Goal: Task Accomplishment & Management: Use online tool/utility

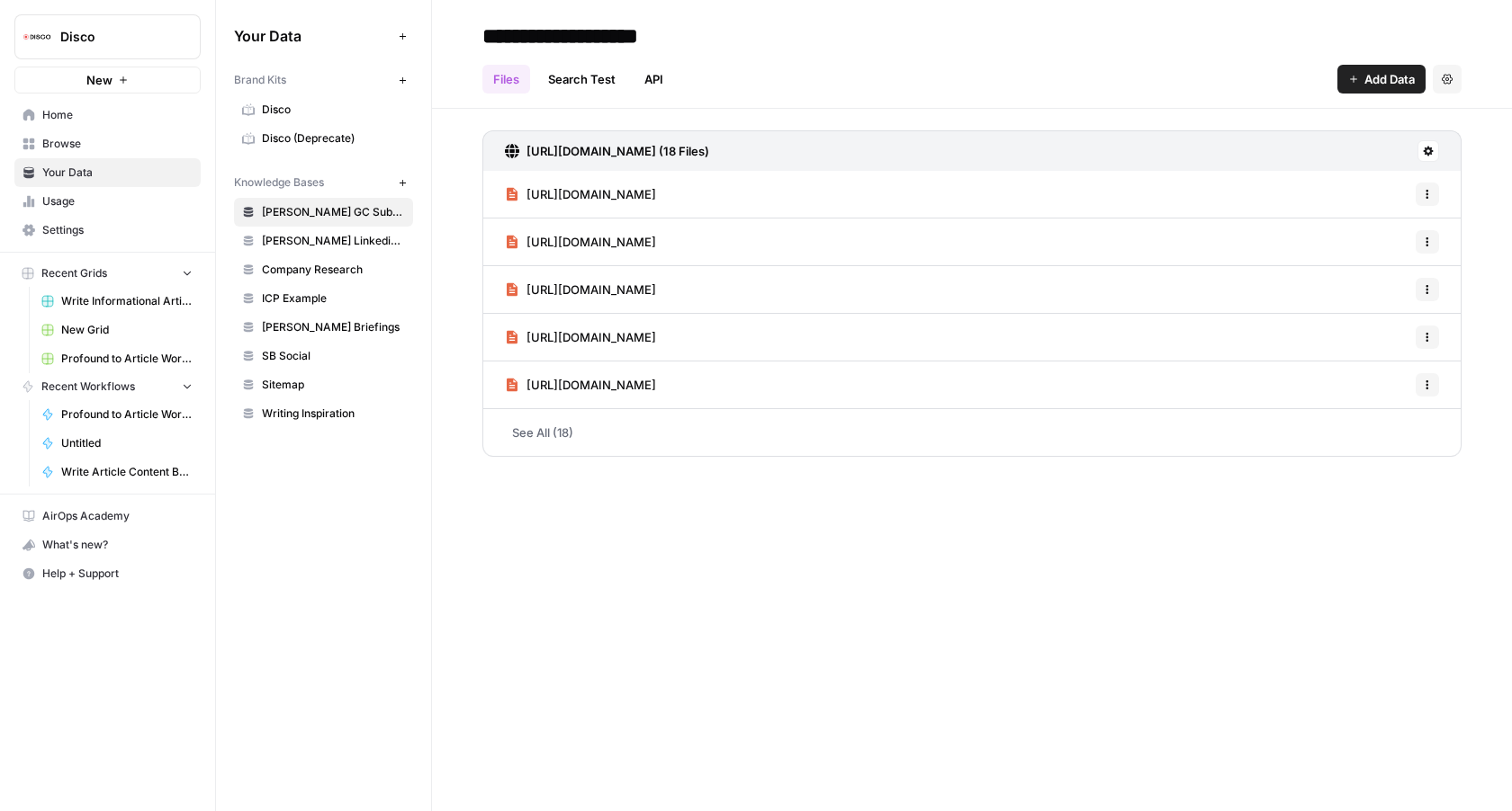
click at [110, 306] on span "Write Informational Articles" at bounding box center [126, 301] width 131 height 16
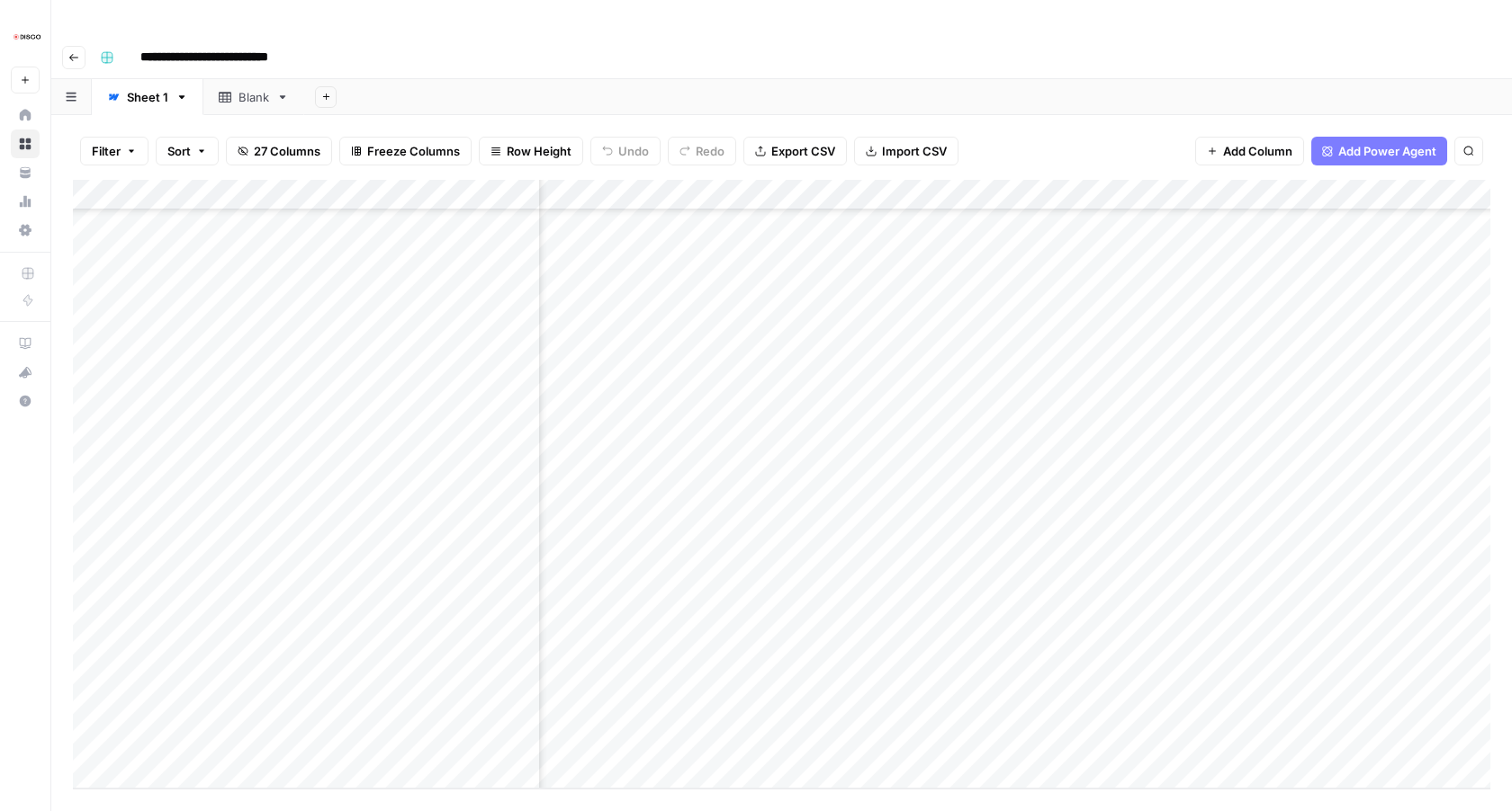
scroll to position [4526, 1049]
click at [1004, 674] on div "Add Column" at bounding box center [781, 483] width 1417 height 608
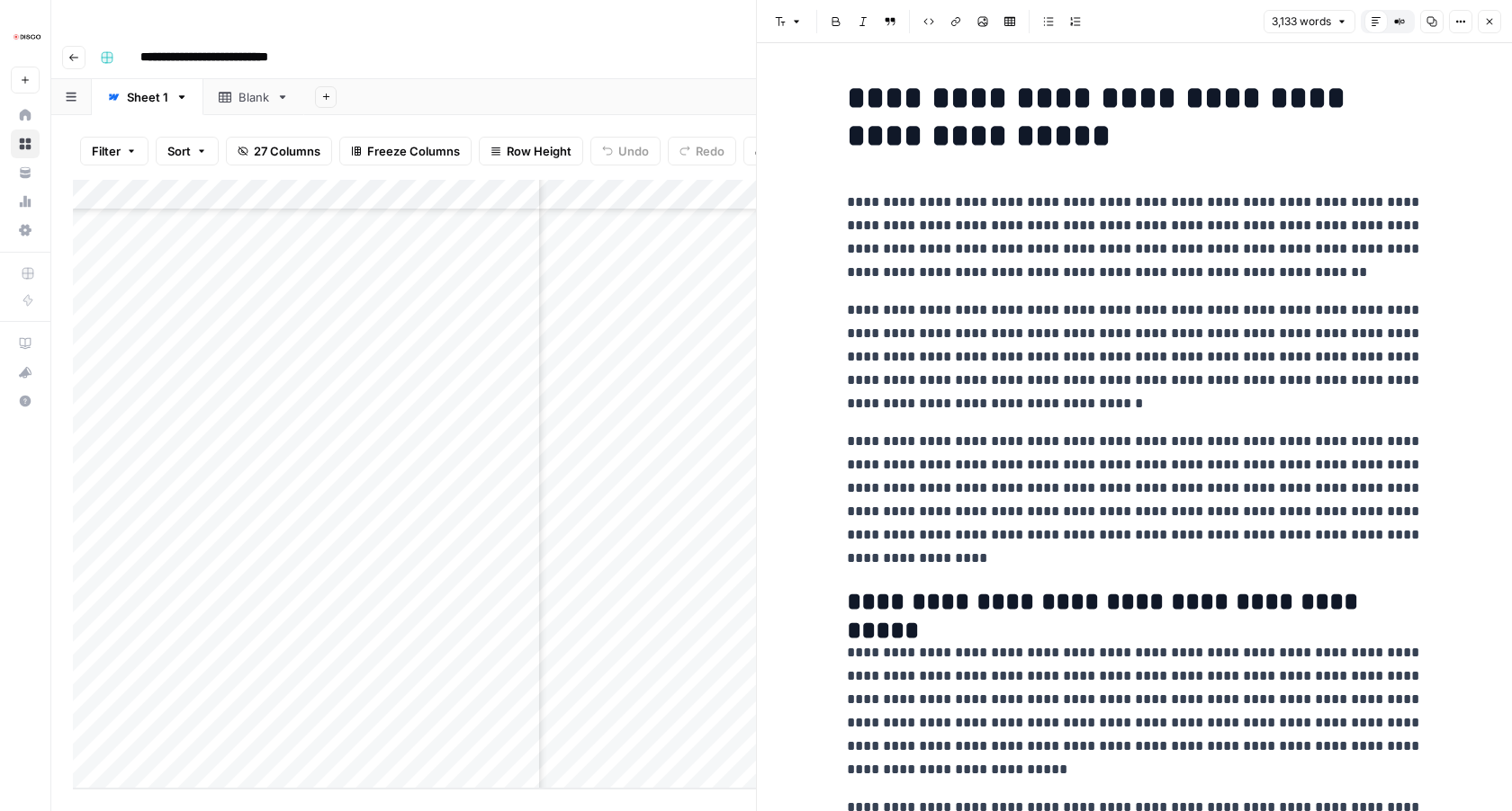
click at [1484, 12] on button "Close" at bounding box center [1489, 21] width 23 height 23
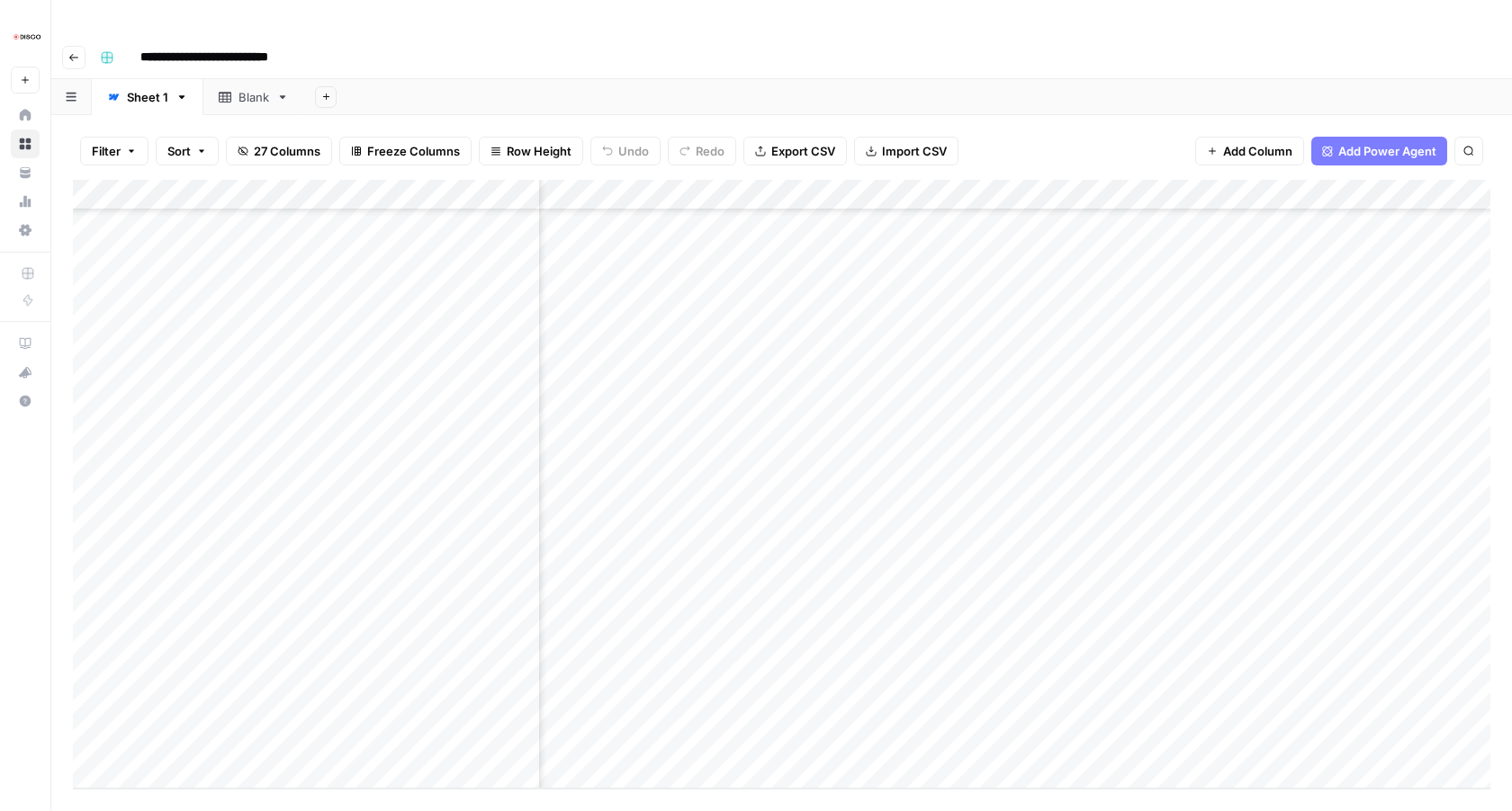
scroll to position [4436, 1349]
click at [704, 491] on div "Add Column" at bounding box center [781, 483] width 1417 height 608
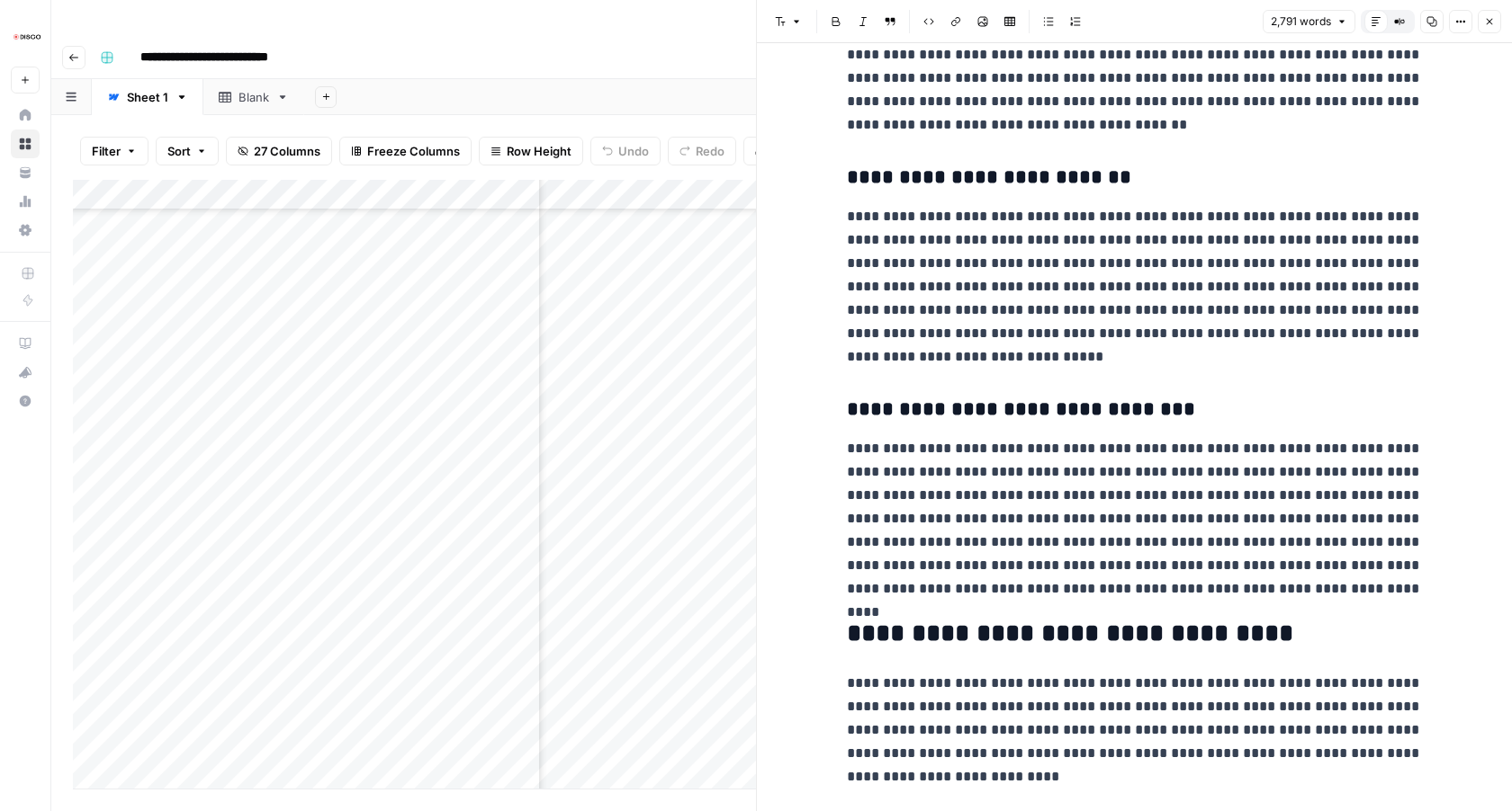
scroll to position [6365, 0]
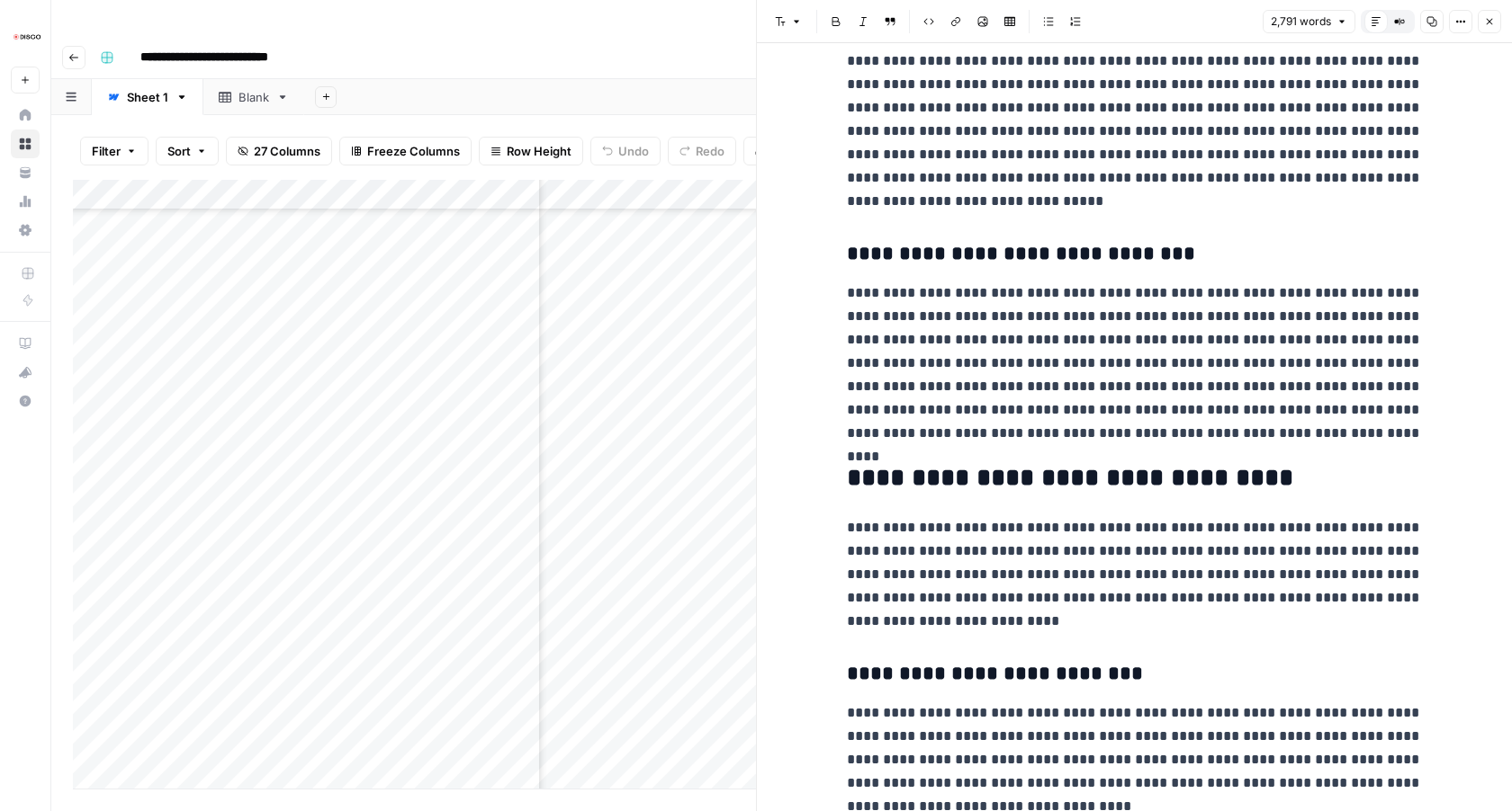
click at [1488, 23] on icon "button" at bounding box center [1488, 21] width 11 height 11
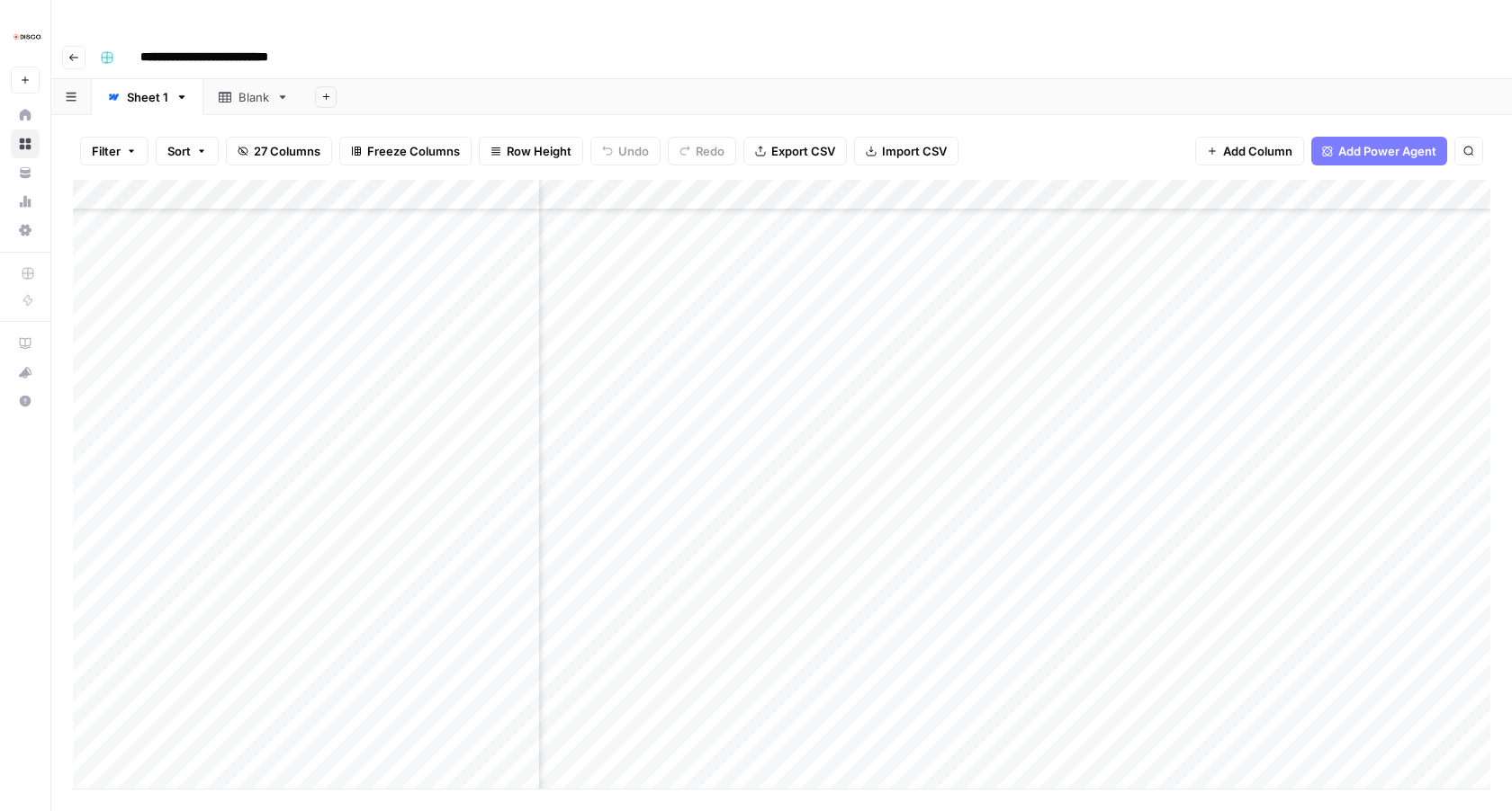
scroll to position [3810, 1349]
click at [706, 264] on div "Add Column" at bounding box center [781, 483] width 1417 height 608
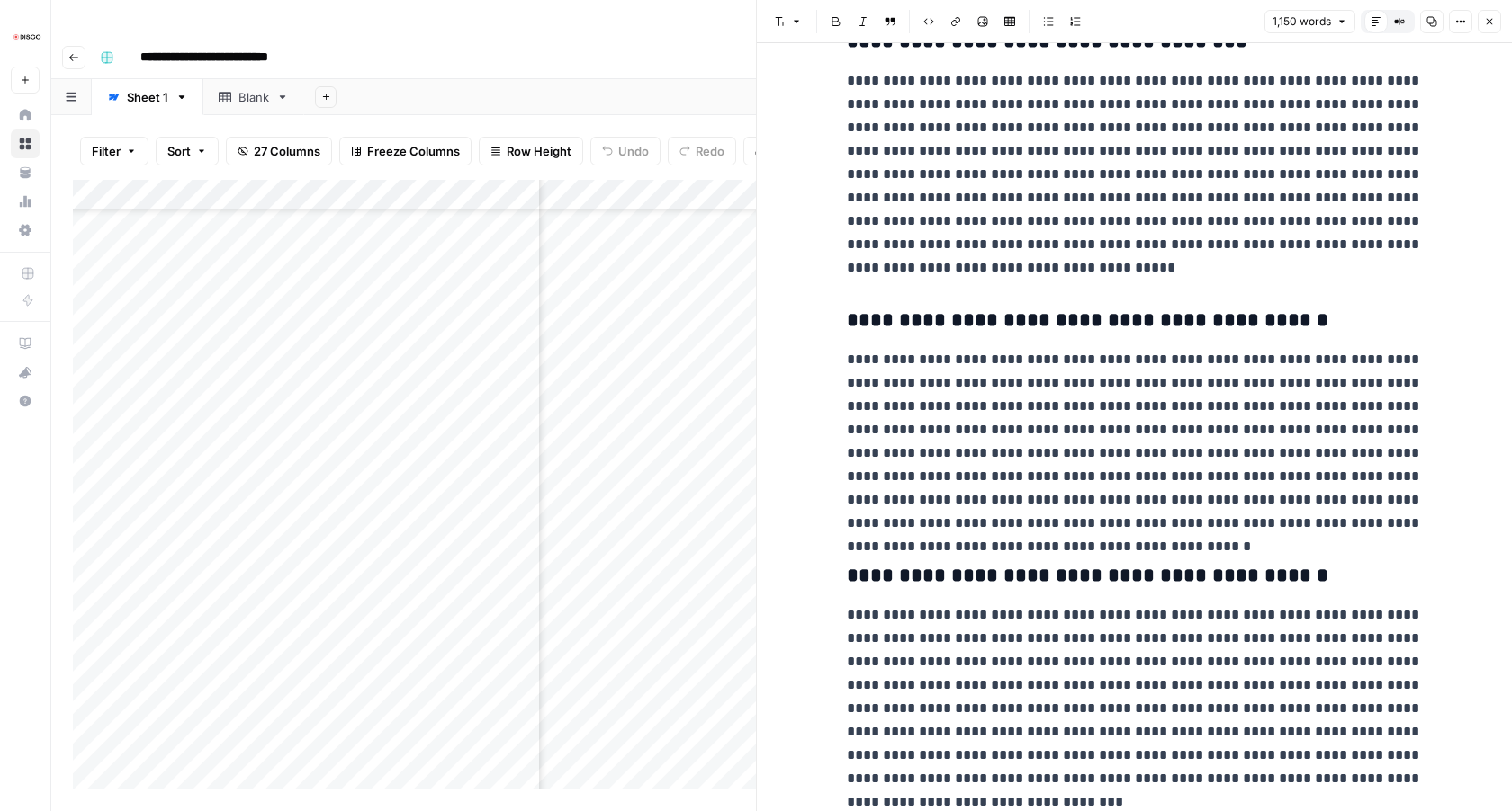
scroll to position [2674, 0]
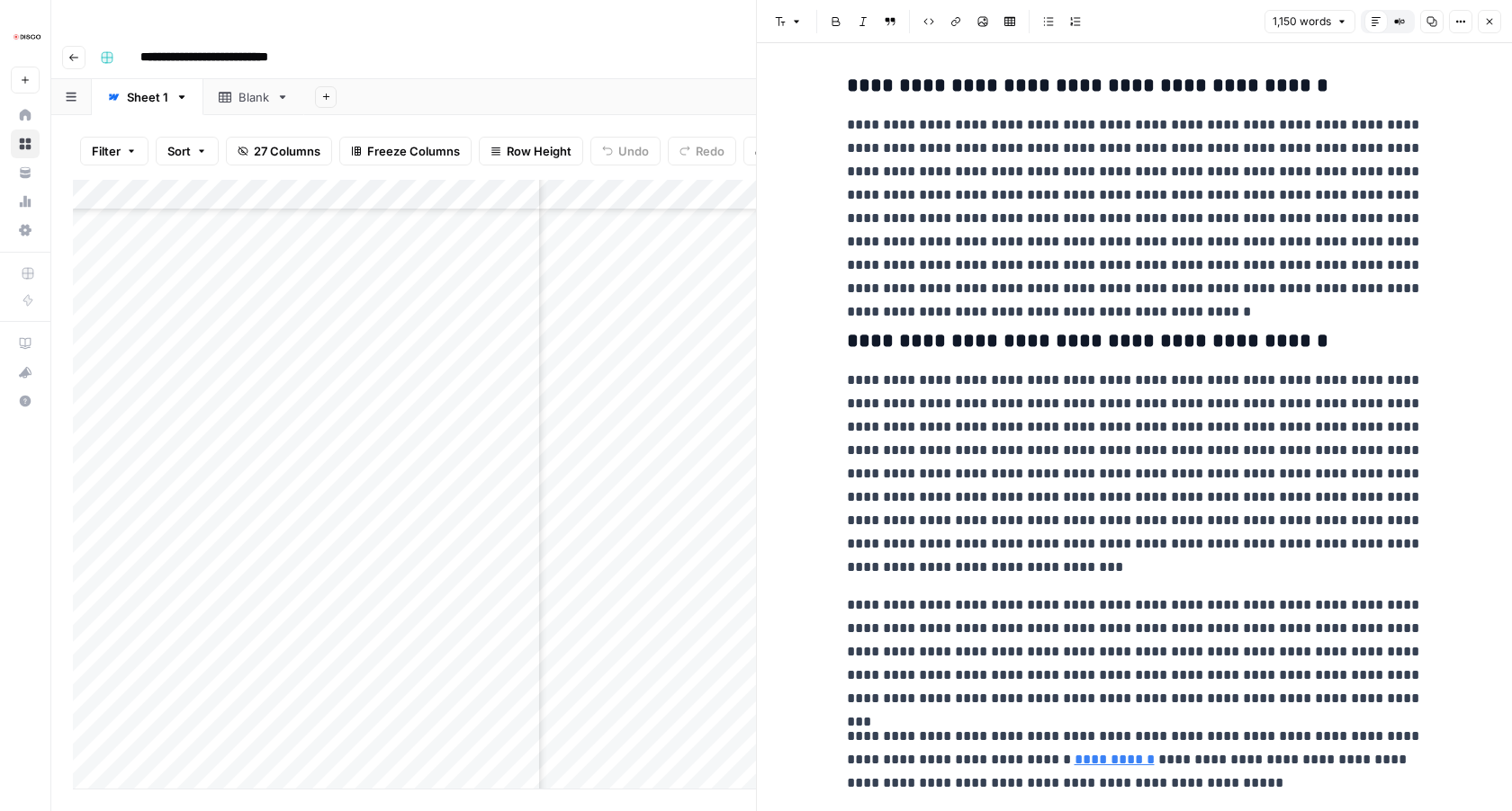
click at [1486, 16] on icon "button" at bounding box center [1488, 21] width 11 height 11
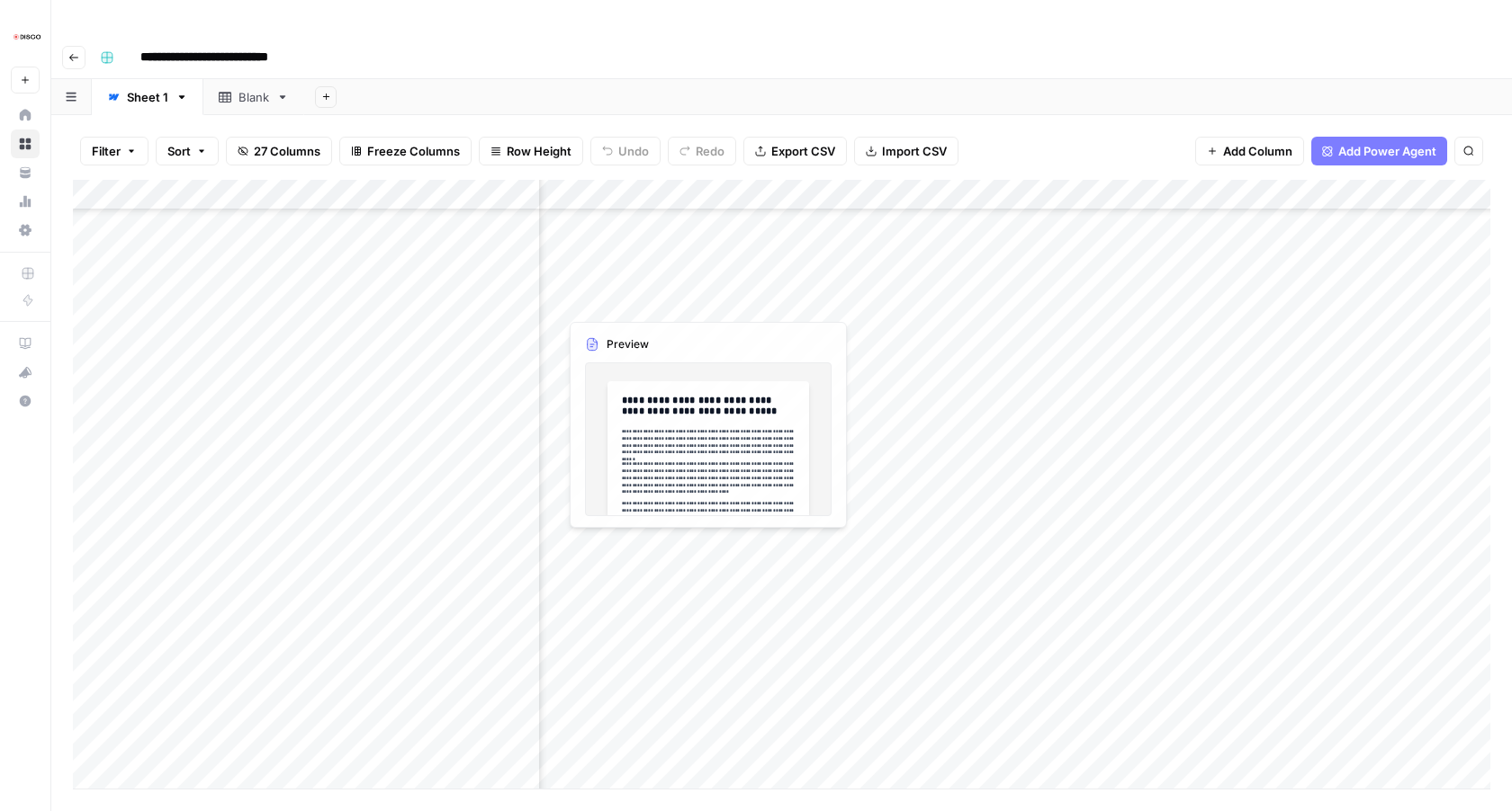
scroll to position [1970, 1349]
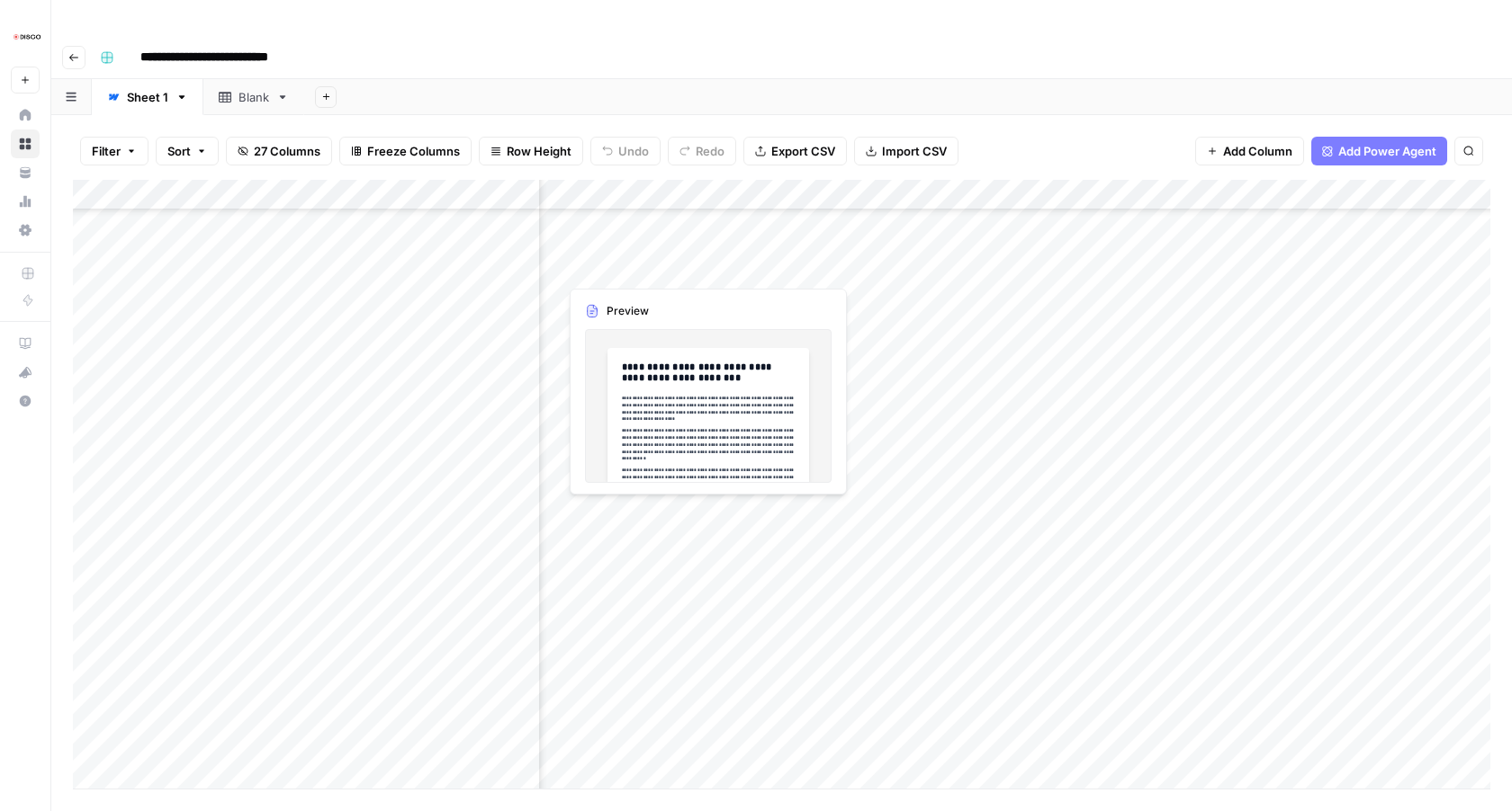
click at [703, 267] on div "Add Column" at bounding box center [781, 483] width 1417 height 608
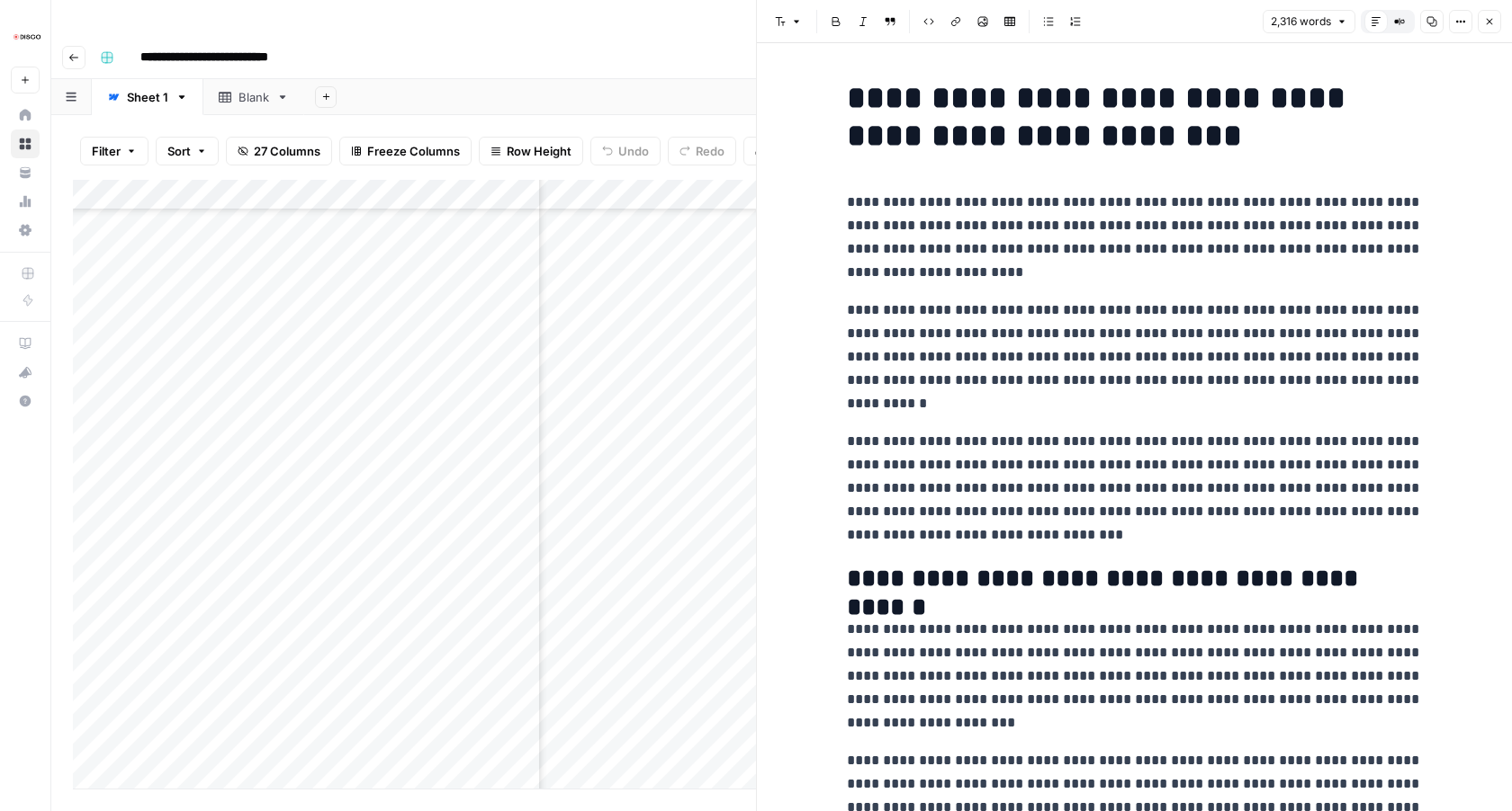
click at [1487, 22] on icon "button" at bounding box center [1488, 21] width 11 height 11
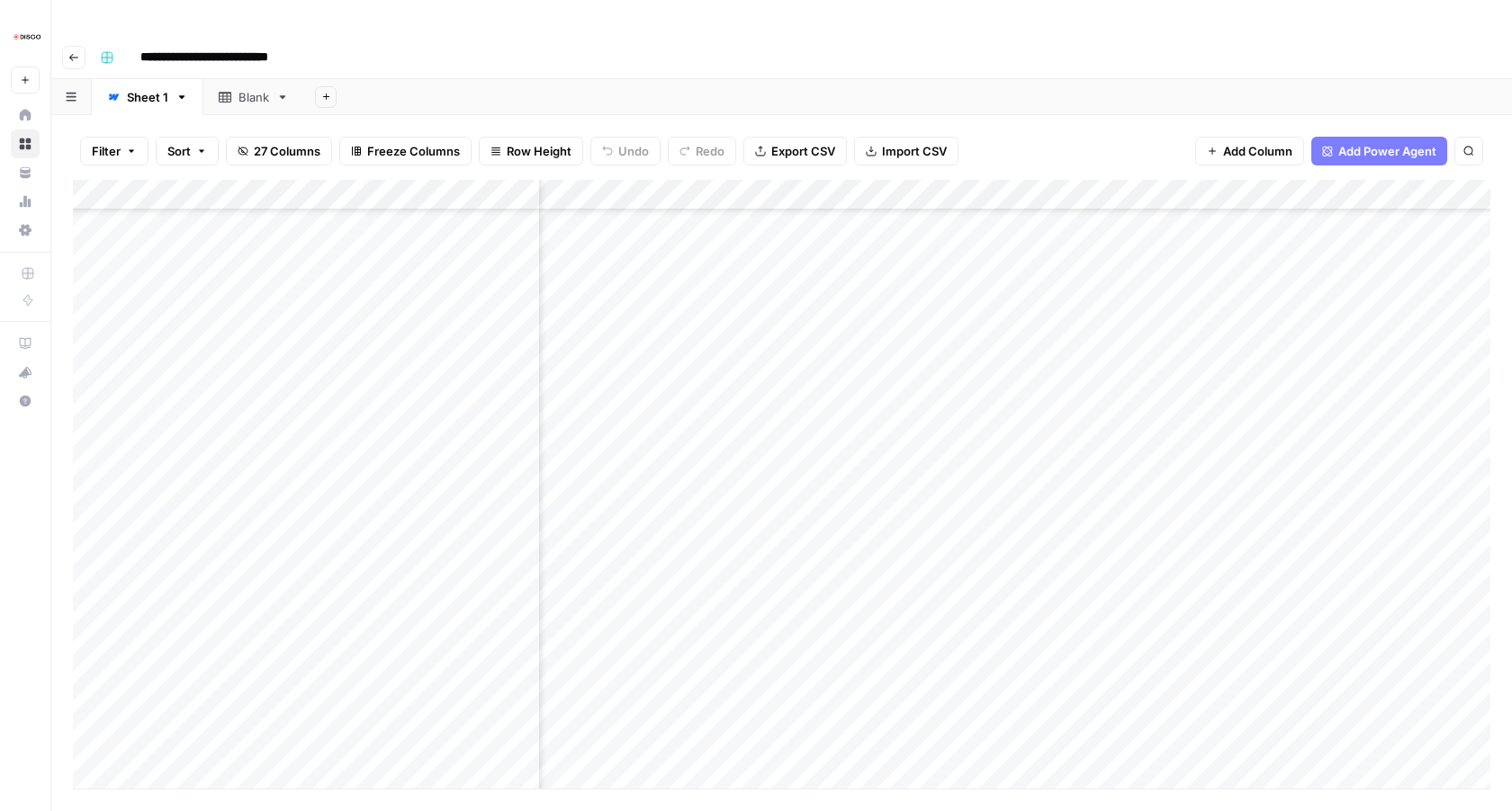
scroll to position [730, 1838]
click at [759, 180] on div "Add Column" at bounding box center [781, 483] width 1417 height 608
click at [781, 265] on span "Remaining Rows" at bounding box center [819, 264] width 114 height 18
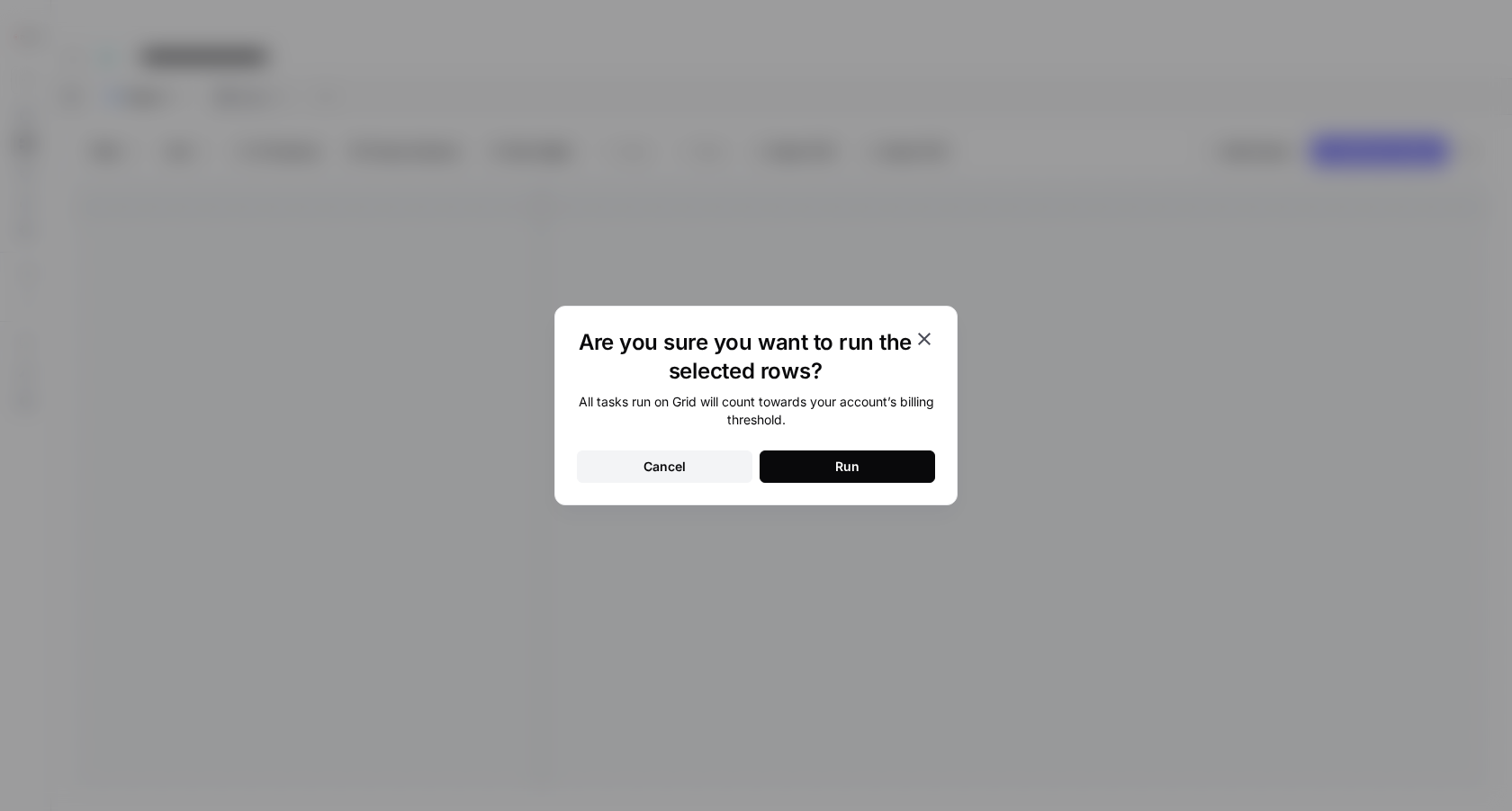
click at [813, 469] on button "Run" at bounding box center [848, 467] width 176 height 32
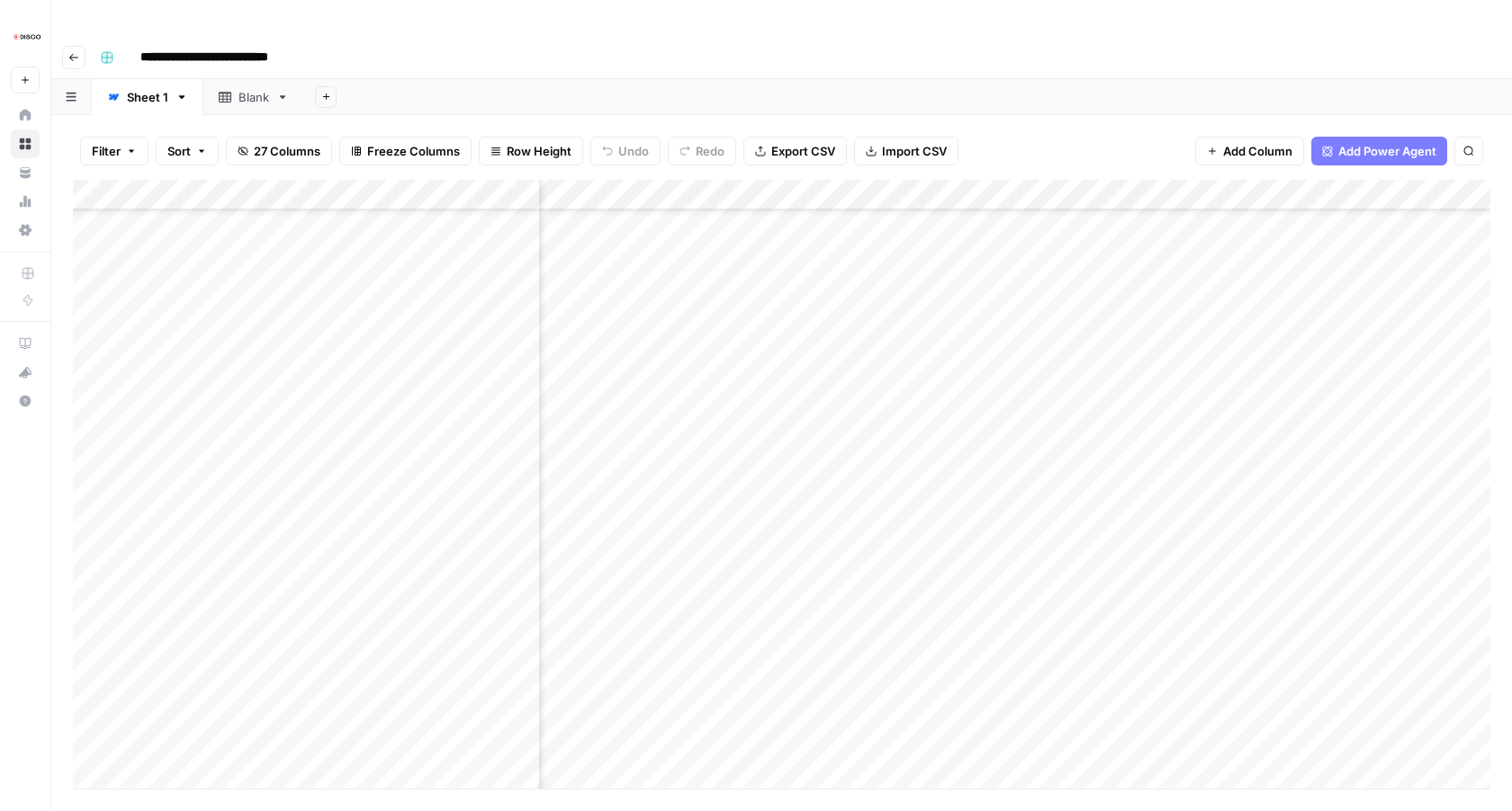
scroll to position [0, 1838]
click at [764, 180] on div "Add Column" at bounding box center [781, 483] width 1417 height 608
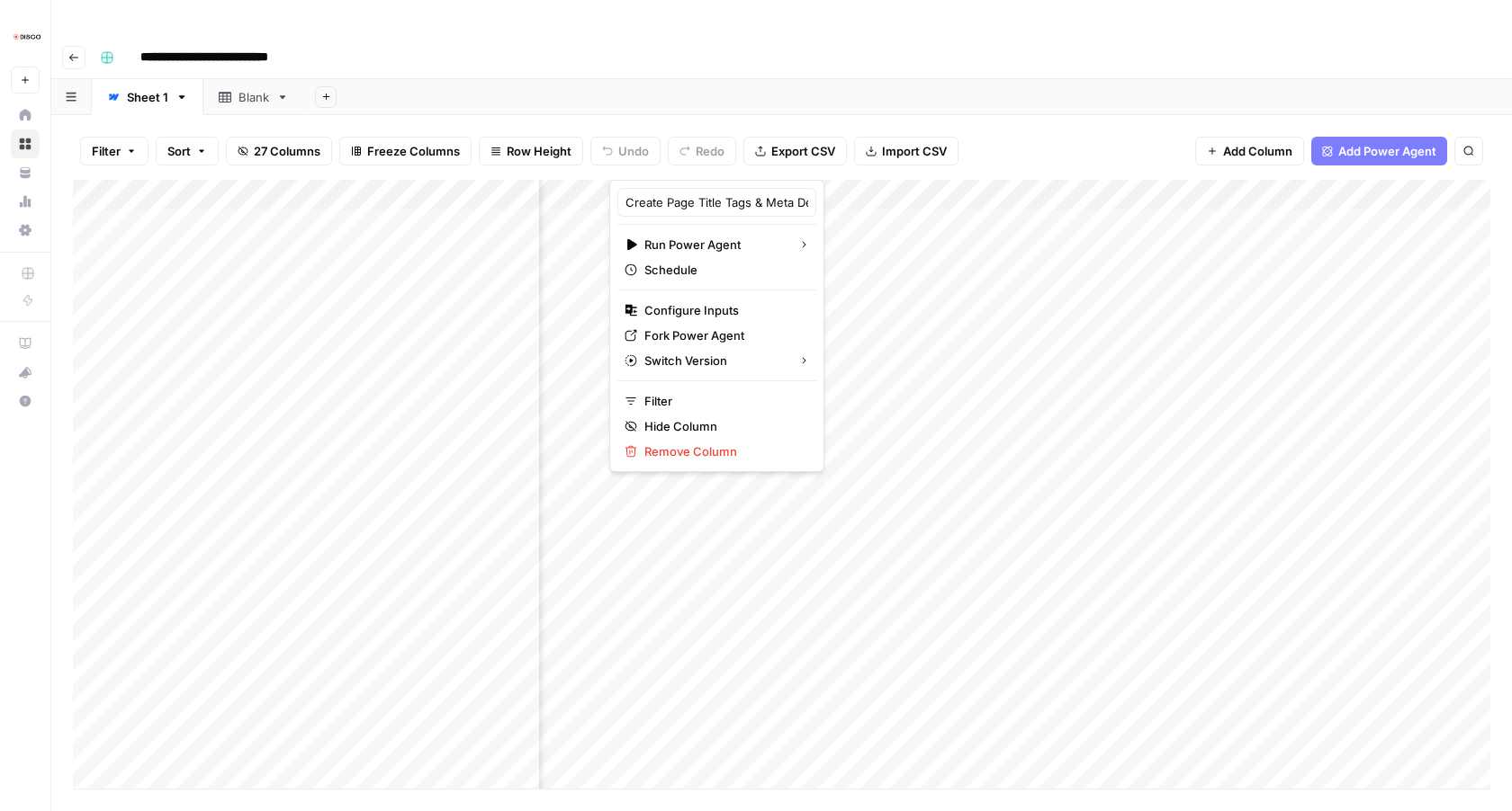
click at [713, 157] on div at bounding box center [690, 162] width 162 height 36
click at [749, 158] on div at bounding box center [690, 162] width 162 height 36
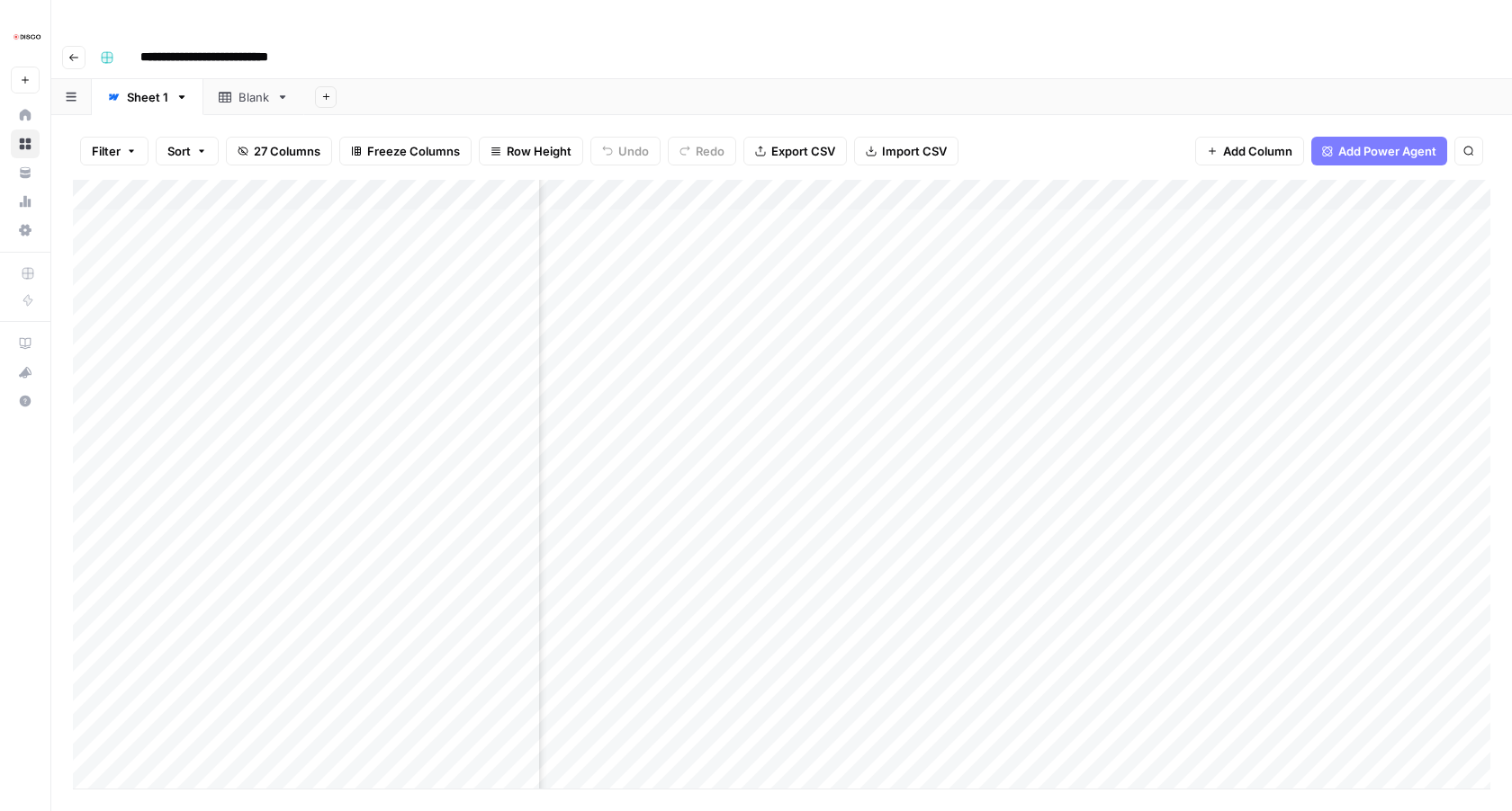
click at [762, 180] on div "Add Column" at bounding box center [781, 483] width 1417 height 608
click at [816, 314] on span "Rows with Errors" at bounding box center [819, 314] width 114 height 18
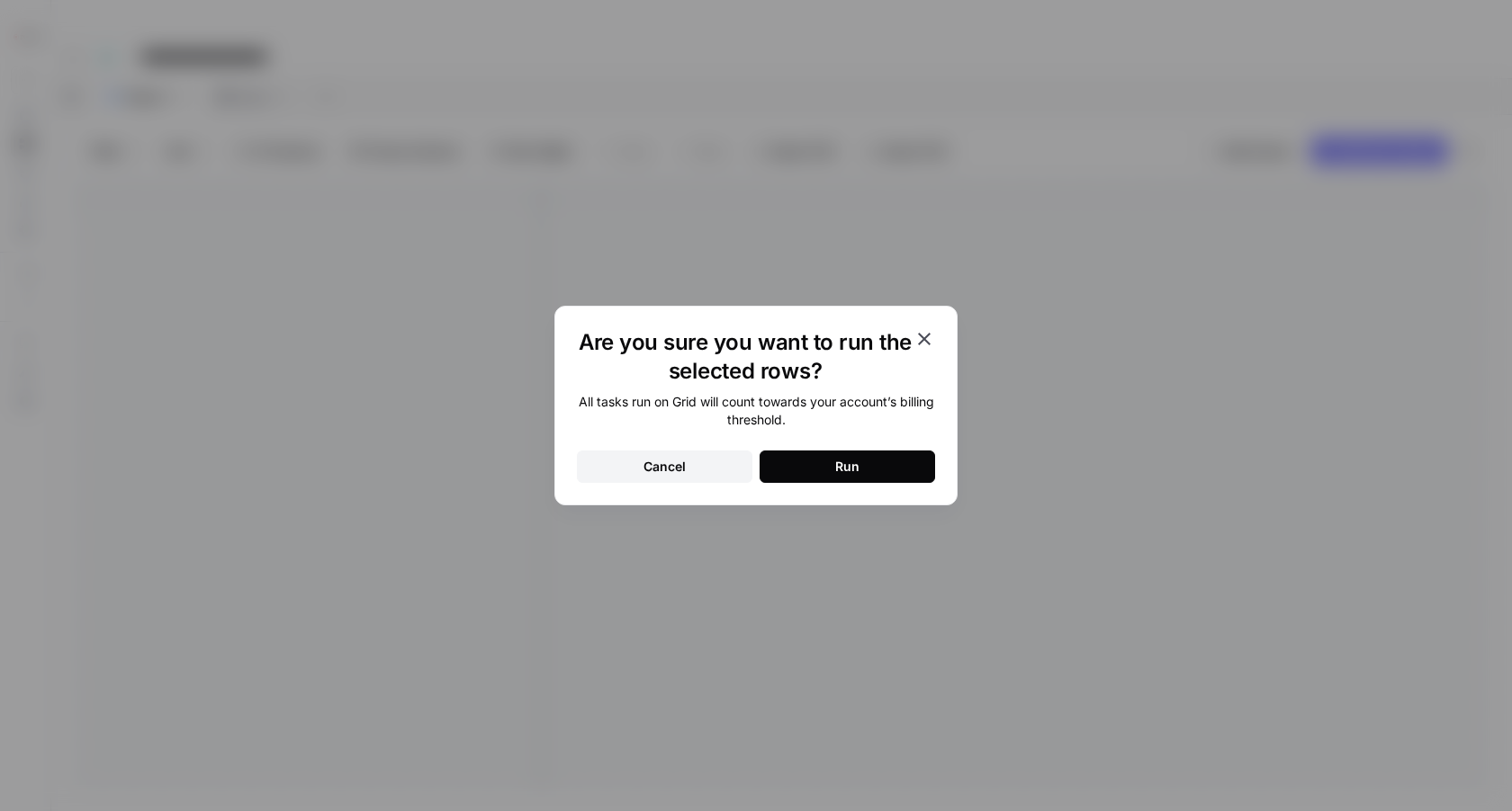
click at [848, 465] on div "Run" at bounding box center [847, 466] width 24 height 18
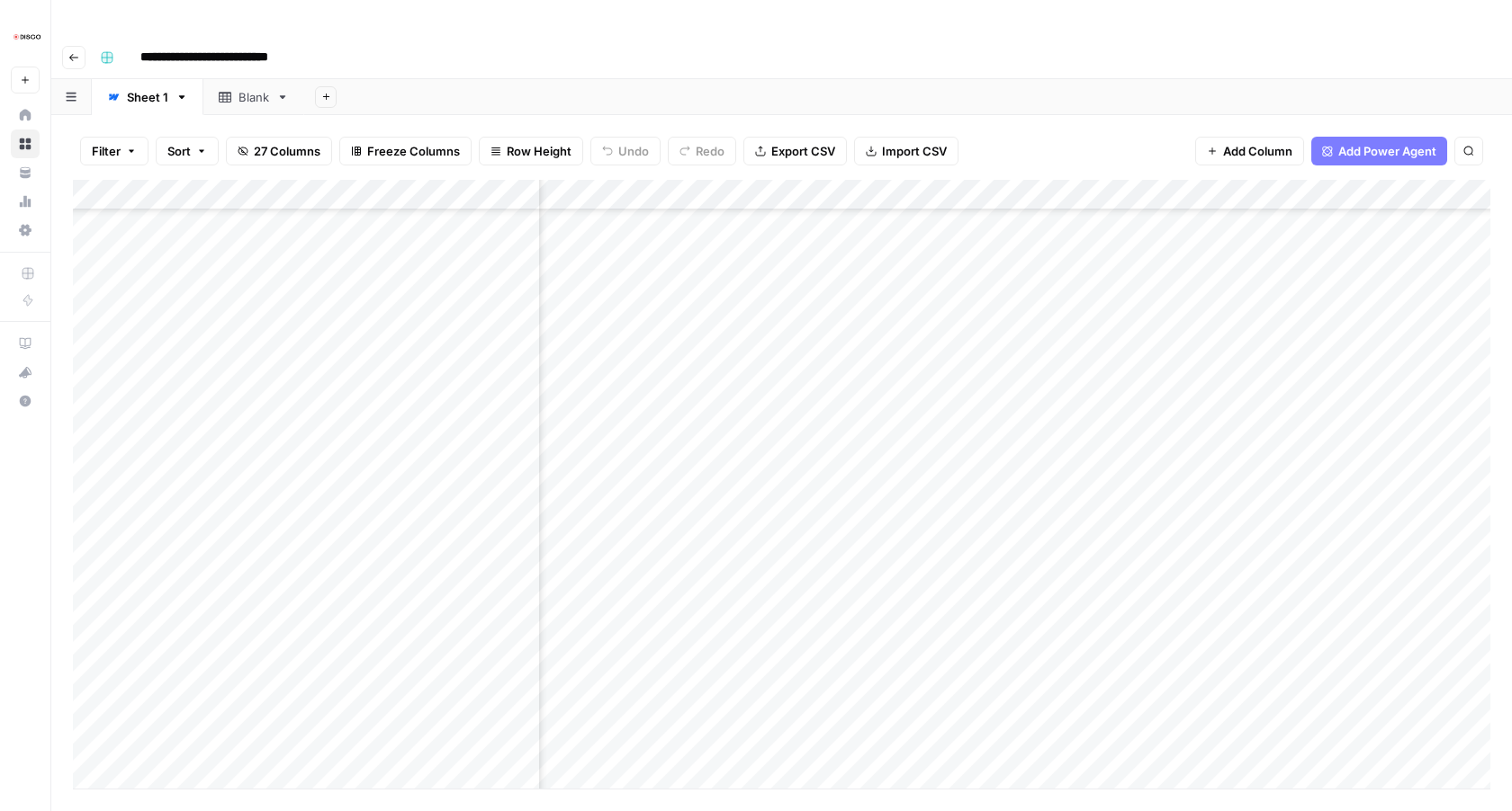
scroll to position [987, 1540]
click at [1051, 421] on div "Add Column" at bounding box center [781, 483] width 1417 height 608
click at [1052, 456] on div "Add Column" at bounding box center [781, 483] width 1417 height 608
click at [1055, 481] on div "Add Column" at bounding box center [781, 483] width 1417 height 608
click at [1055, 512] on div "Add Column" at bounding box center [781, 483] width 1417 height 608
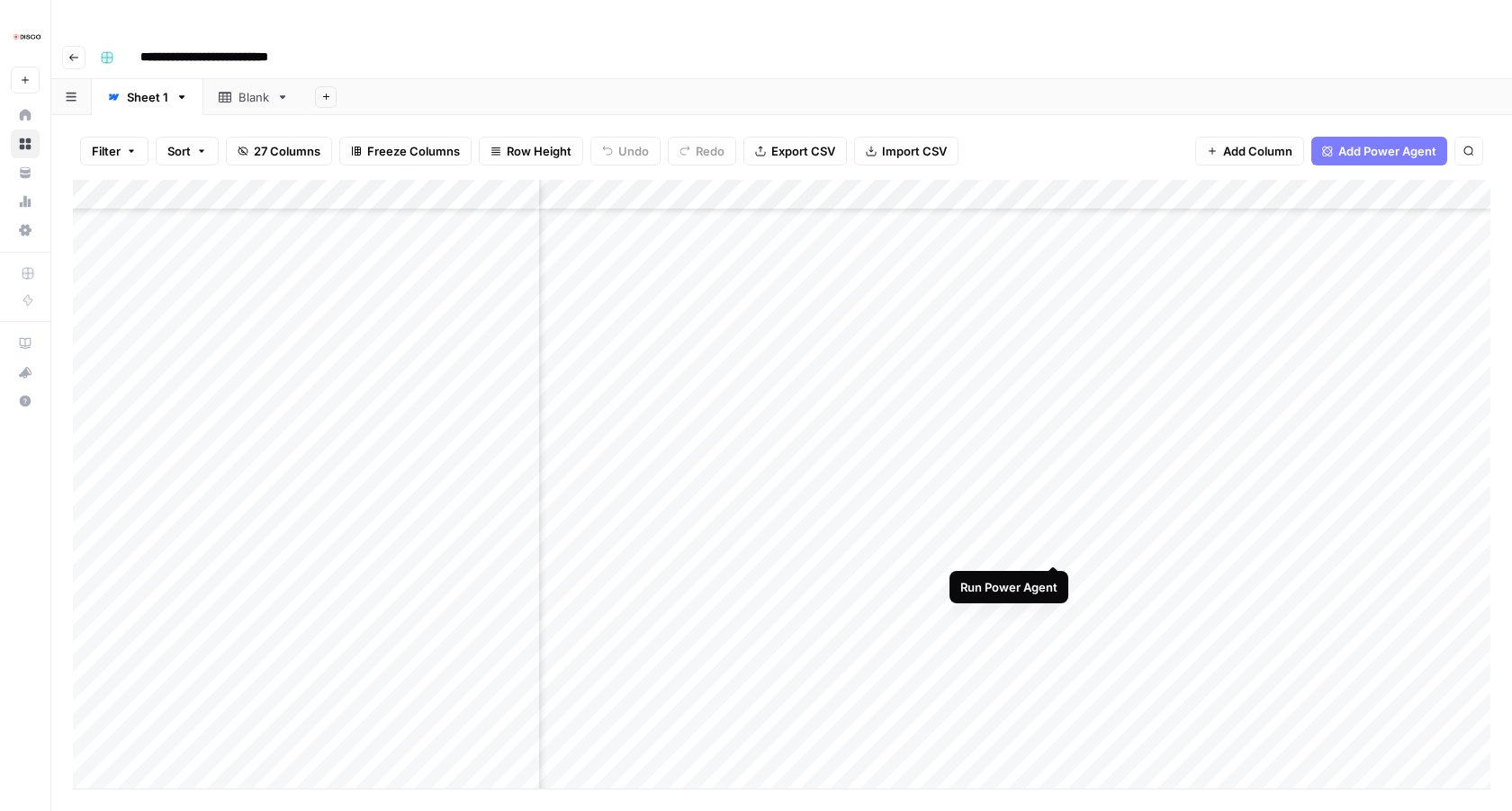
click at [1053, 544] on div "Add Column" at bounding box center [781, 483] width 1417 height 608
click at [1052, 573] on div "Add Column" at bounding box center [781, 483] width 1417 height 608
click at [1054, 608] on div "Add Column" at bounding box center [781, 483] width 1417 height 608
click at [1054, 635] on div "Add Column" at bounding box center [781, 483] width 1417 height 608
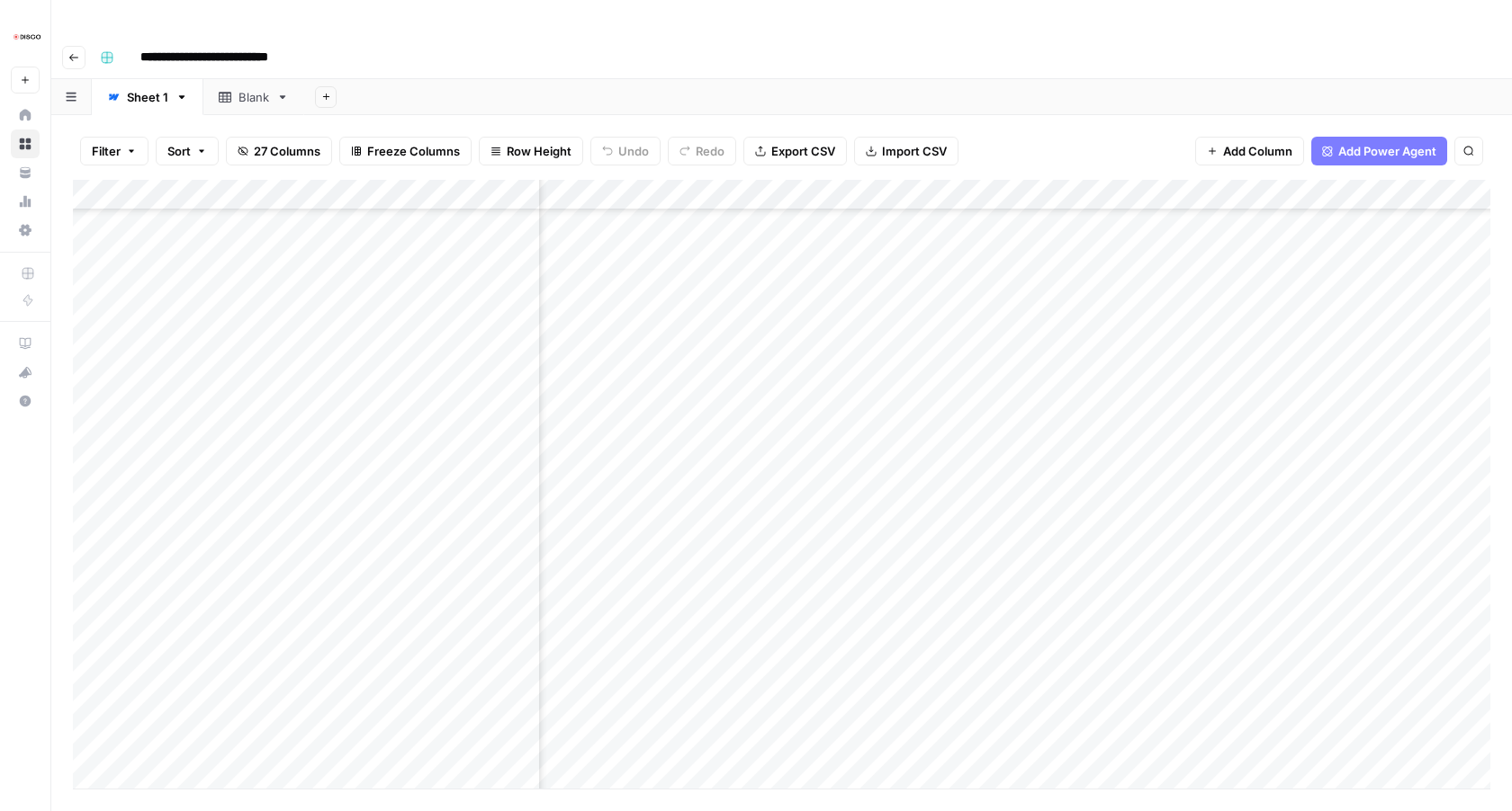
click at [1056, 535] on div "Add Column" at bounding box center [781, 483] width 1417 height 608
click at [1057, 564] on div "Add Column" at bounding box center [781, 483] width 1417 height 608
click at [1052, 600] on div "Add Column" at bounding box center [781, 483] width 1417 height 608
click at [1054, 625] on div "Add Column" at bounding box center [781, 483] width 1417 height 608
click at [1055, 653] on div "Add Column" at bounding box center [781, 483] width 1417 height 608
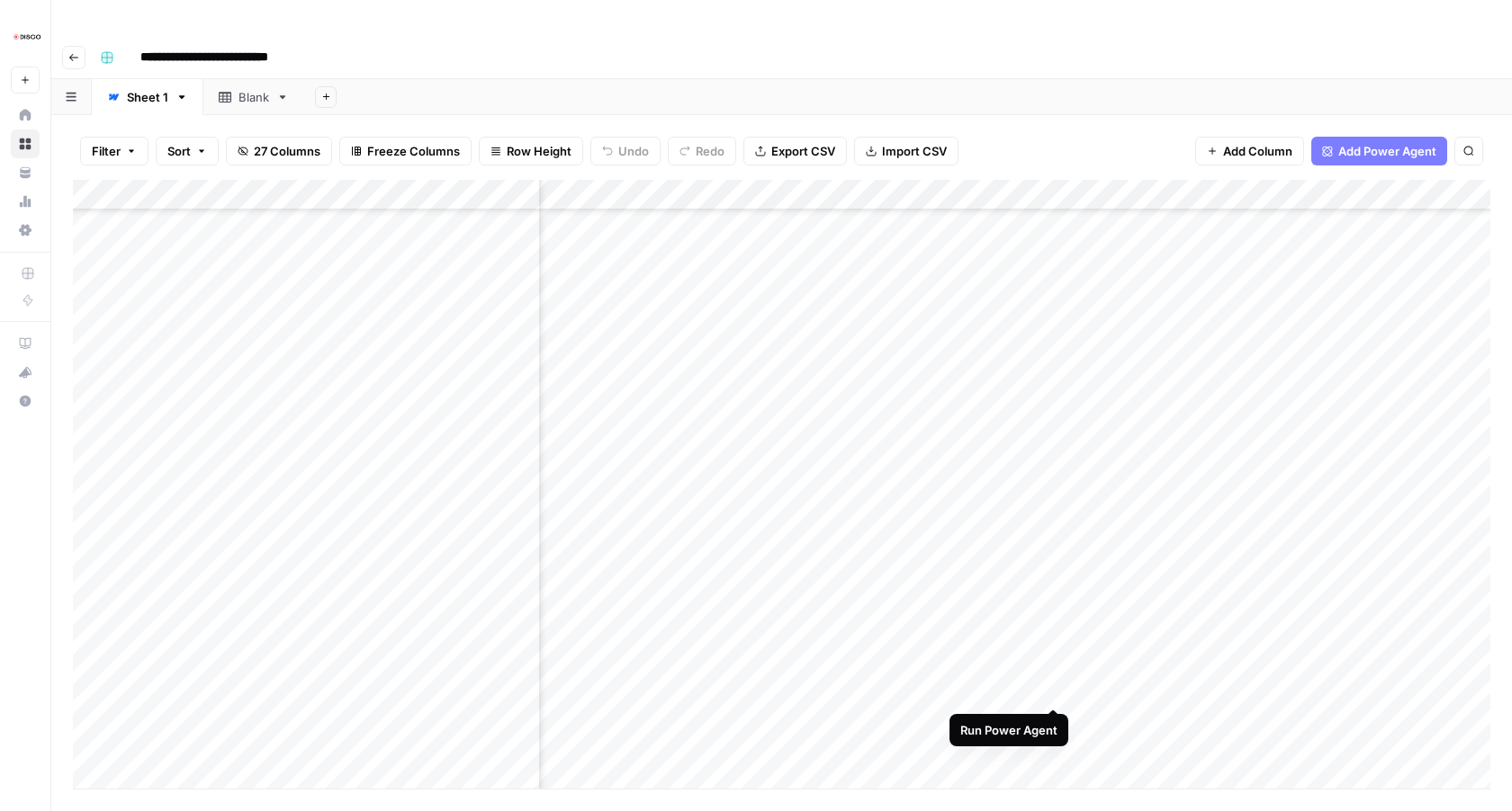
click at [1054, 688] on div "Add Column" at bounding box center [781, 483] width 1417 height 608
click at [1058, 598] on div "Add Column" at bounding box center [781, 483] width 1417 height 608
click at [1057, 633] on div "Add Column" at bounding box center [781, 483] width 1417 height 608
click at [1052, 659] on div "Add Column" at bounding box center [781, 483] width 1417 height 608
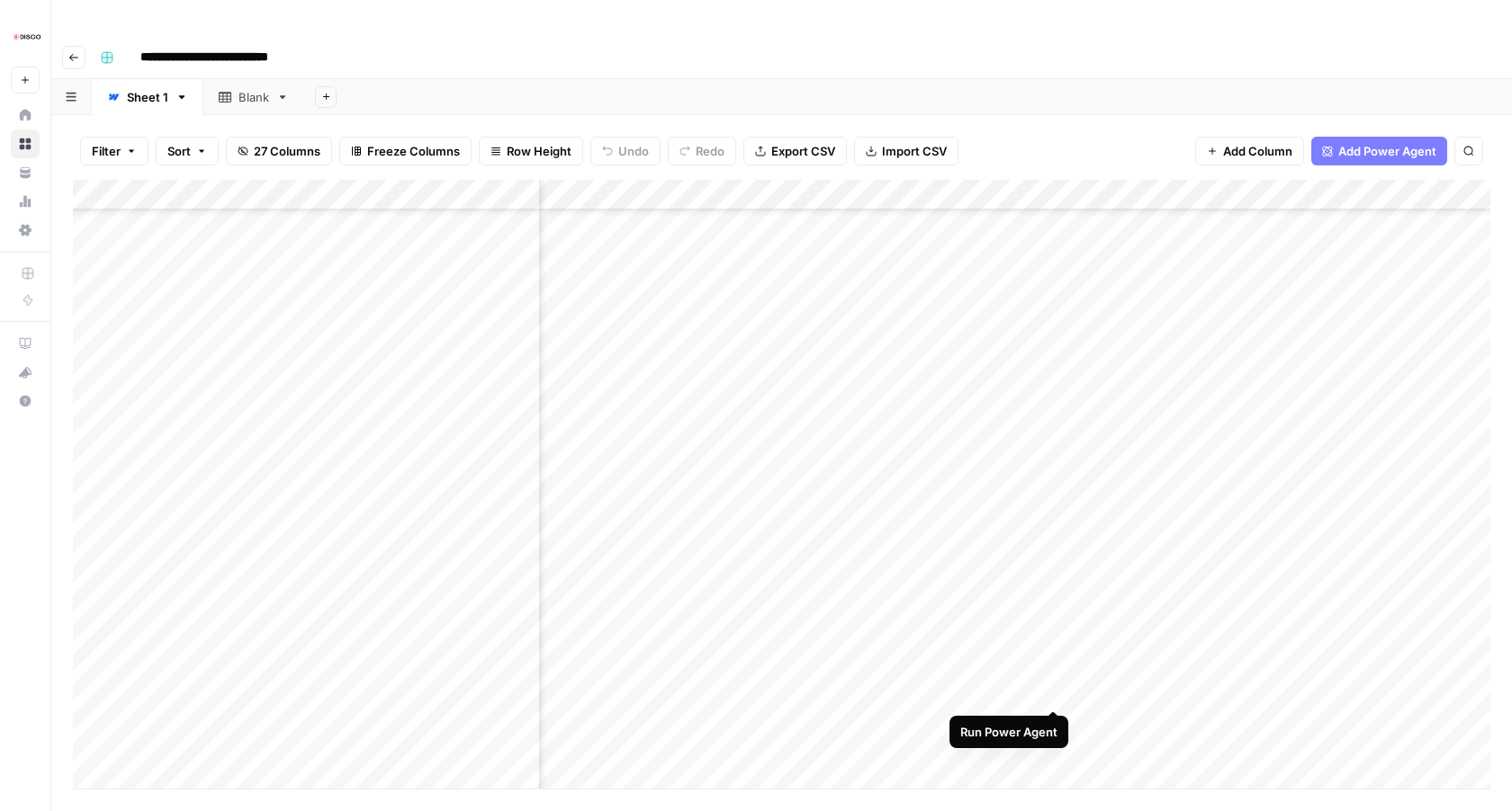
click at [1053, 686] on div "Add Column" at bounding box center [781, 483] width 1417 height 608
click at [1053, 493] on div "Add Column" at bounding box center [781, 483] width 1417 height 608
click at [1053, 517] on div "Add Column" at bounding box center [781, 483] width 1417 height 608
click at [1057, 432] on div "Add Column" at bounding box center [781, 483] width 1417 height 608
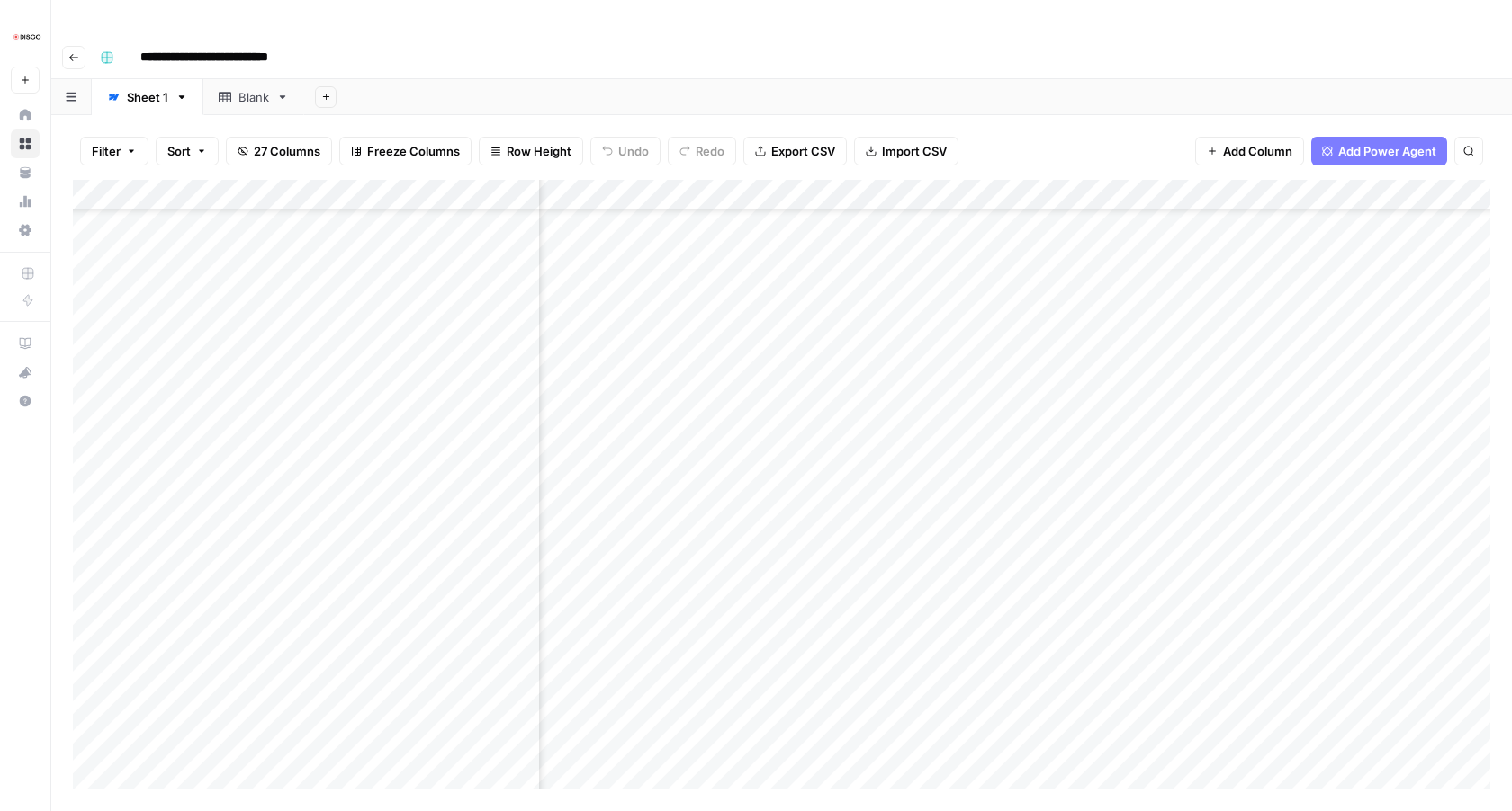
click at [1051, 557] on div "Add Column" at bounding box center [781, 483] width 1417 height 608
click at [1054, 586] on div "Add Column" at bounding box center [781, 483] width 1417 height 608
click at [1055, 614] on div "Add Column" at bounding box center [781, 483] width 1417 height 608
click at [1055, 640] on div "Add Column" at bounding box center [781, 483] width 1417 height 608
click at [1055, 674] on div "Add Column" at bounding box center [781, 483] width 1417 height 608
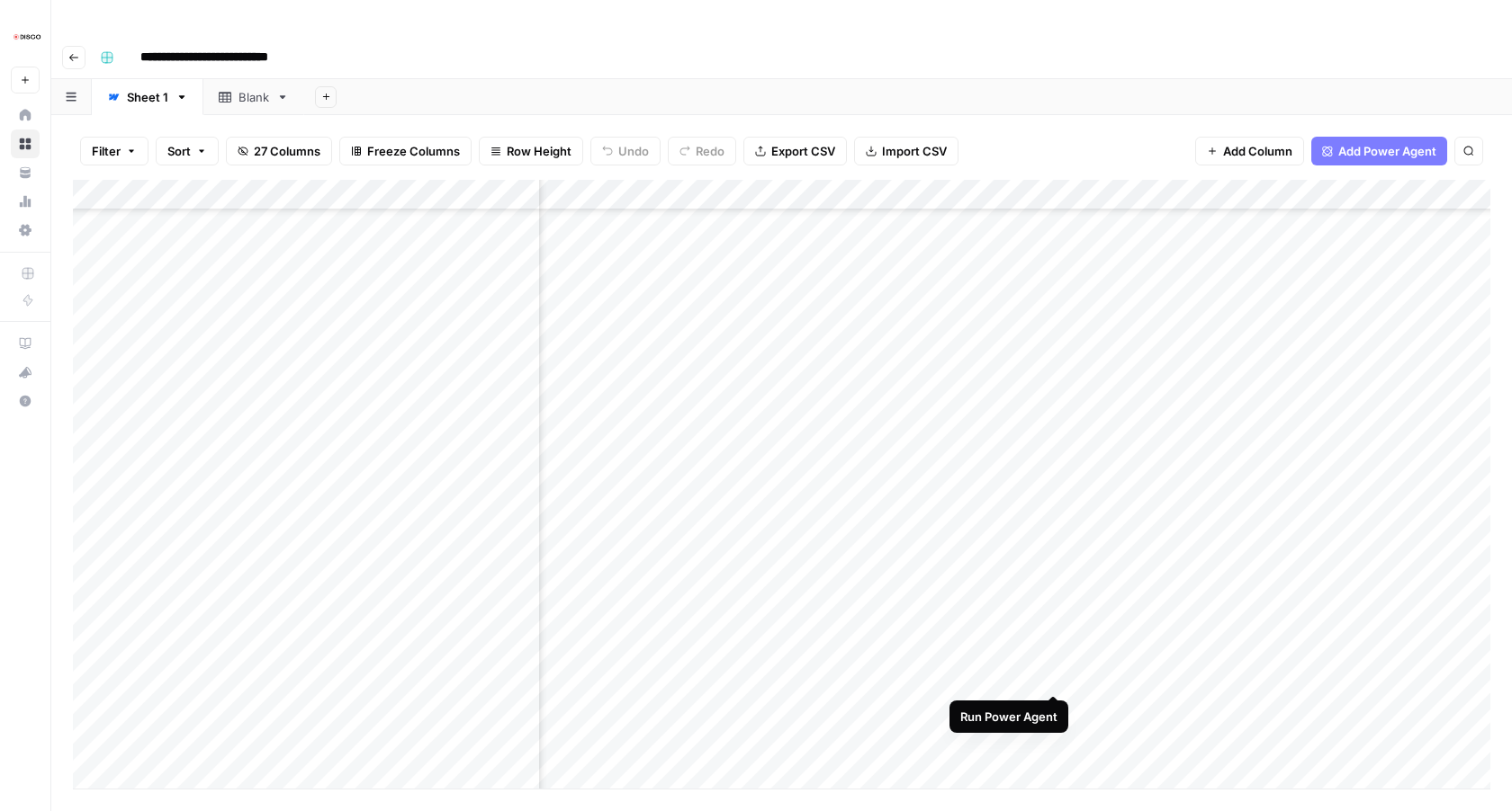
scroll to position [1618, 1540]
click at [1054, 562] on div "Add Column" at bounding box center [781, 483] width 1417 height 608
click at [1051, 590] on div "Add Column" at bounding box center [781, 483] width 1417 height 608
click at [1051, 612] on div "Add Column" at bounding box center [781, 483] width 1417 height 608
click at [1055, 649] on div "Add Column" at bounding box center [781, 483] width 1417 height 608
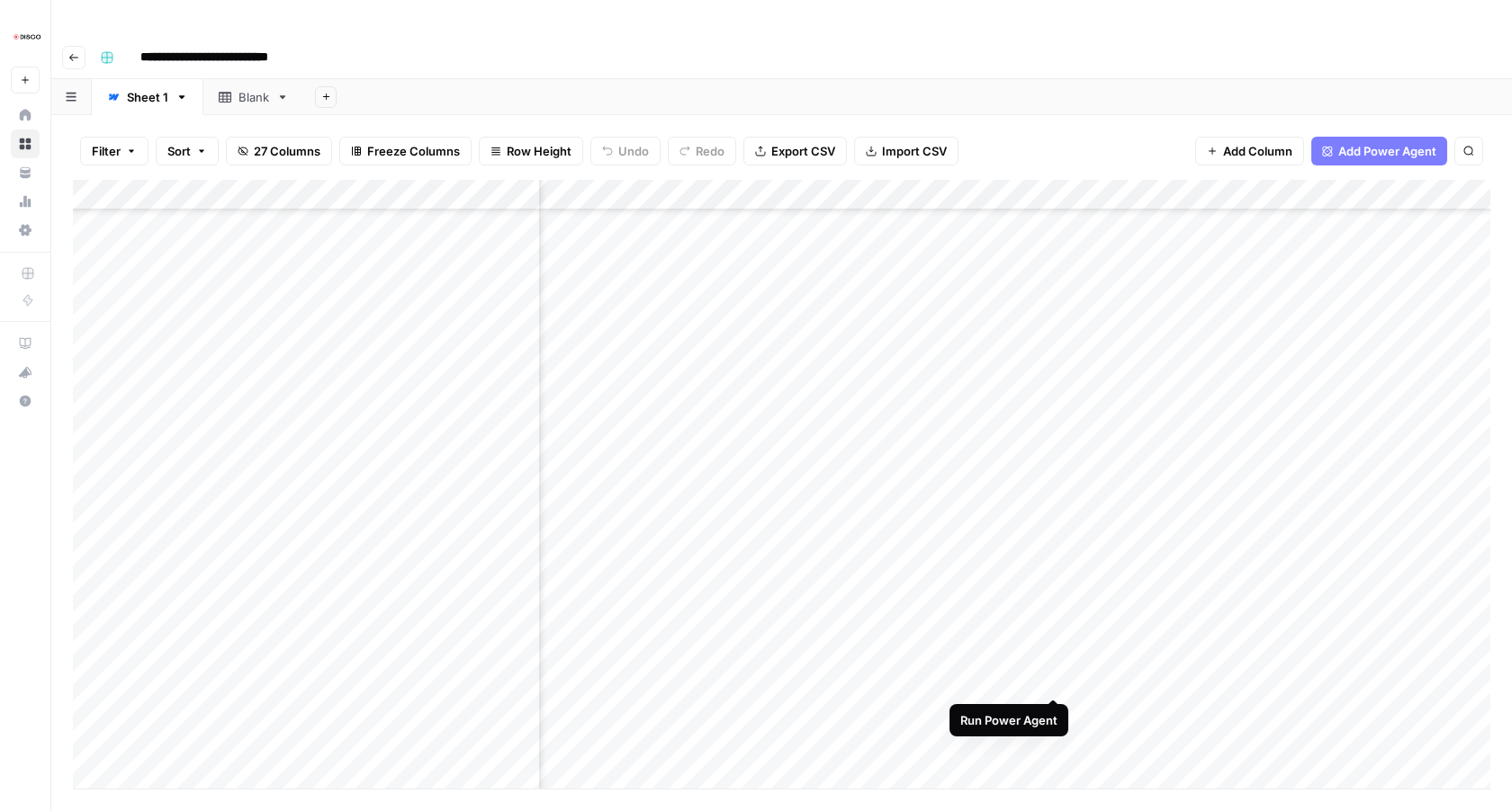
click at [1056, 679] on div "Add Column" at bounding box center [781, 483] width 1417 height 608
click at [1058, 524] on div "Add Column" at bounding box center [781, 483] width 1417 height 608
click at [1053, 560] on div "Add Column" at bounding box center [781, 483] width 1417 height 608
click at [1053, 584] on div "Add Column" at bounding box center [781, 483] width 1417 height 608
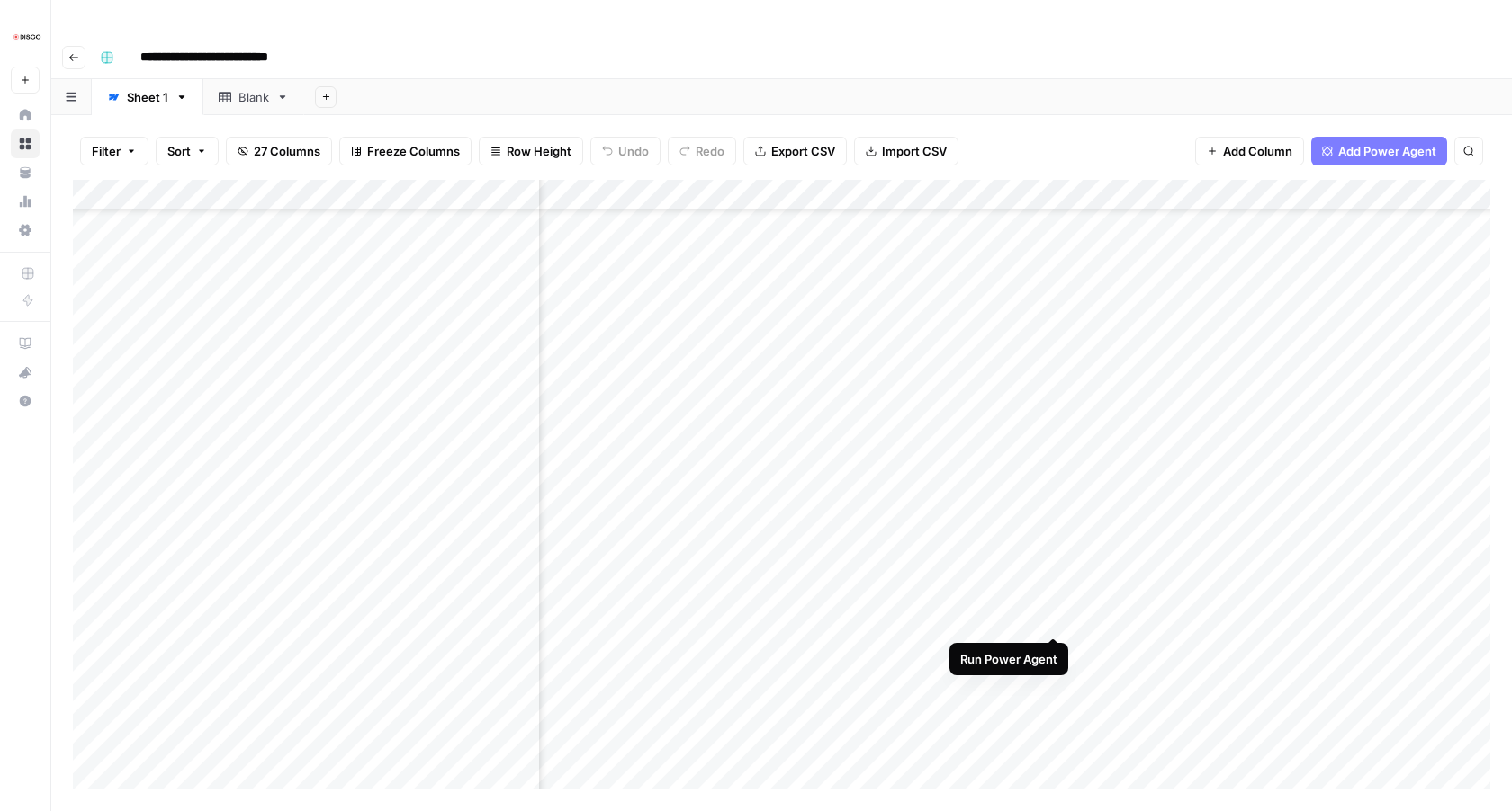
click at [1055, 616] on div "Add Column" at bounding box center [781, 483] width 1417 height 608
click at [1056, 644] on div "Add Column" at bounding box center [781, 483] width 1417 height 608
click at [1053, 681] on div "Add Column" at bounding box center [781, 483] width 1417 height 608
click at [1053, 708] on div "Add Column" at bounding box center [781, 483] width 1417 height 608
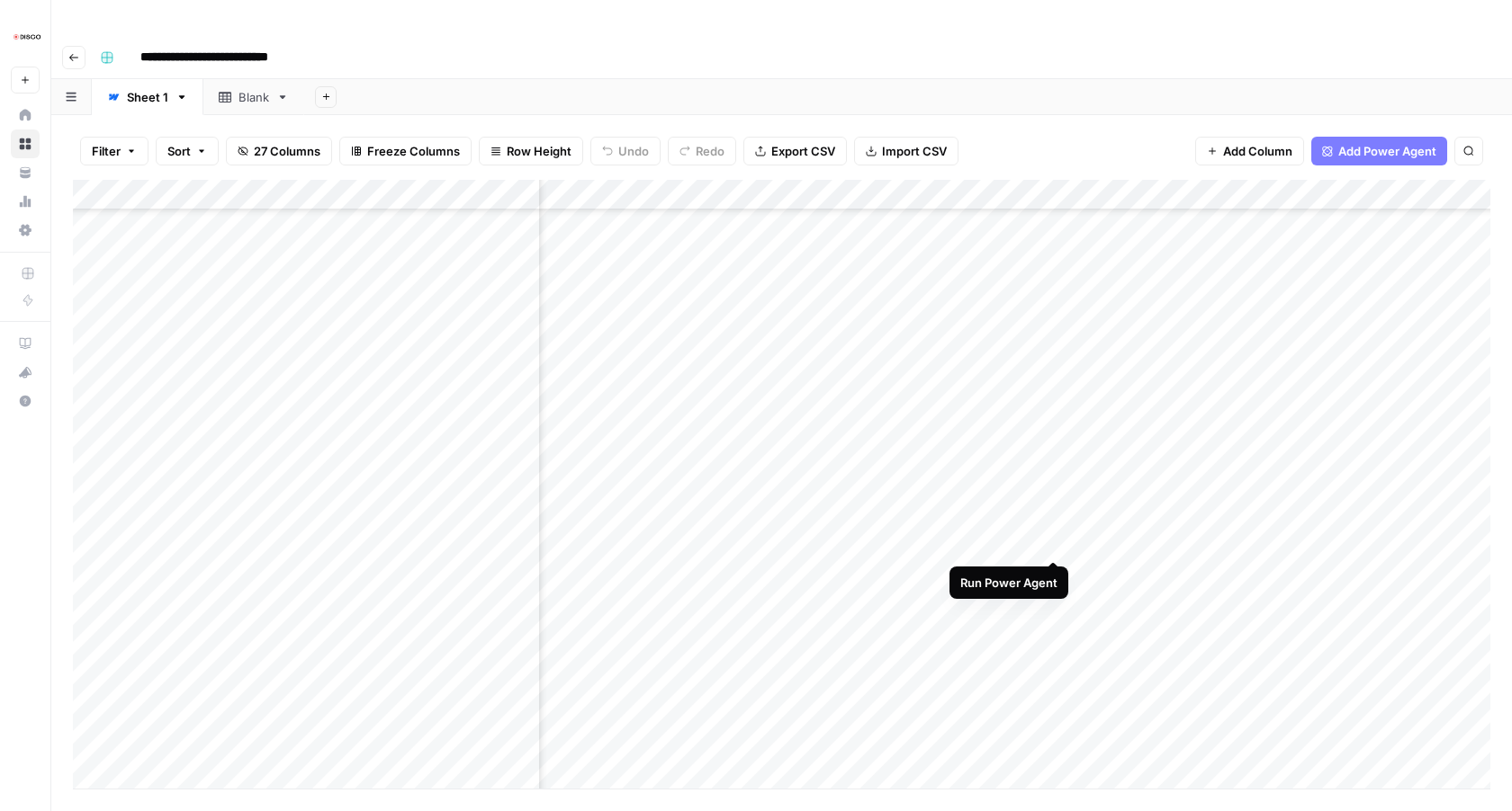
click at [1055, 539] on div "Add Column" at bounding box center [781, 483] width 1417 height 608
click at [1051, 572] on div "Add Column" at bounding box center [781, 483] width 1417 height 608
click at [1052, 596] on div "Add Column" at bounding box center [781, 483] width 1417 height 608
click at [1053, 630] on div "Add Column" at bounding box center [781, 483] width 1417 height 608
click at [1054, 662] on div "Add Column" at bounding box center [781, 483] width 1417 height 608
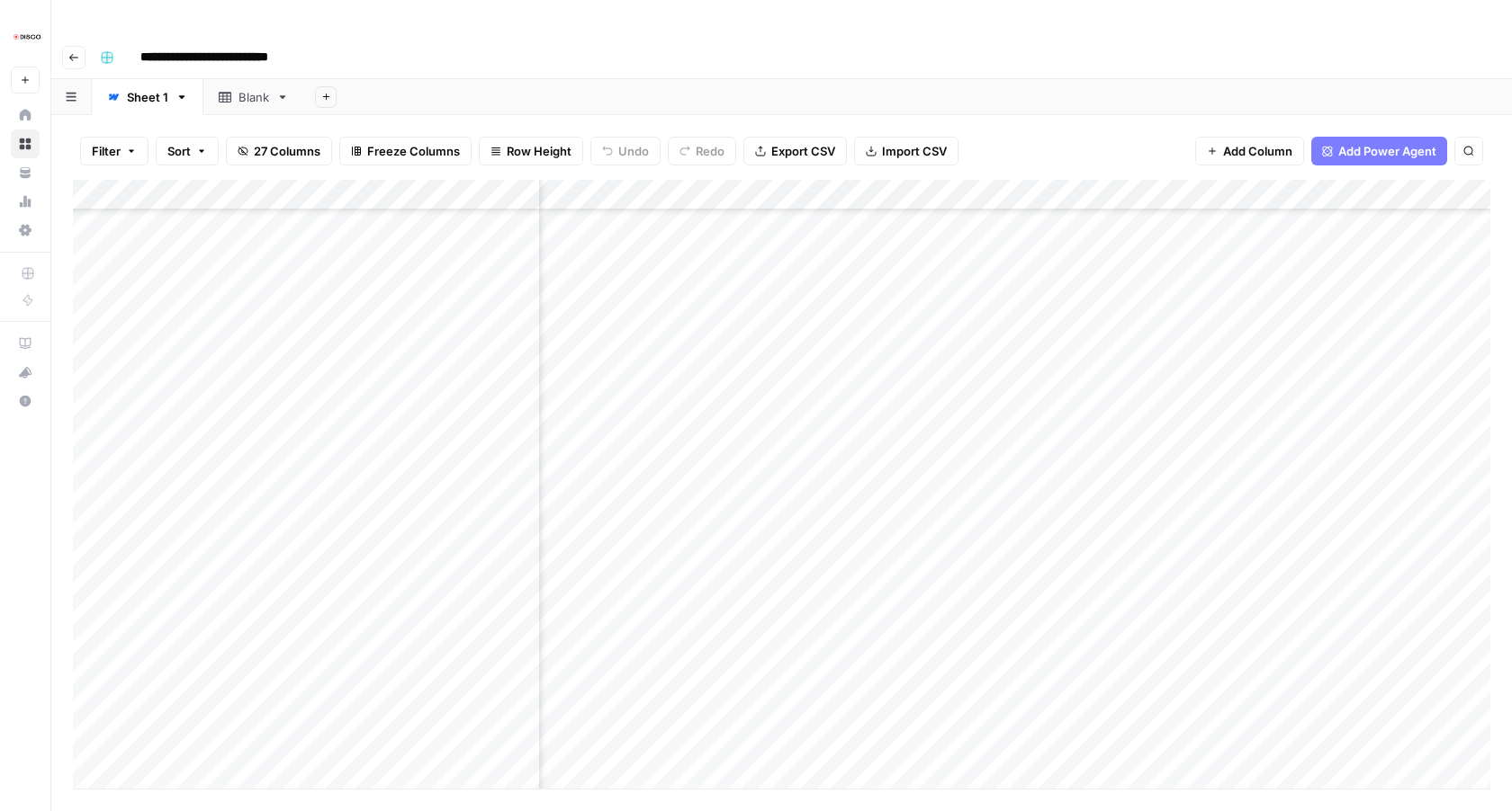
scroll to position [2160, 1540]
click at [1055, 534] on div "Add Column" at bounding box center [781, 483] width 1417 height 608
click at [1051, 569] on div "Add Column" at bounding box center [781, 483] width 1417 height 608
click at [1051, 592] on div "Add Column" at bounding box center [781, 483] width 1417 height 608
click at [1051, 626] on div "Add Column" at bounding box center [781, 483] width 1417 height 608
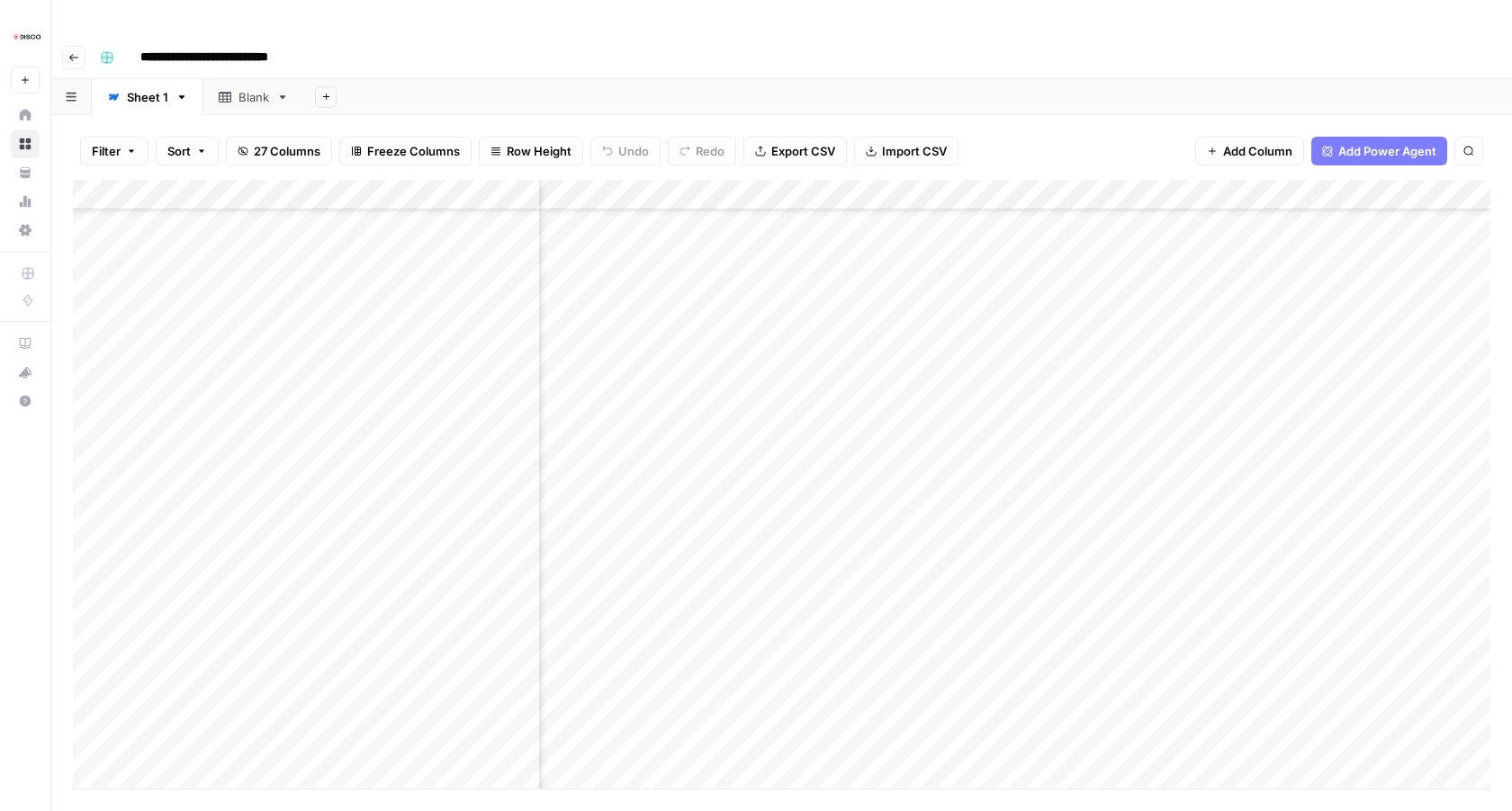
click at [1051, 661] on div "Add Column" at bounding box center [781, 483] width 1417 height 608
click at [1051, 686] on div "Add Column" at bounding box center [781, 483] width 1417 height 608
click at [1057, 550] on div "Add Column" at bounding box center [781, 483] width 1417 height 608
click at [1056, 578] on div "Add Column" at bounding box center [781, 483] width 1417 height 608
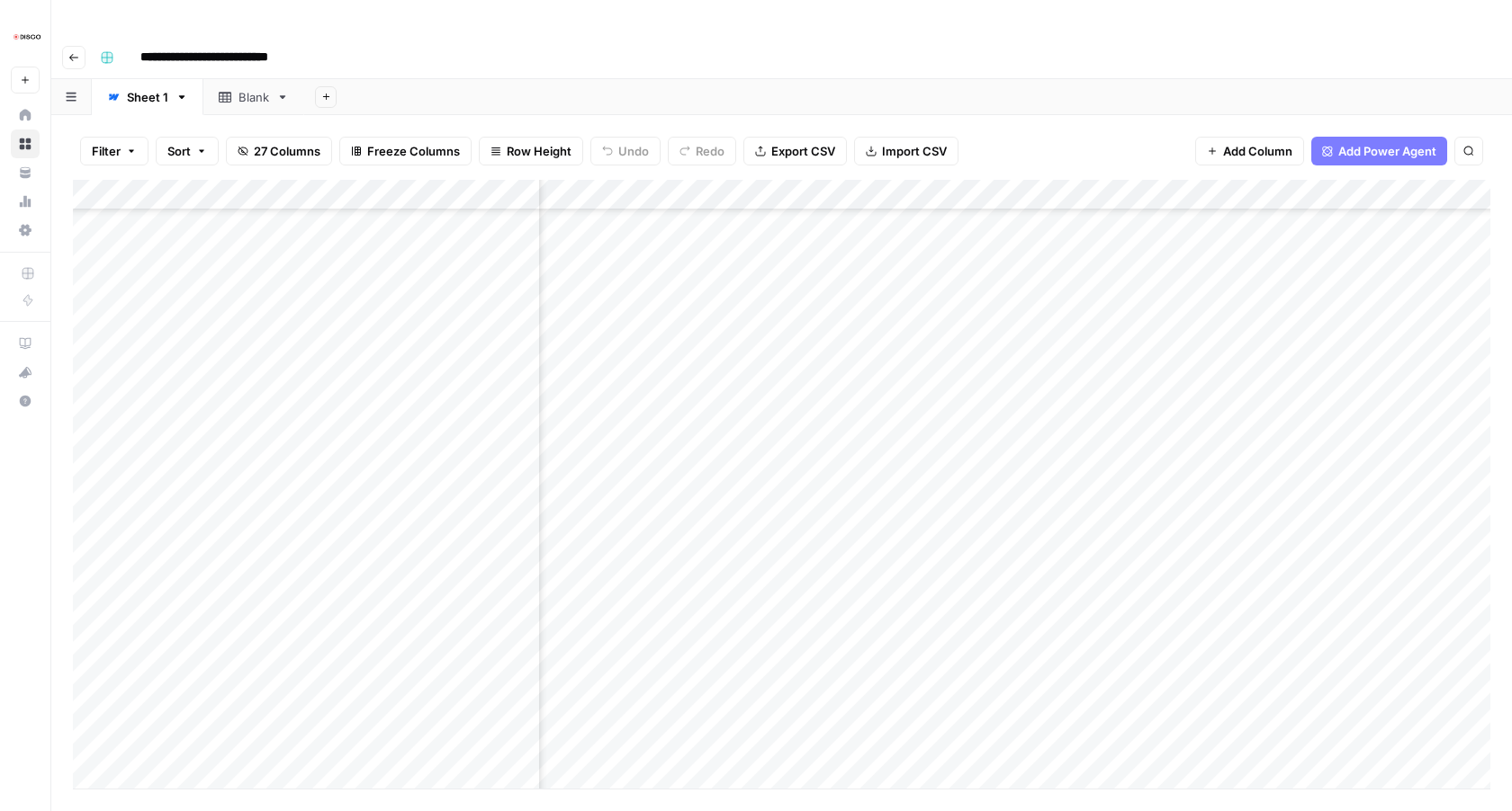
click at [1053, 609] on div "Add Column" at bounding box center [781, 483] width 1417 height 608
click at [1052, 648] on div "Add Column" at bounding box center [781, 483] width 1417 height 608
click at [1052, 671] on div "Add Column" at bounding box center [781, 483] width 1417 height 608
click at [1052, 704] on div "Add Column" at bounding box center [781, 483] width 1417 height 608
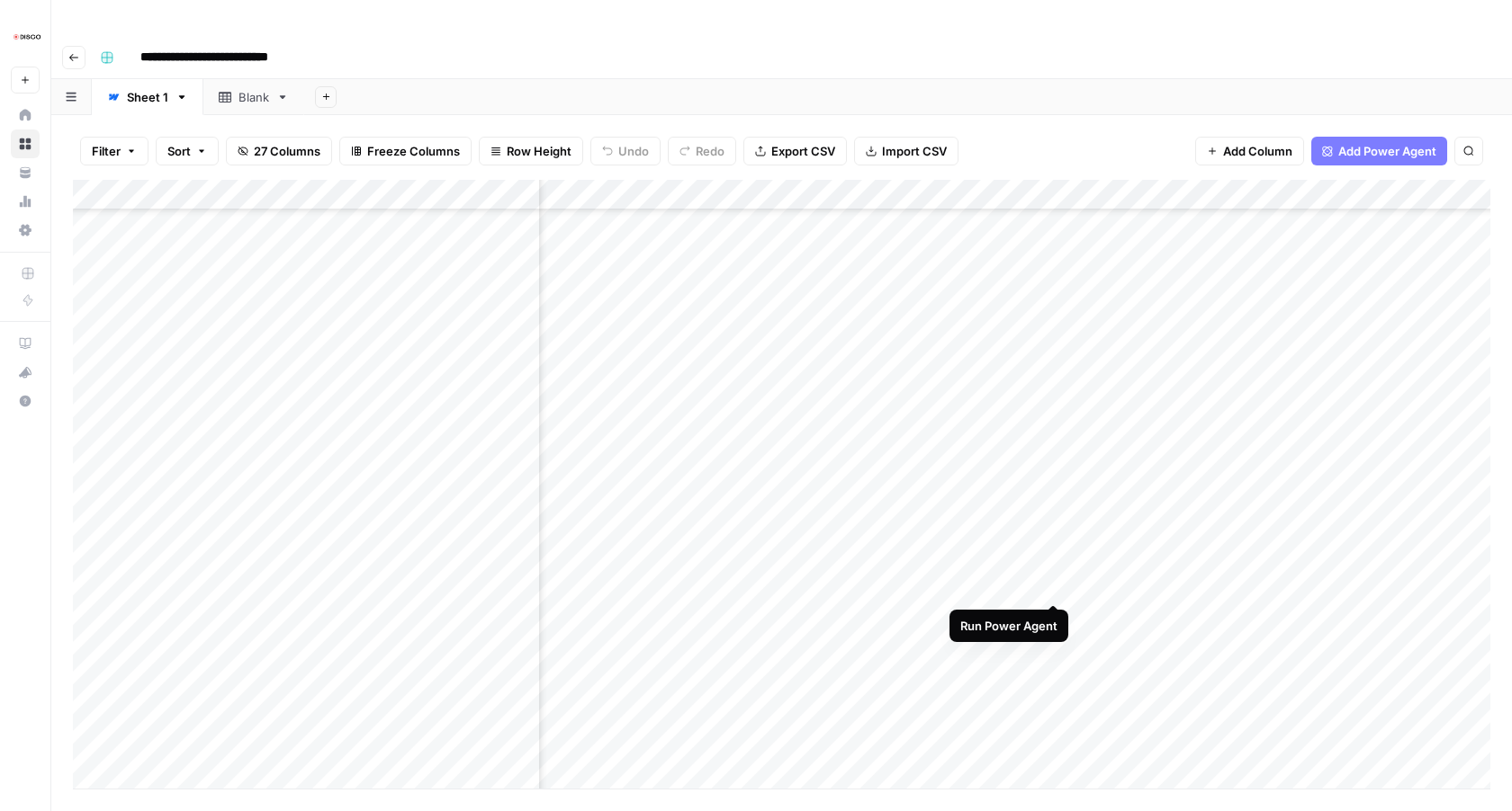
click at [1058, 583] on div "Add Column" at bounding box center [781, 483] width 1417 height 608
click at [1054, 620] on div "Add Column" at bounding box center [781, 483] width 1417 height 608
click at [1051, 644] on div "Add Column" at bounding box center [781, 483] width 1417 height 608
click at [1053, 673] on div "Add Column" at bounding box center [781, 483] width 1417 height 608
click at [1053, 704] on div "Add Column" at bounding box center [781, 483] width 1417 height 608
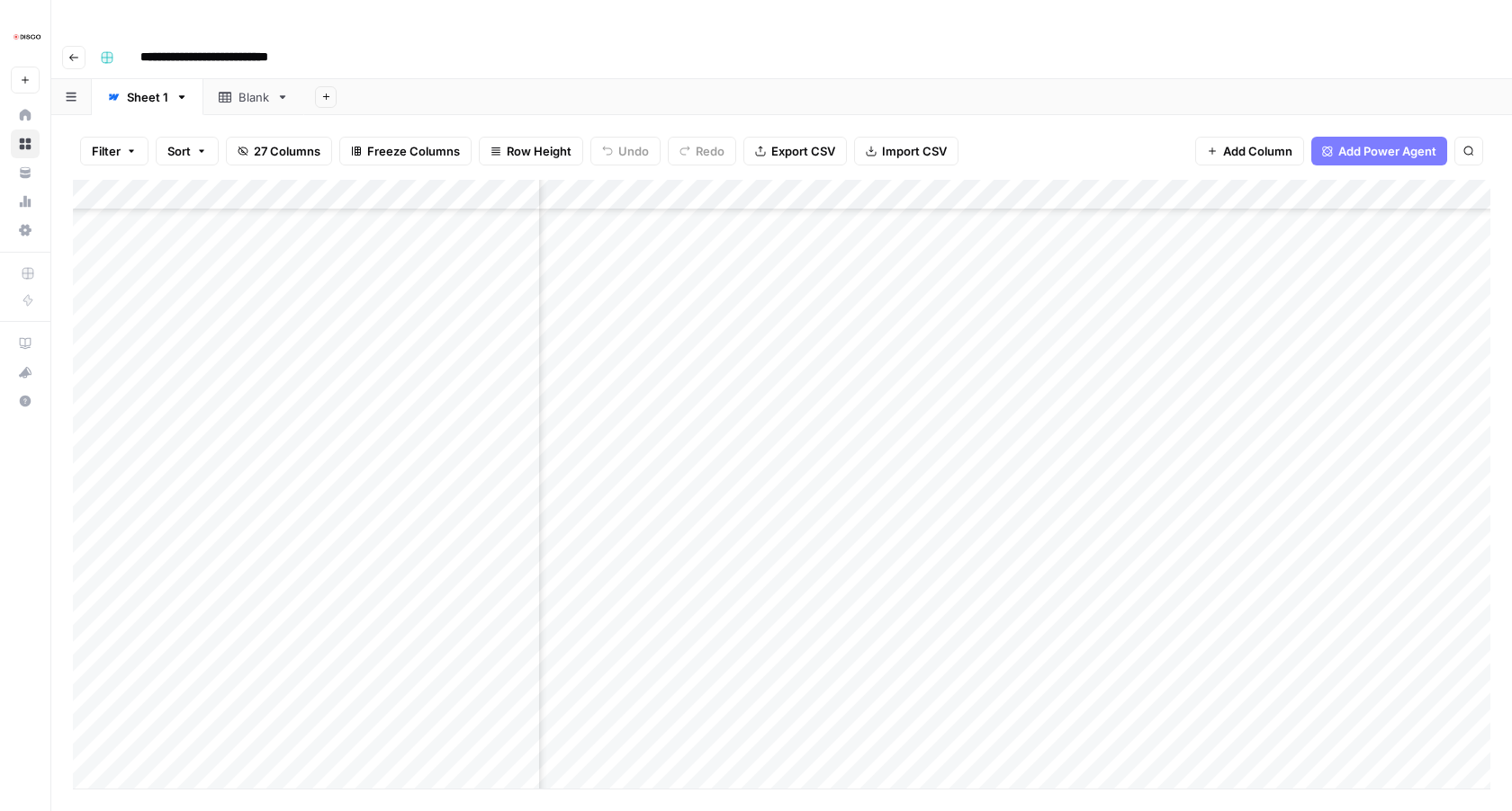
scroll to position [2636, 1540]
click at [1055, 581] on div "Add Column" at bounding box center [781, 483] width 1417 height 608
click at [1055, 607] on div "Add Column" at bounding box center [781, 483] width 1417 height 608
click at [1055, 639] on div "Add Column" at bounding box center [781, 483] width 1417 height 608
click at [1054, 673] on div "Add Column" at bounding box center [781, 483] width 1417 height 608
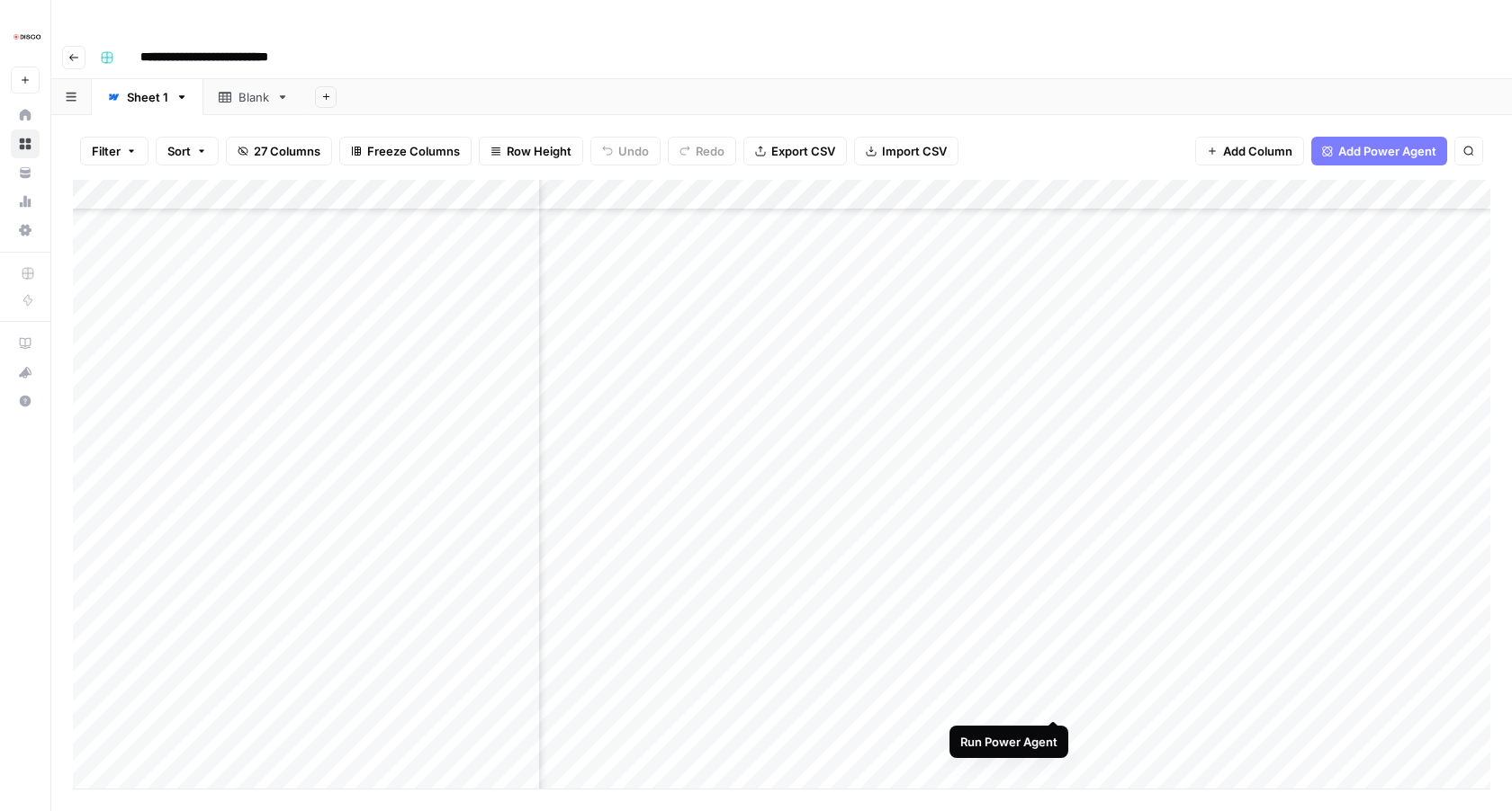
click at [1052, 695] on div "Add Column" at bounding box center [781, 483] width 1417 height 608
click at [1052, 727] on div "Add Column" at bounding box center [781, 483] width 1417 height 608
click at [1055, 672] on div "Add Column" at bounding box center [781, 483] width 1417 height 608
click at [1052, 705] on div "Add Column" at bounding box center [781, 483] width 1417 height 608
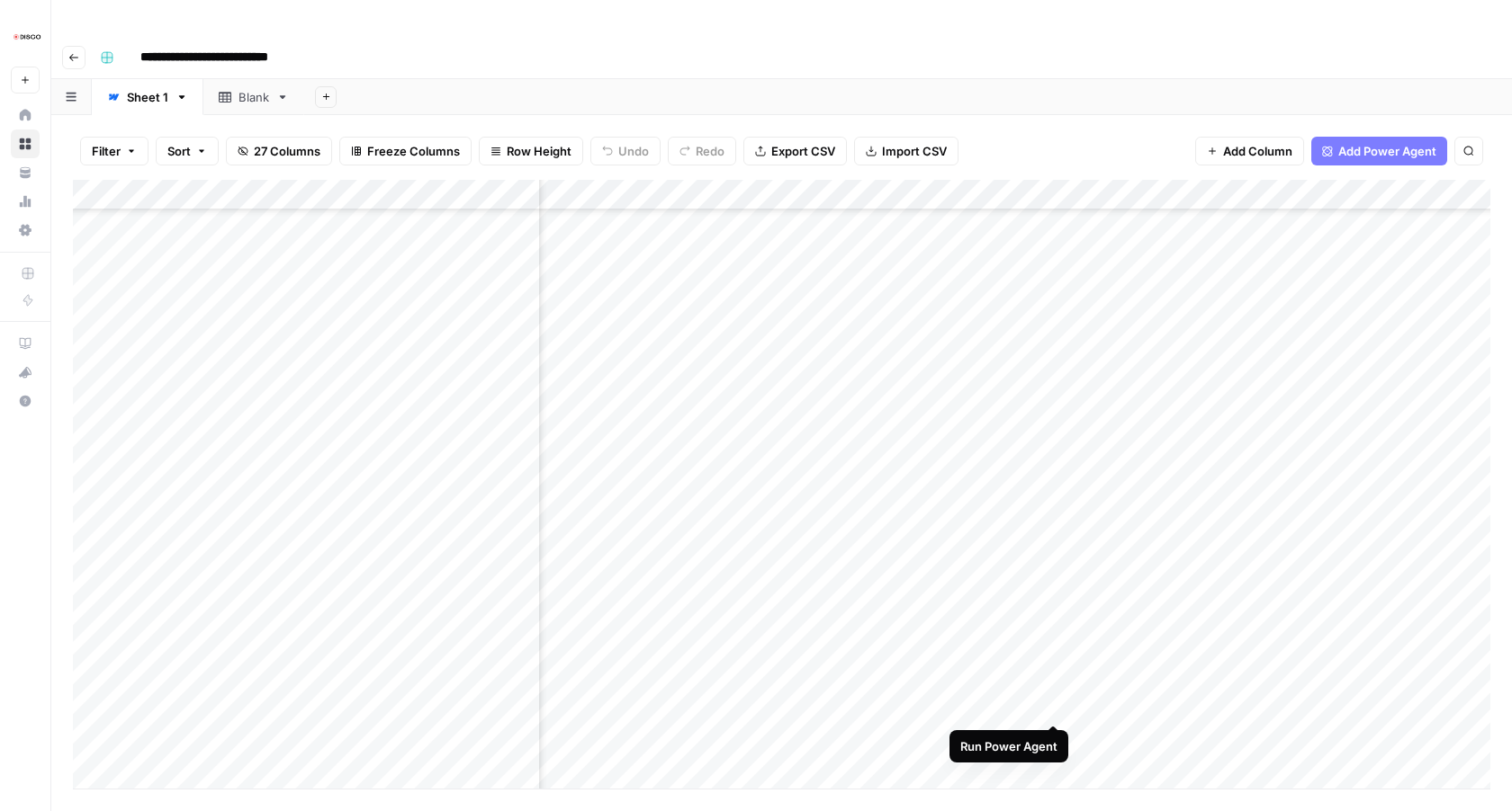
scroll to position [2781, 1540]
click at [1056, 672] on div "Add Column" at bounding box center [781, 483] width 1417 height 608
click at [1053, 711] on div "Add Column" at bounding box center [781, 483] width 1417 height 608
click at [1056, 664] on div "Add Column" at bounding box center [781, 483] width 1417 height 608
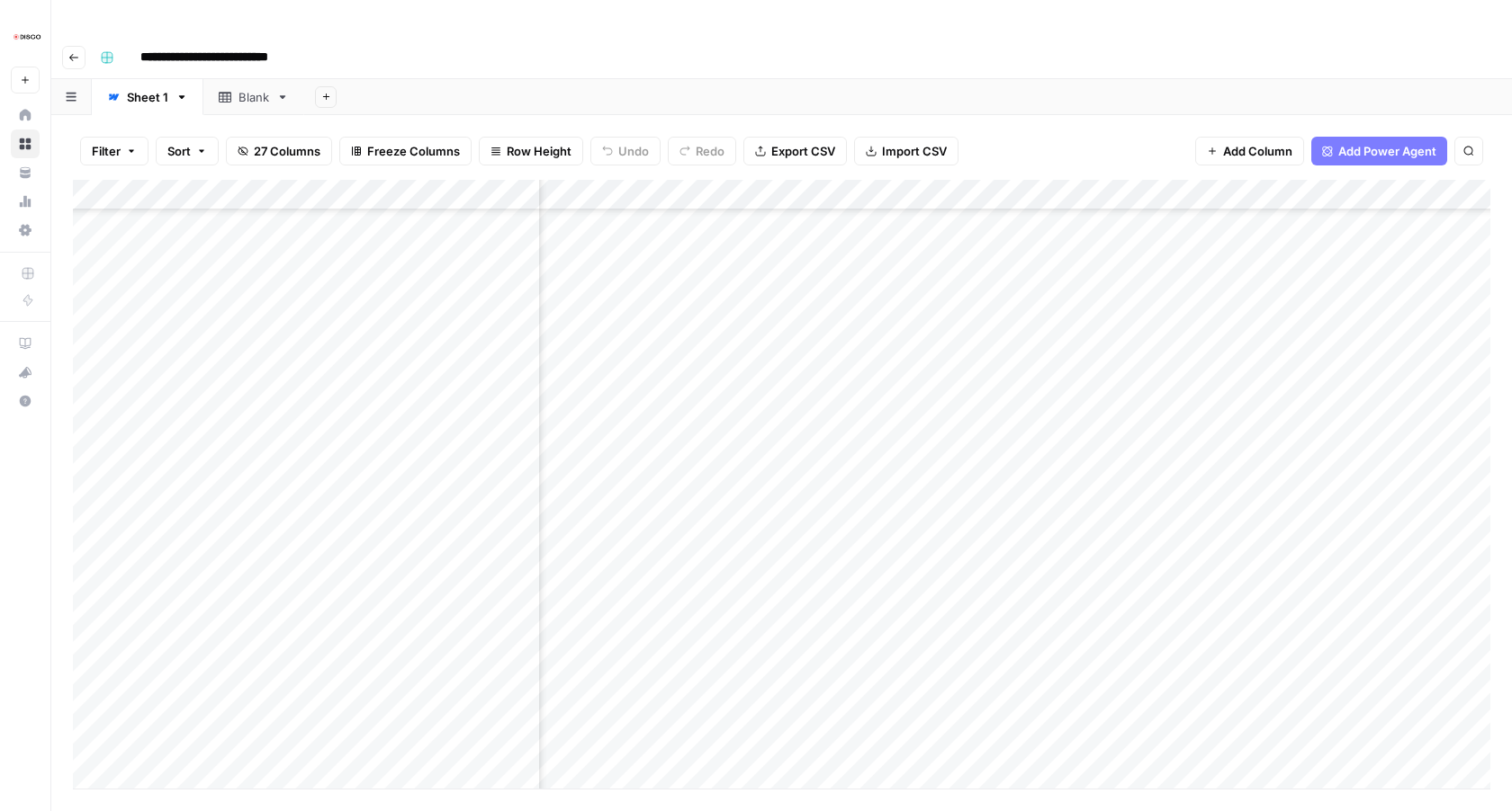
click at [1054, 694] on div "Add Column" at bounding box center [781, 483] width 1417 height 608
click at [1057, 619] on div "Add Column" at bounding box center [781, 483] width 1417 height 608
click at [1053, 646] on div "Add Column" at bounding box center [781, 483] width 1417 height 608
click at [1053, 670] on div "Add Column" at bounding box center [781, 483] width 1417 height 608
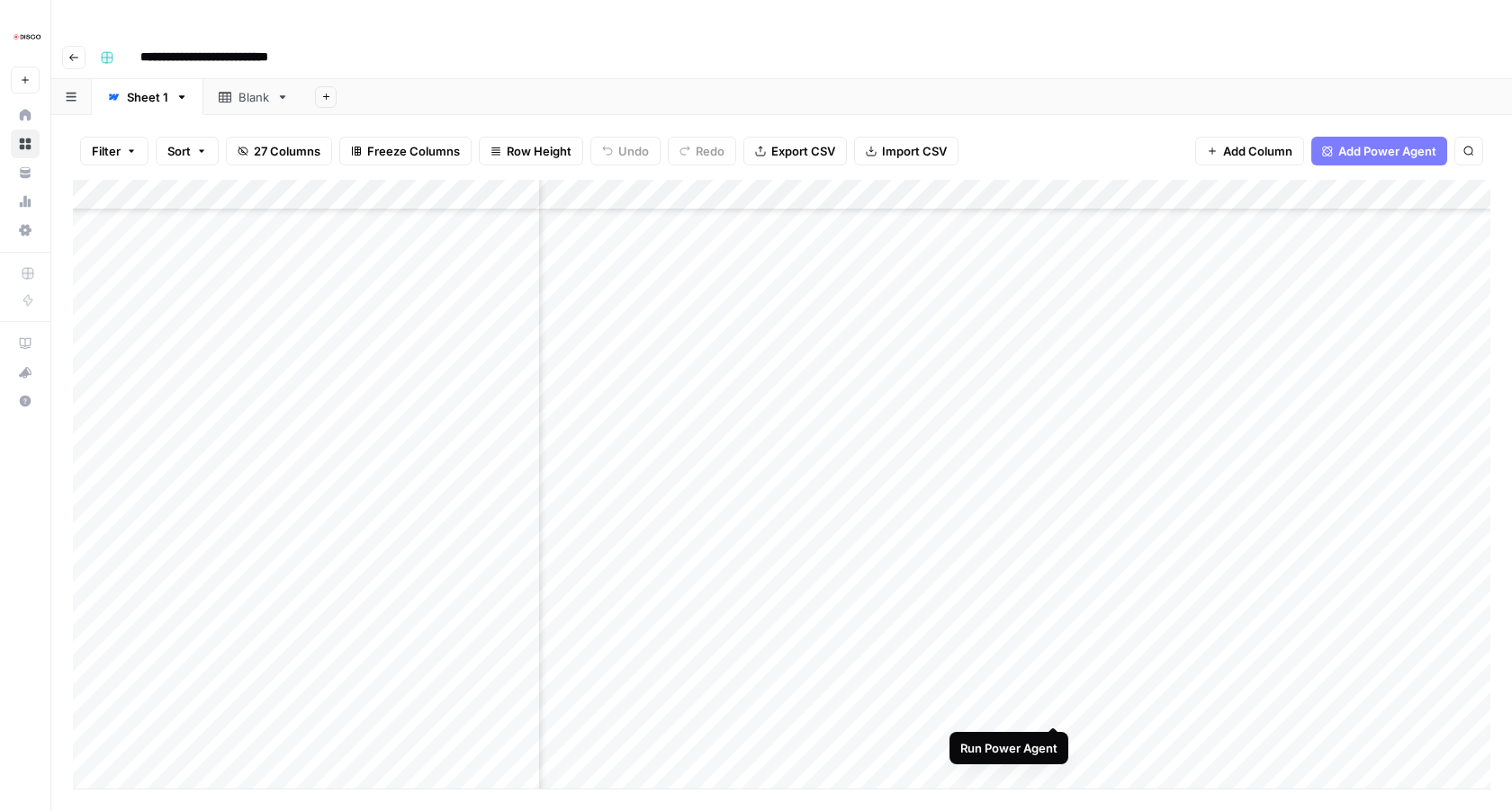
click at [1052, 702] on div "Add Column" at bounding box center [781, 483] width 1417 height 608
click at [1053, 737] on div "Add Column" at bounding box center [781, 483] width 1417 height 608
click at [1058, 576] on div "Add Column" at bounding box center [781, 483] width 1417 height 608
click at [1050, 600] on div "Add Column" at bounding box center [781, 483] width 1417 height 608
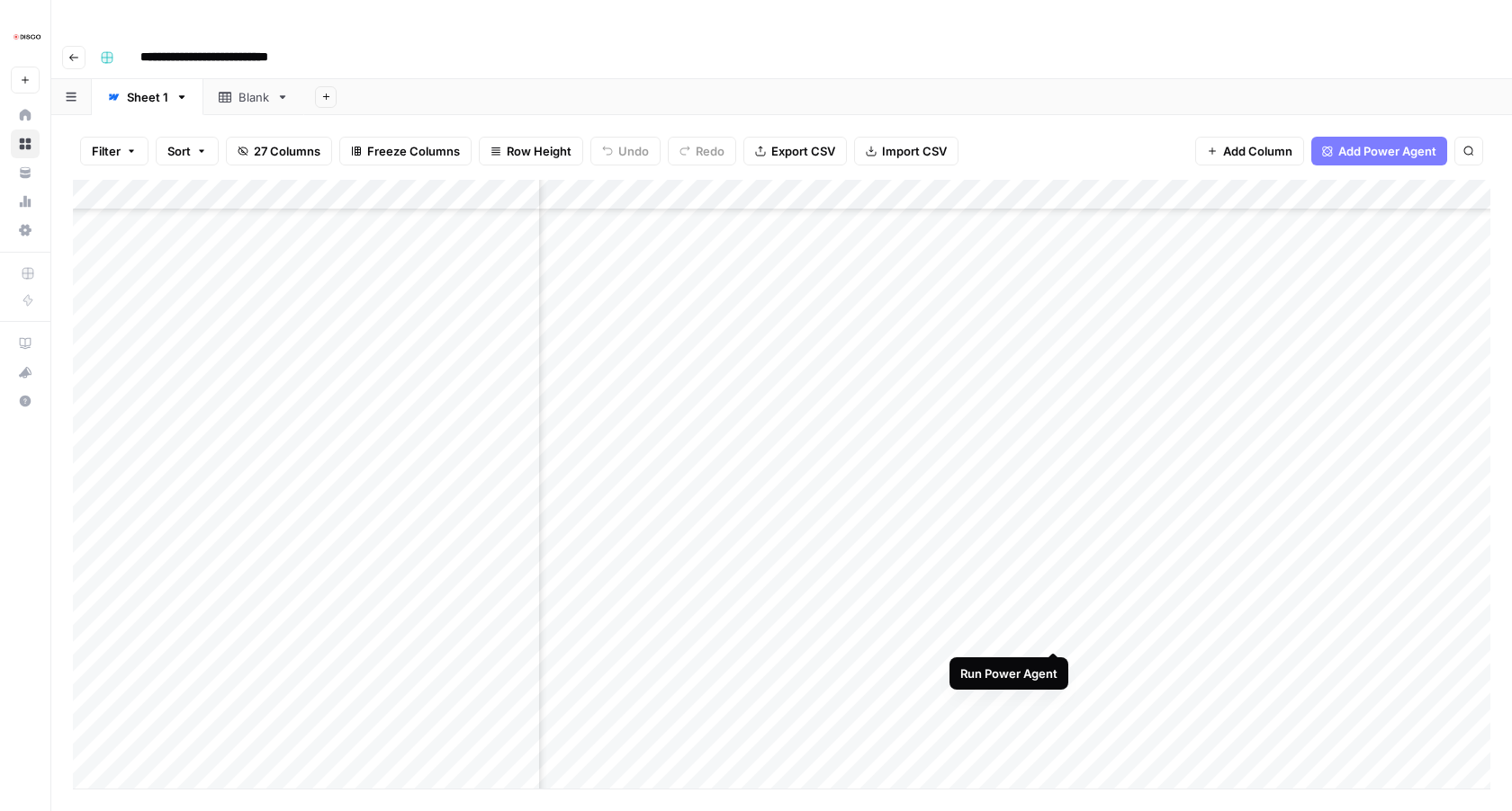
click at [1054, 633] on div "Add Column" at bounding box center [781, 483] width 1417 height 608
click at [1054, 664] on div "Add Column" at bounding box center [781, 483] width 1417 height 608
click at [1054, 696] on div "Add Column" at bounding box center [781, 483] width 1417 height 608
click at [1052, 438] on div "Add Column" at bounding box center [781, 483] width 1417 height 608
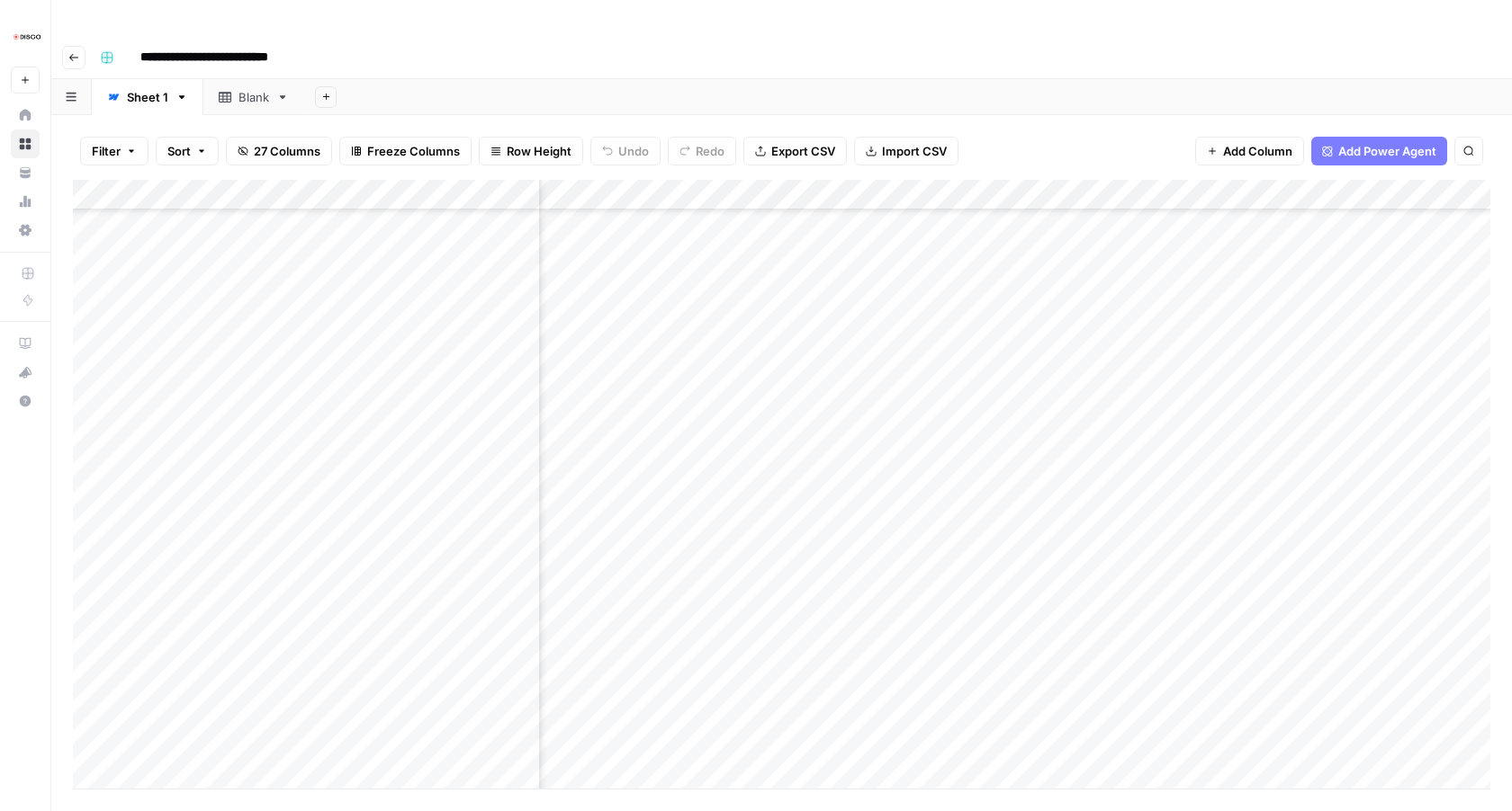
click at [1051, 478] on div "Add Column" at bounding box center [781, 483] width 1417 height 608
click at [1052, 493] on div "Add Column" at bounding box center [781, 483] width 1417 height 608
click at [1052, 525] on div "Add Column" at bounding box center [781, 483] width 1417 height 608
click at [1052, 560] on div "Add Column" at bounding box center [781, 483] width 1417 height 608
click at [1051, 590] on div "Add Column" at bounding box center [781, 483] width 1417 height 608
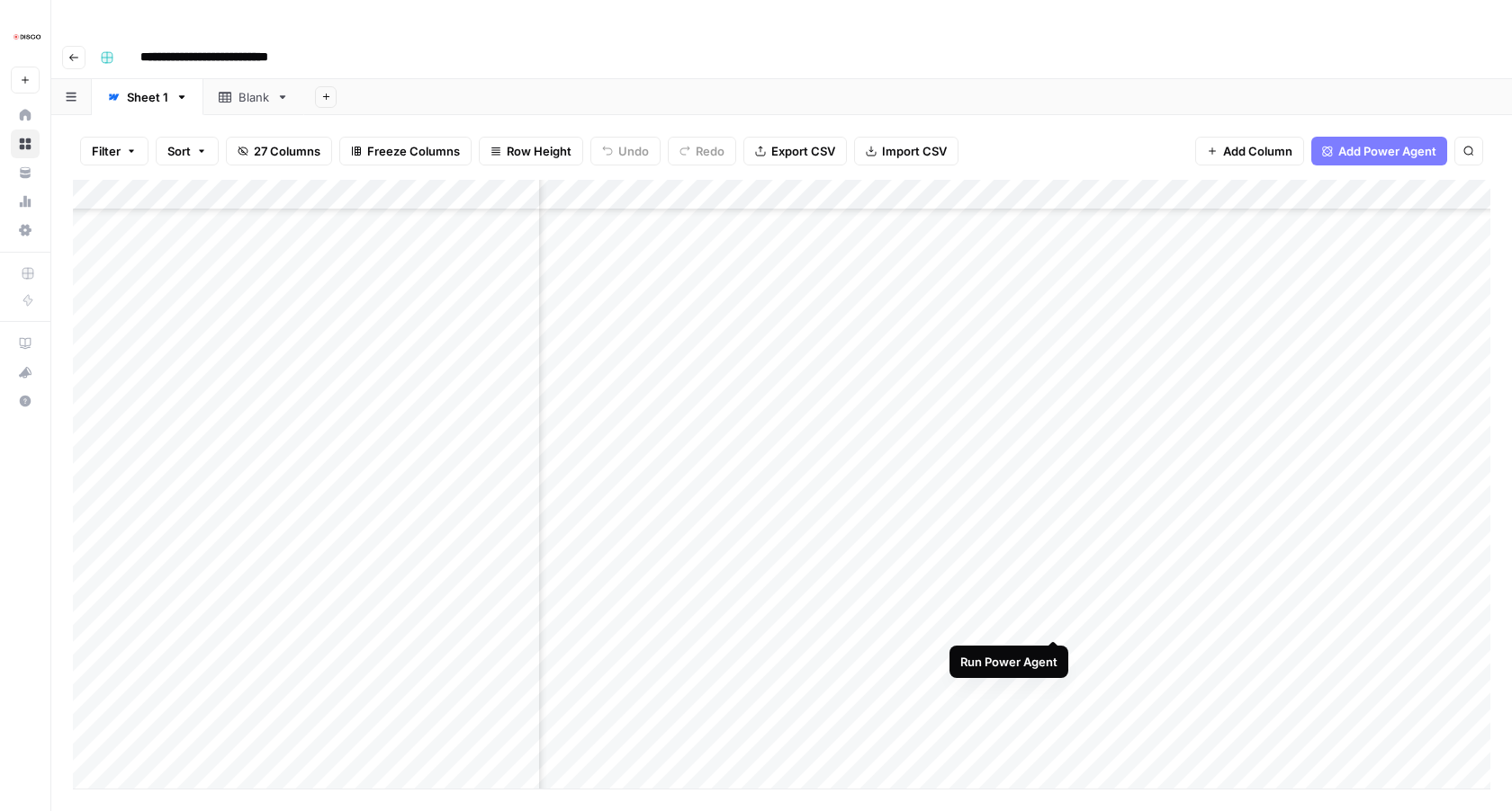
click at [1053, 614] on div "Add Column" at bounding box center [781, 483] width 1417 height 608
click at [1051, 648] on div "Add Column" at bounding box center [781, 483] width 1417 height 608
click at [1051, 685] on div "Add Column" at bounding box center [781, 483] width 1417 height 608
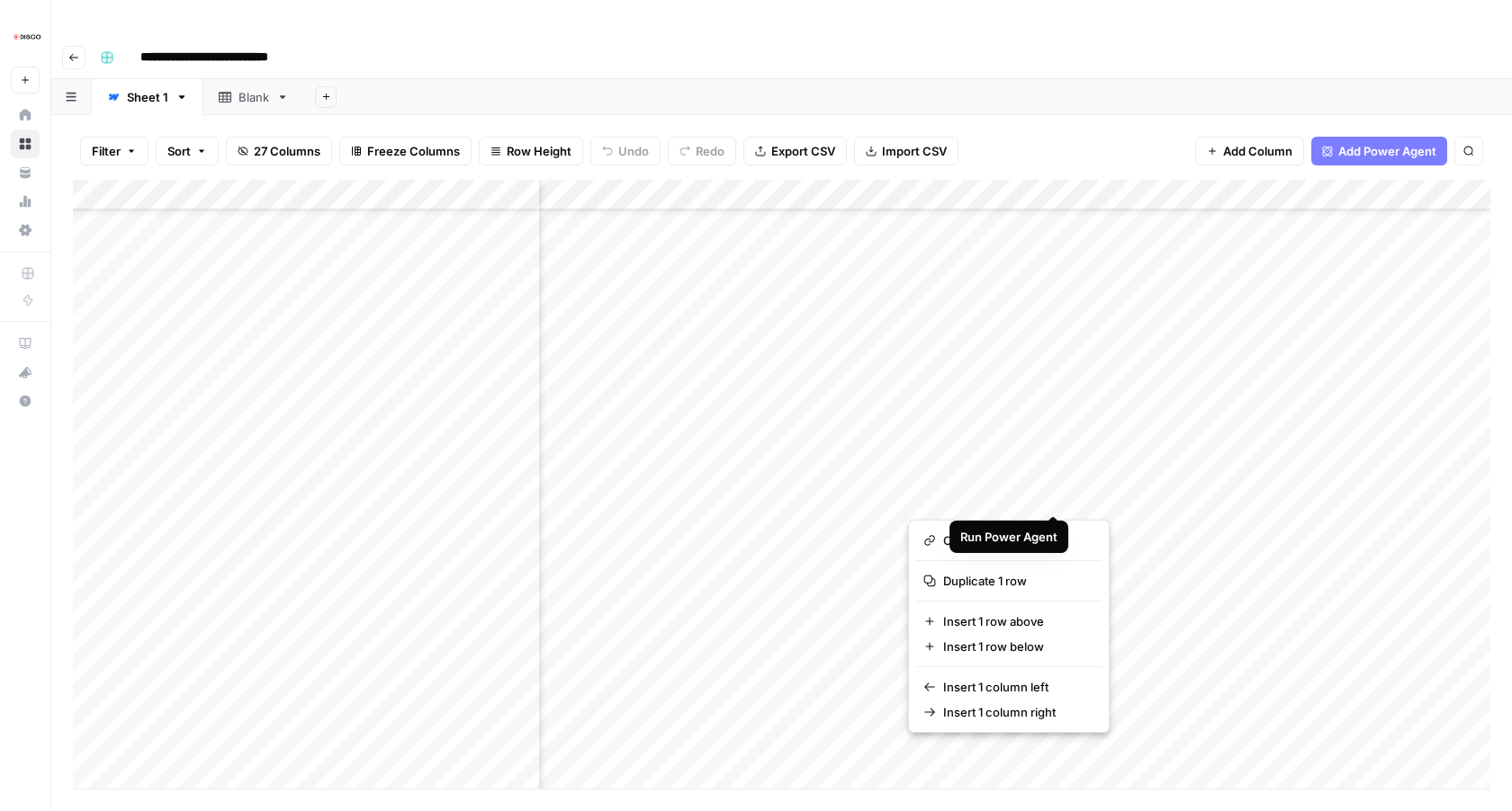
click at [1055, 494] on button "button" at bounding box center [989, 497] width 162 height 32
click at [1098, 502] on div "Add Column" at bounding box center [781, 483] width 1417 height 608
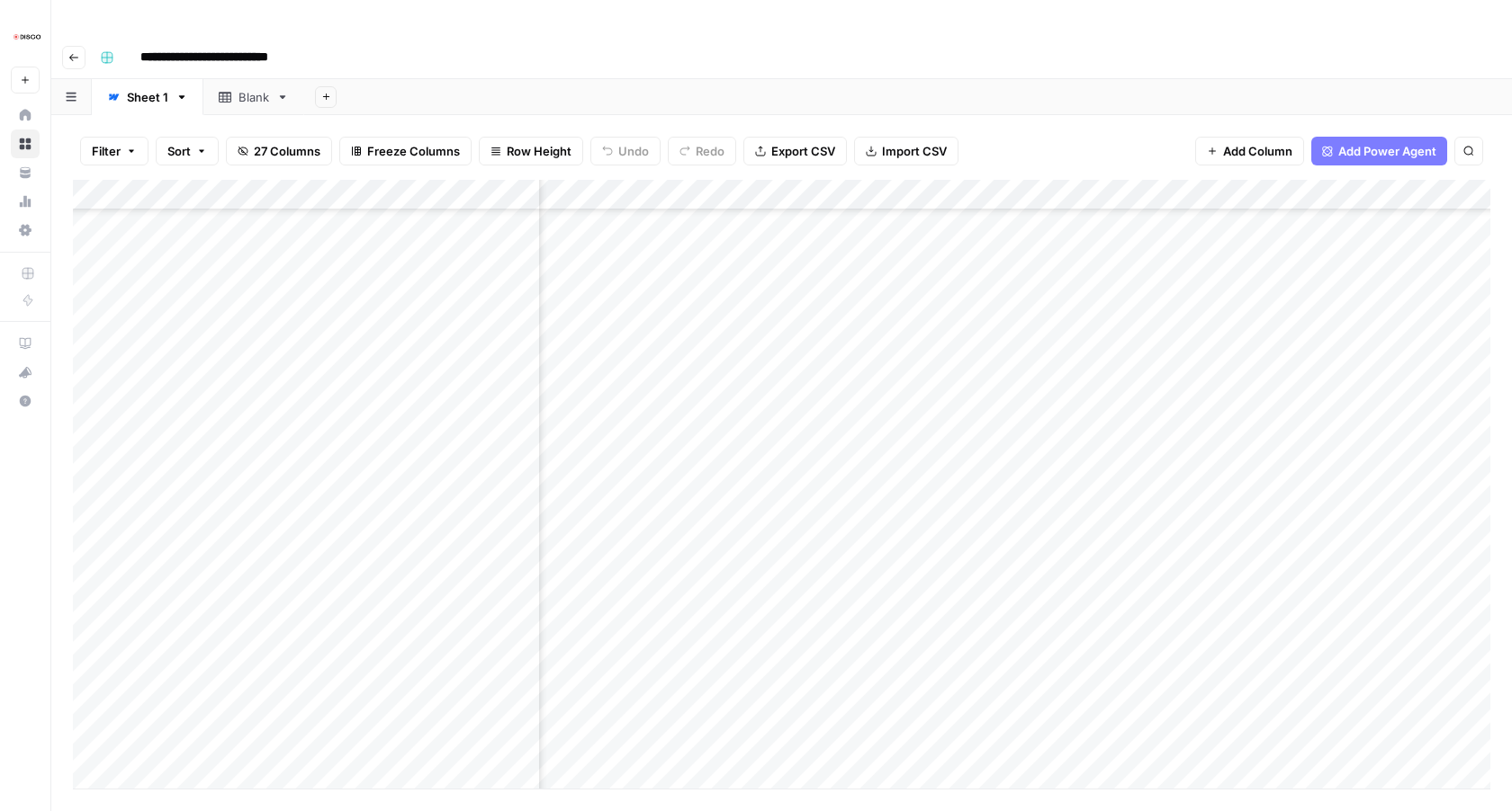
click at [1054, 497] on div "Add Column" at bounding box center [781, 483] width 1417 height 608
click at [1052, 529] on div "Add Column" at bounding box center [781, 483] width 1417 height 608
click at [1051, 557] on div "Add Column" at bounding box center [781, 483] width 1417 height 608
click at [1051, 586] on div "Add Column" at bounding box center [781, 483] width 1417 height 608
click at [1053, 610] on div "Add Column" at bounding box center [781, 483] width 1417 height 608
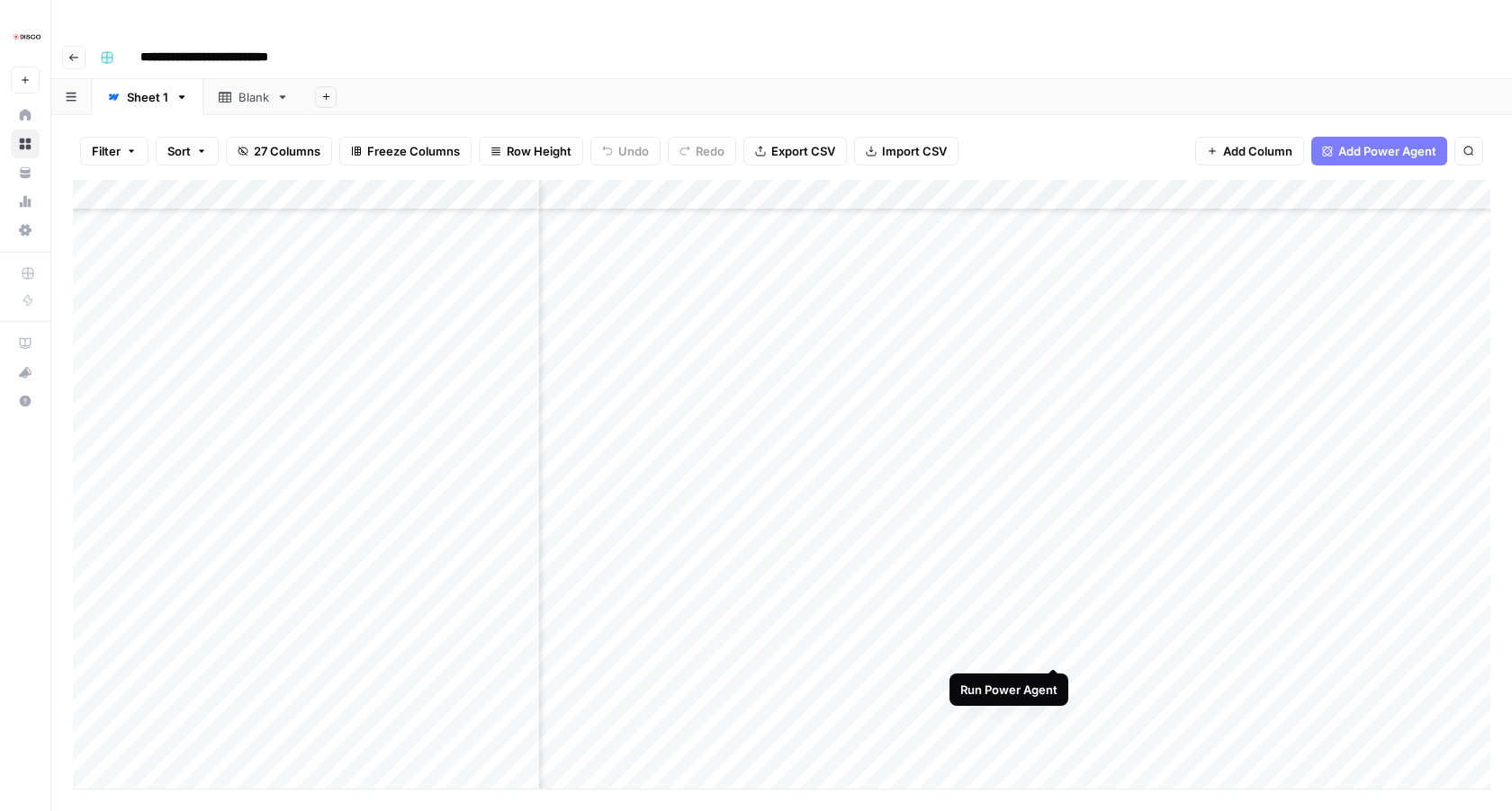
click at [1053, 649] on div "Add Column" at bounding box center [781, 483] width 1417 height 608
click at [1052, 397] on div "Add Column" at bounding box center [781, 483] width 1417 height 608
click at [1052, 431] on div "Add Column" at bounding box center [781, 483] width 1417 height 608
click at [1052, 453] on div "Add Column" at bounding box center [781, 483] width 1417 height 608
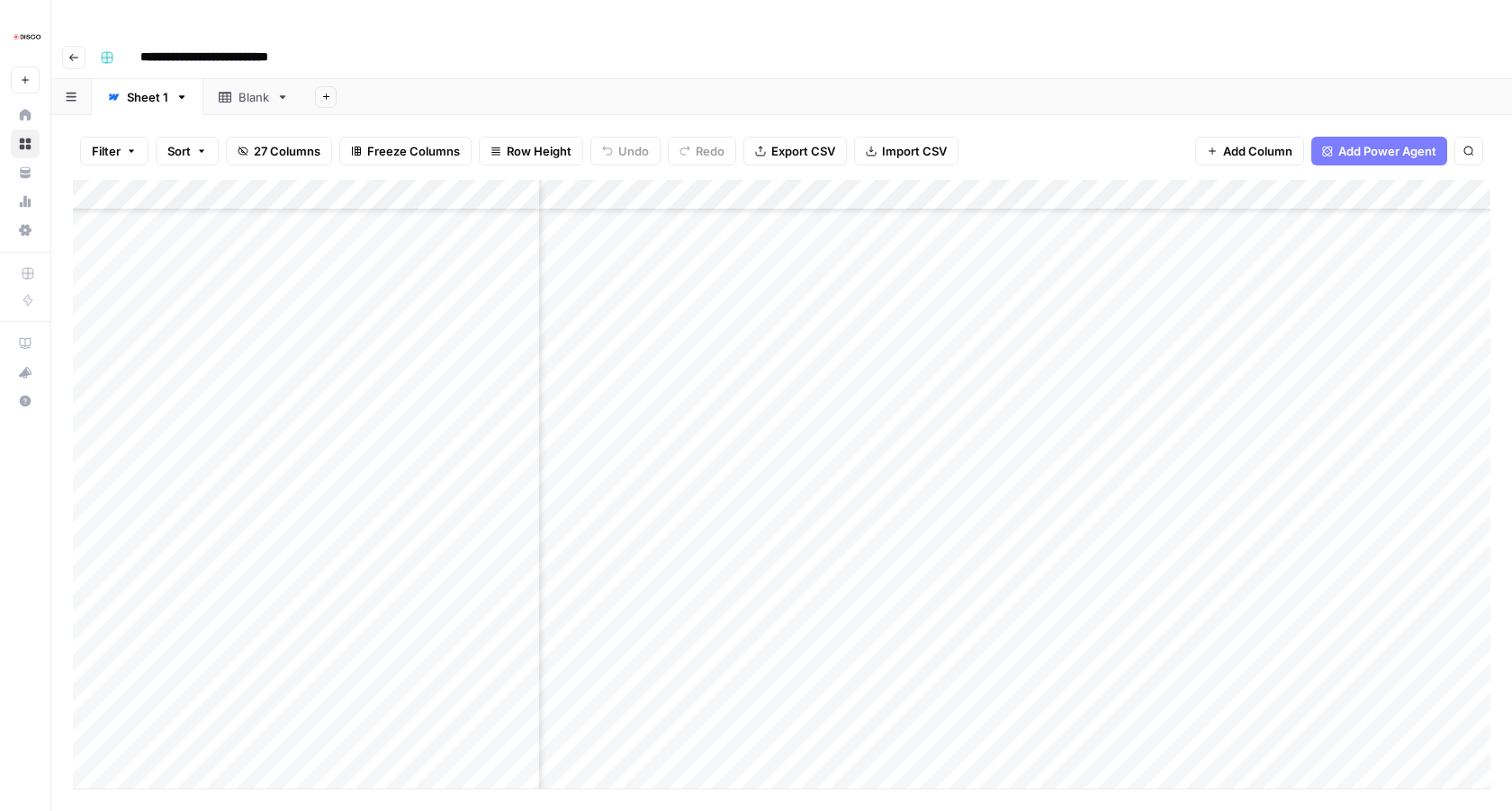
click at [1052, 487] on div "Add Column" at bounding box center [781, 483] width 1417 height 608
click at [1051, 521] on div "Add Column" at bounding box center [781, 483] width 1417 height 608
click at [1051, 553] on div "Add Column" at bounding box center [781, 483] width 1417 height 608
click at [1051, 576] on div "Add Column" at bounding box center [781, 483] width 1417 height 608
click at [1053, 610] on div "Add Column" at bounding box center [781, 483] width 1417 height 608
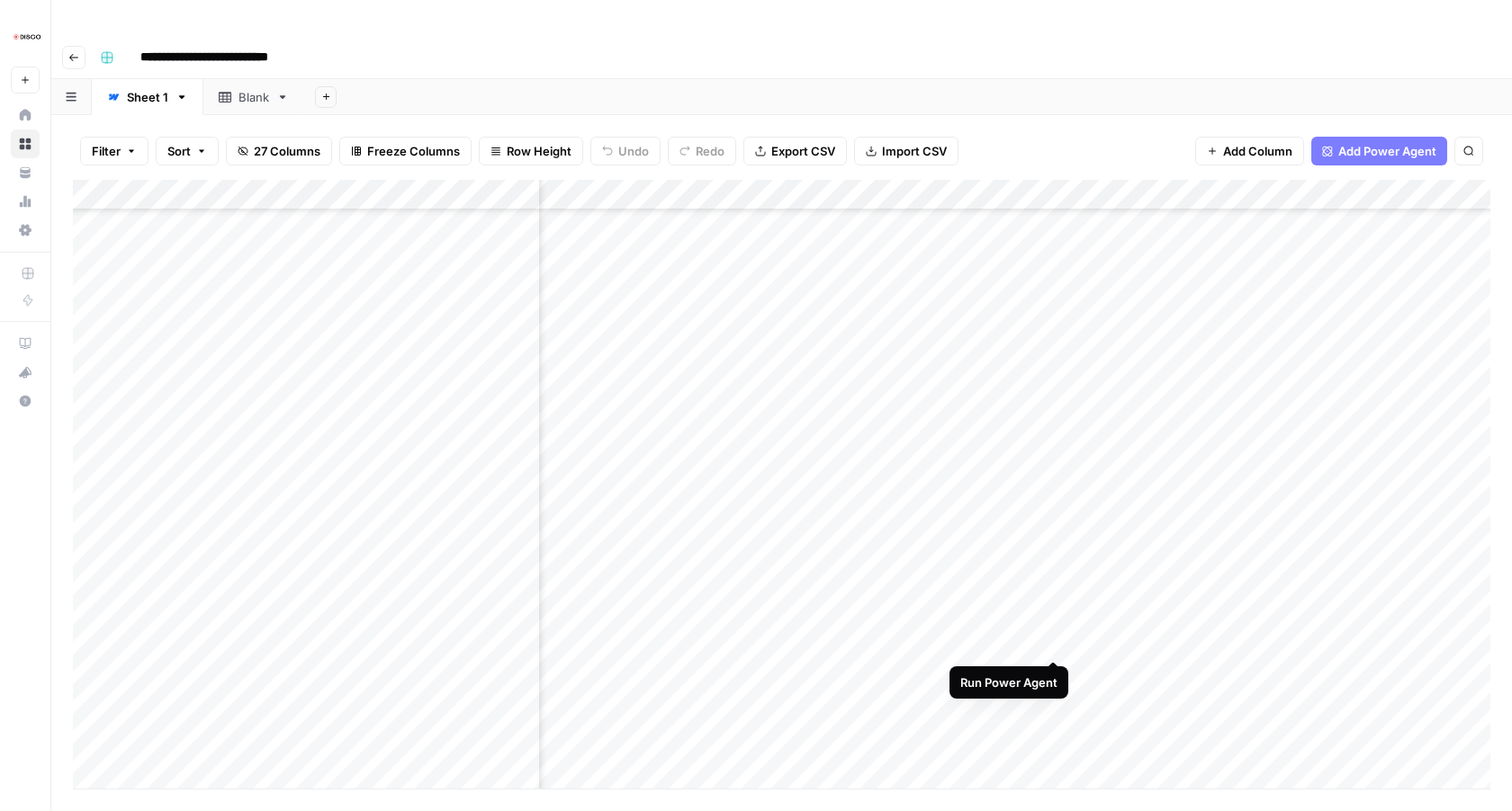
click at [1053, 642] on div "Add Column" at bounding box center [781, 483] width 1417 height 608
click at [1050, 673] on div "Add Column" at bounding box center [781, 483] width 1417 height 608
click at [1055, 709] on div "Add Column" at bounding box center [781, 483] width 1417 height 608
click at [1054, 646] on div "Add Column" at bounding box center [781, 483] width 1417 height 608
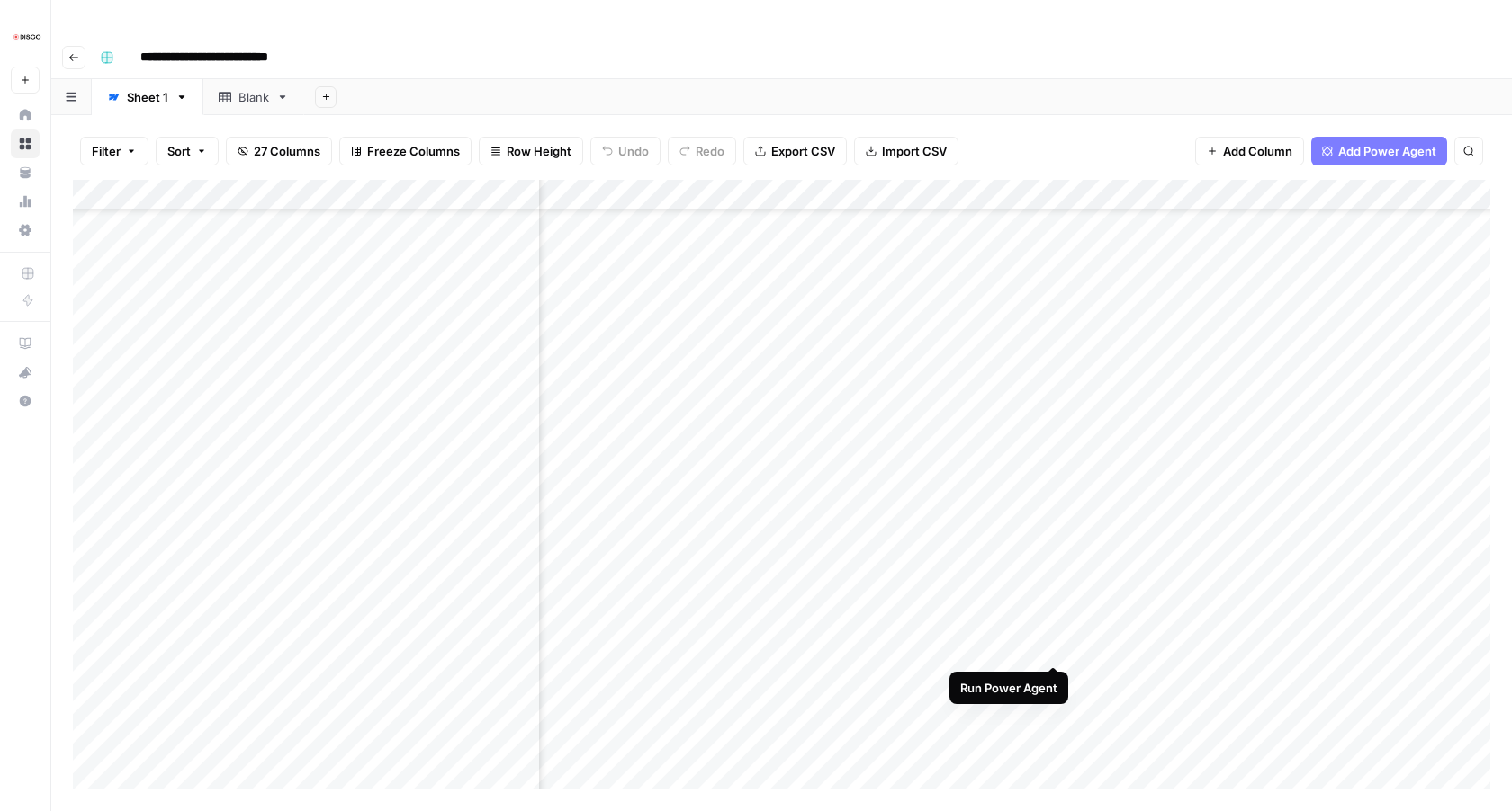
scroll to position [4166, 1540]
click at [1051, 551] on div "Add Column" at bounding box center [781, 483] width 1417 height 608
click at [1054, 578] on div "Add Column" at bounding box center [781, 483] width 1417 height 608
click at [1054, 607] on div "Add Column" at bounding box center [781, 483] width 1417 height 608
click at [1054, 637] on div "Add Column" at bounding box center [781, 483] width 1417 height 608
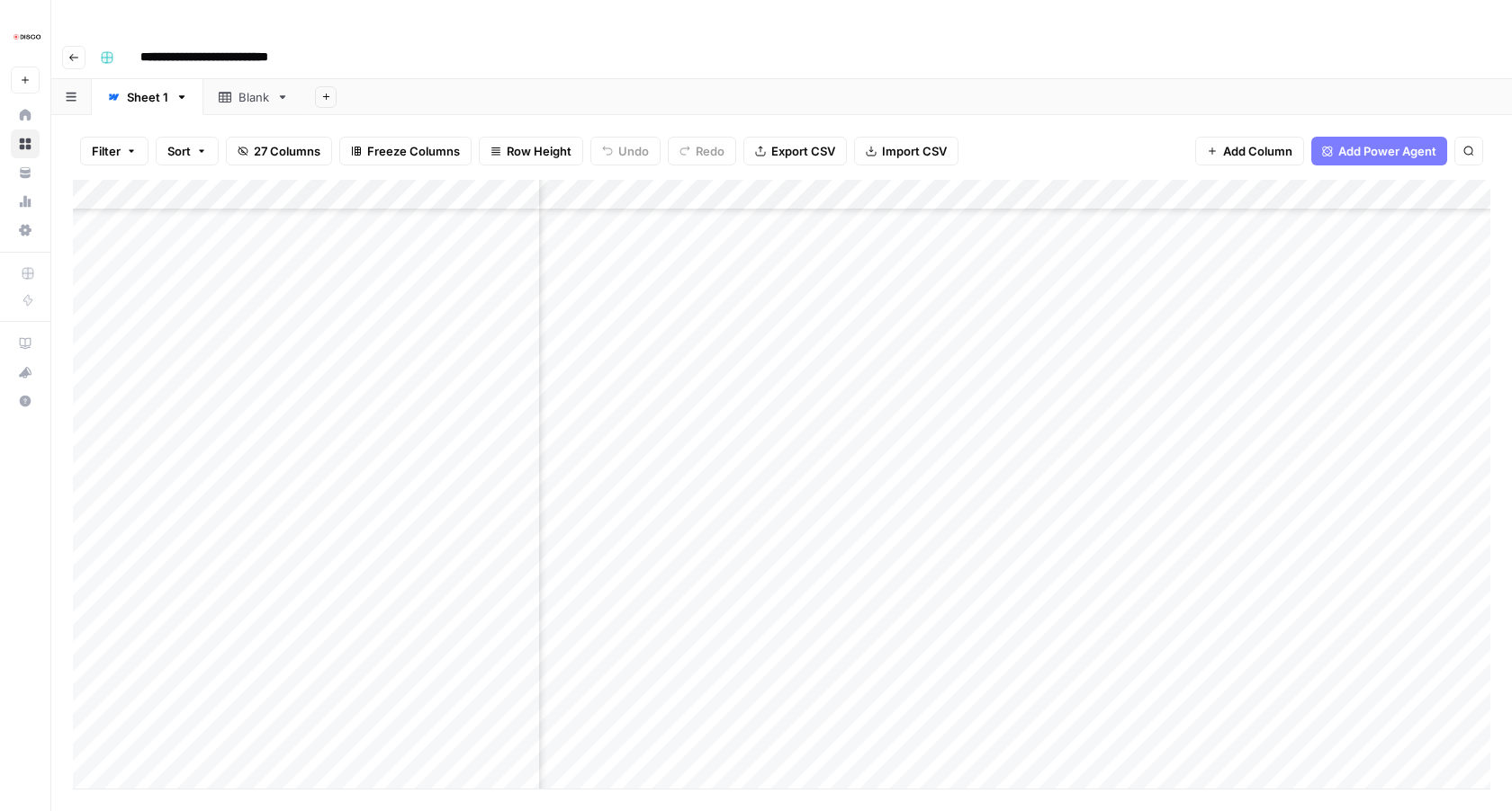
click at [1052, 669] on div "Add Column" at bounding box center [781, 483] width 1417 height 608
click at [1054, 564] on div "Add Column" at bounding box center [781, 483] width 1417 height 608
click at [1054, 603] on div "Add Column" at bounding box center [781, 483] width 1417 height 608
click at [1056, 630] on div "Add Column" at bounding box center [781, 483] width 1417 height 608
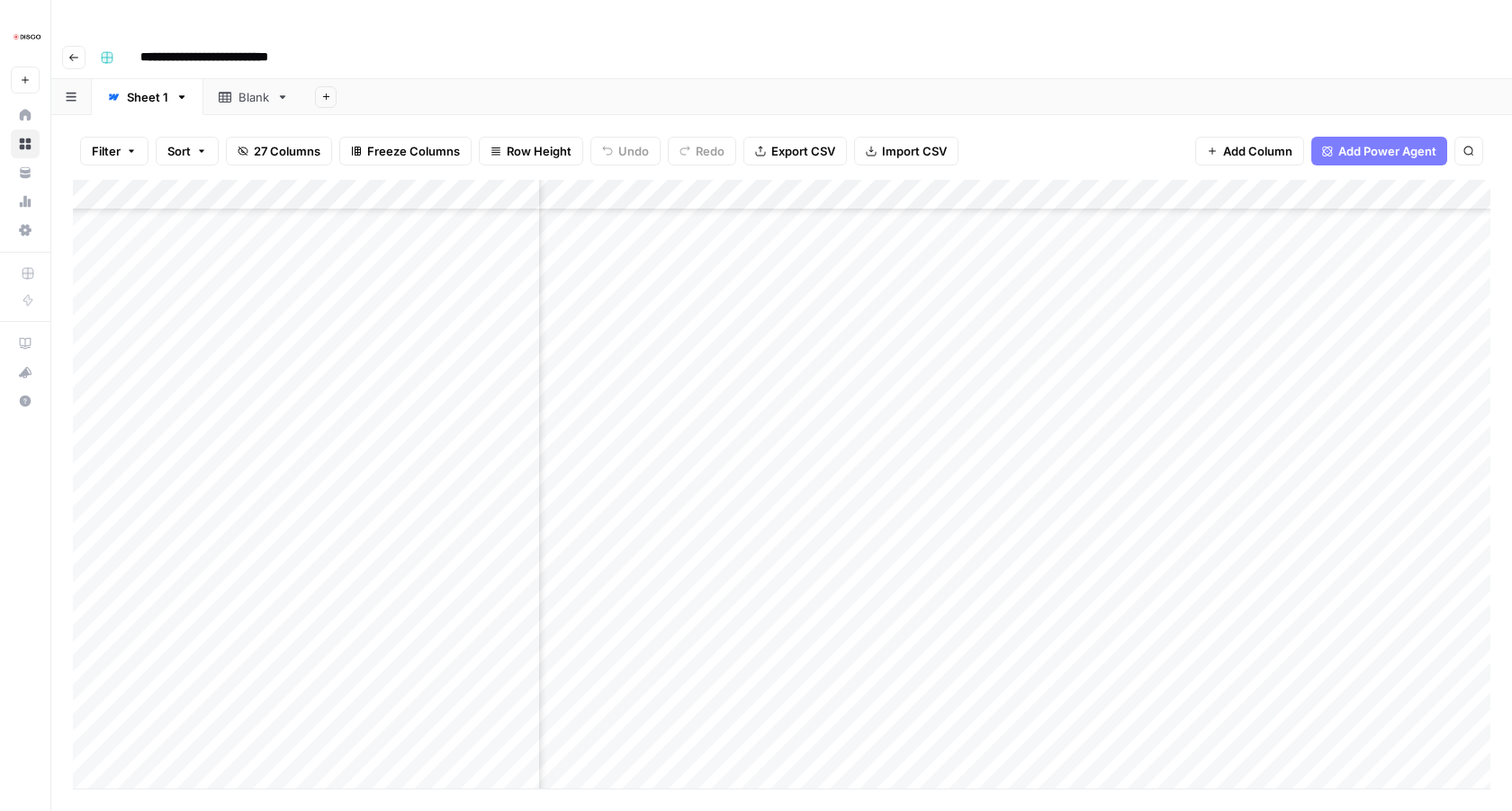
click at [1056, 655] on div "Add Column" at bounding box center [781, 483] width 1417 height 608
click at [1055, 687] on div "Add Column" at bounding box center [781, 483] width 1417 height 608
click at [1054, 573] on div "Add Column" at bounding box center [781, 483] width 1417 height 608
click at [1056, 609] on div "Add Column" at bounding box center [781, 483] width 1417 height 608
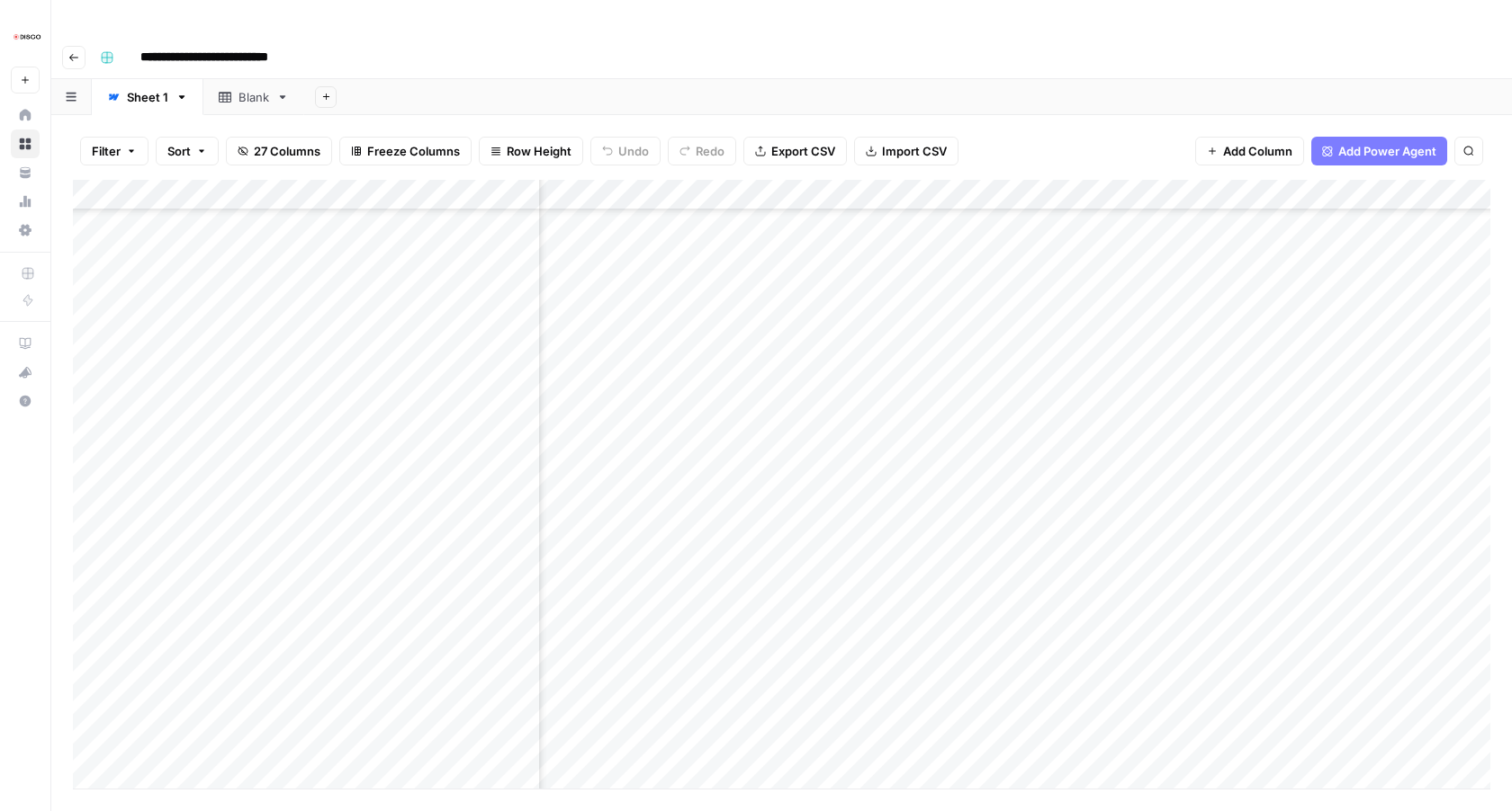
click at [1054, 634] on div "Add Column" at bounding box center [781, 483] width 1417 height 608
click at [1054, 668] on div "Add Column" at bounding box center [781, 483] width 1417 height 608
click at [1054, 695] on div "Add Column" at bounding box center [781, 483] width 1417 height 608
click at [1053, 647] on div "Add Column" at bounding box center [781, 483] width 1417 height 608
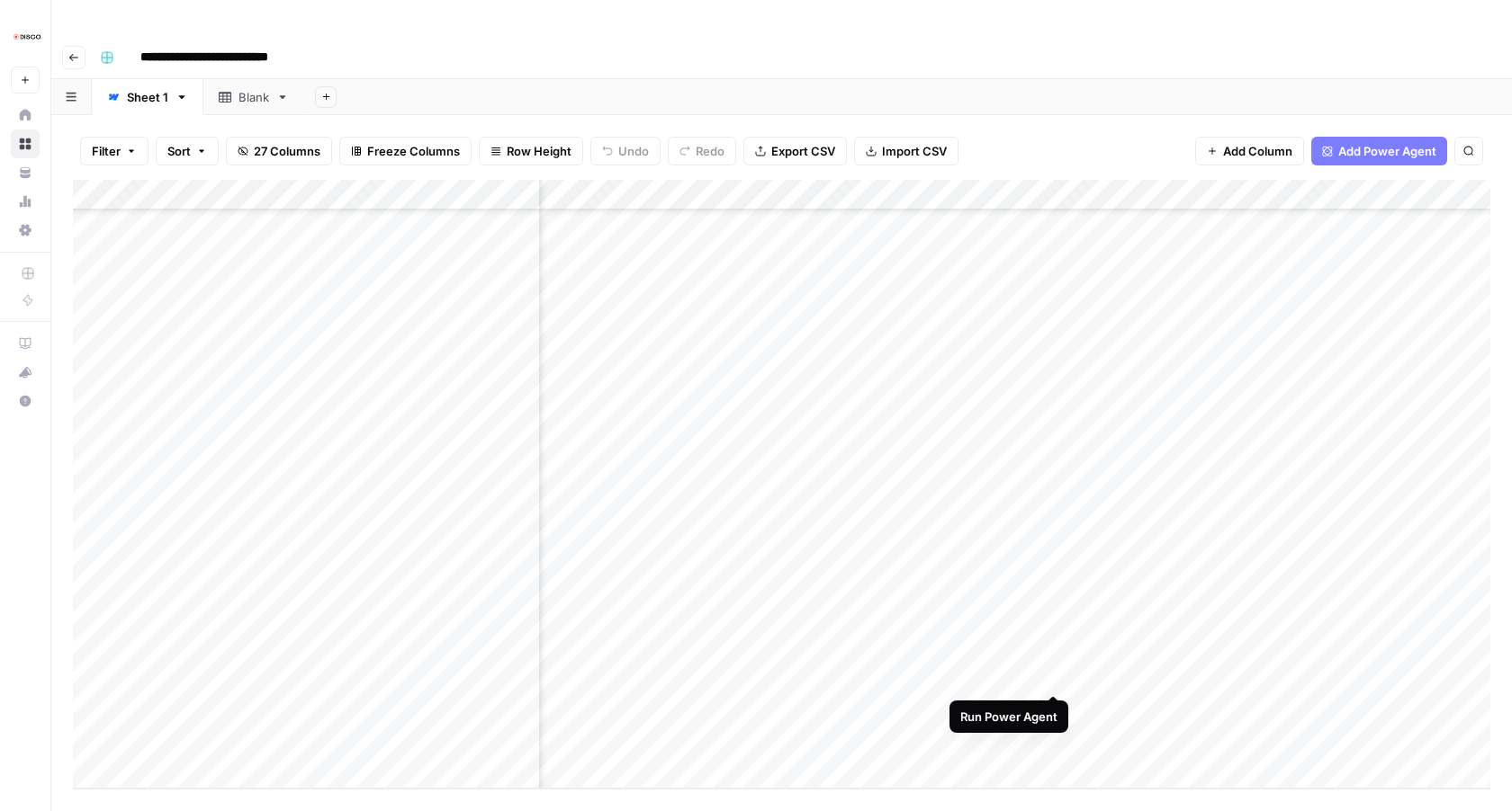
click at [1057, 674] on div "Add Column" at bounding box center [781, 483] width 1417 height 608
click at [1055, 706] on div "Add Column" at bounding box center [781, 483] width 1417 height 608
click at [848, 245] on div "Add Column" at bounding box center [781, 483] width 1417 height 608
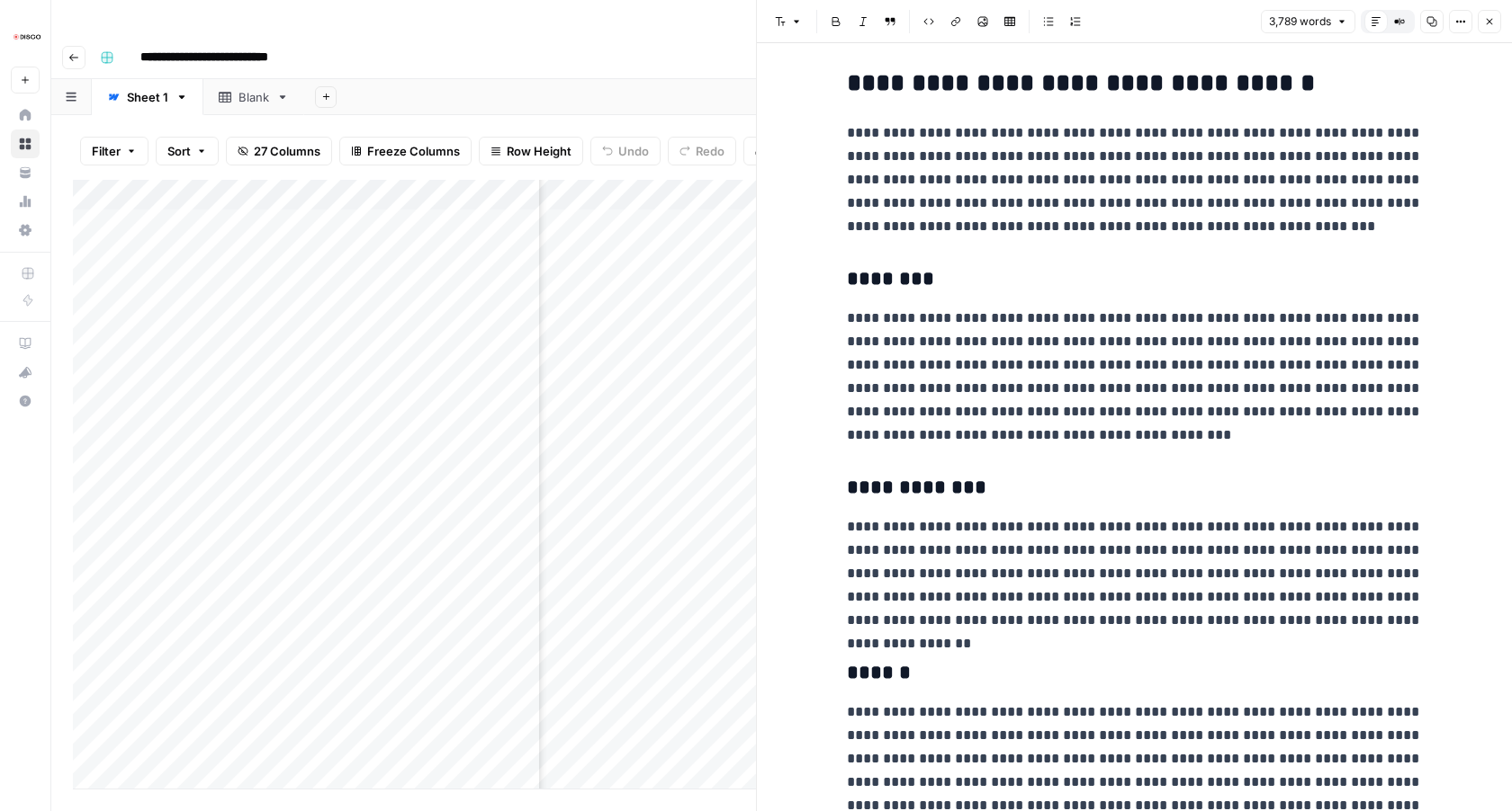
scroll to position [6164, 0]
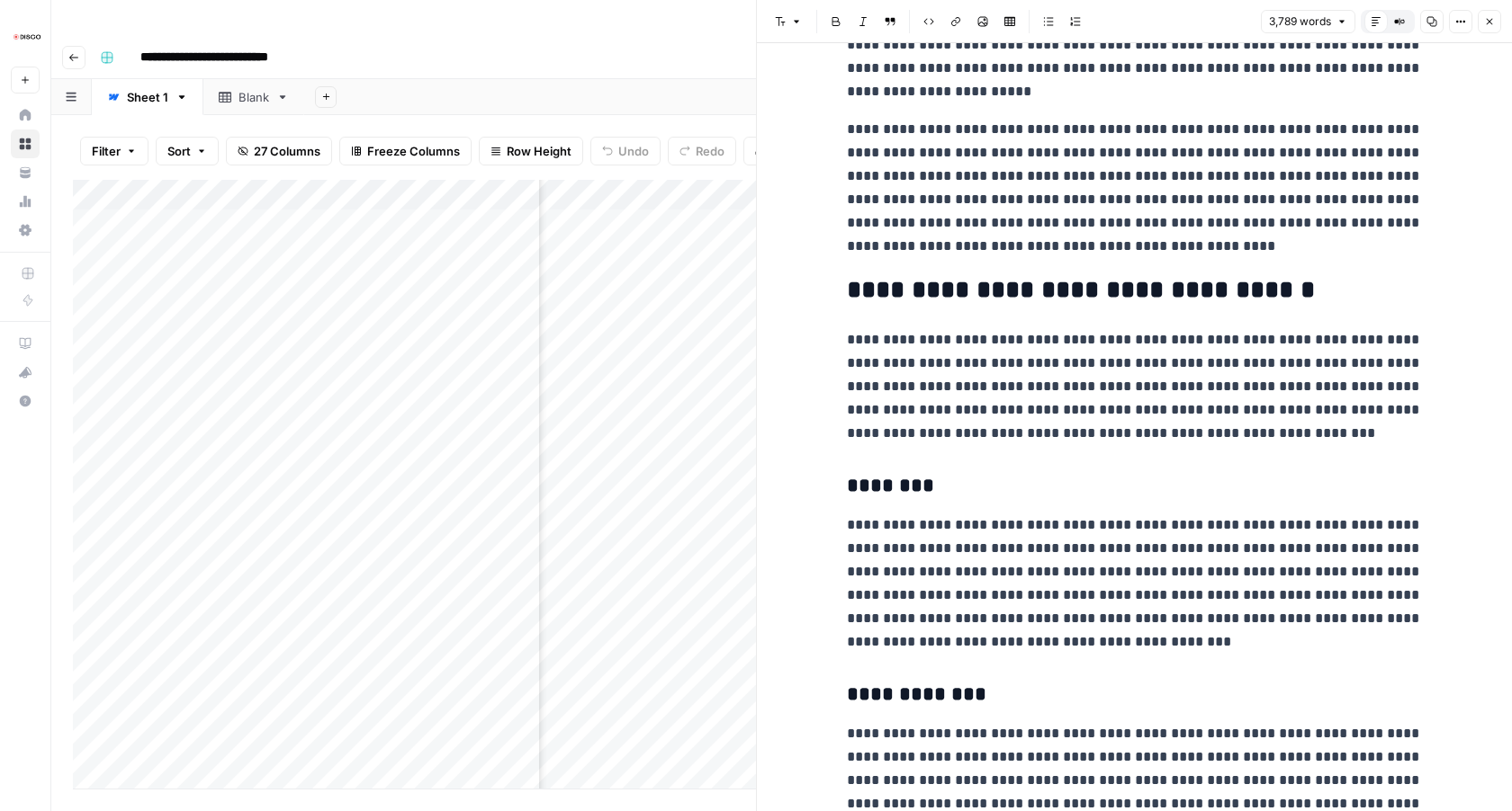
click at [1480, 20] on button "Close" at bounding box center [1489, 21] width 23 height 23
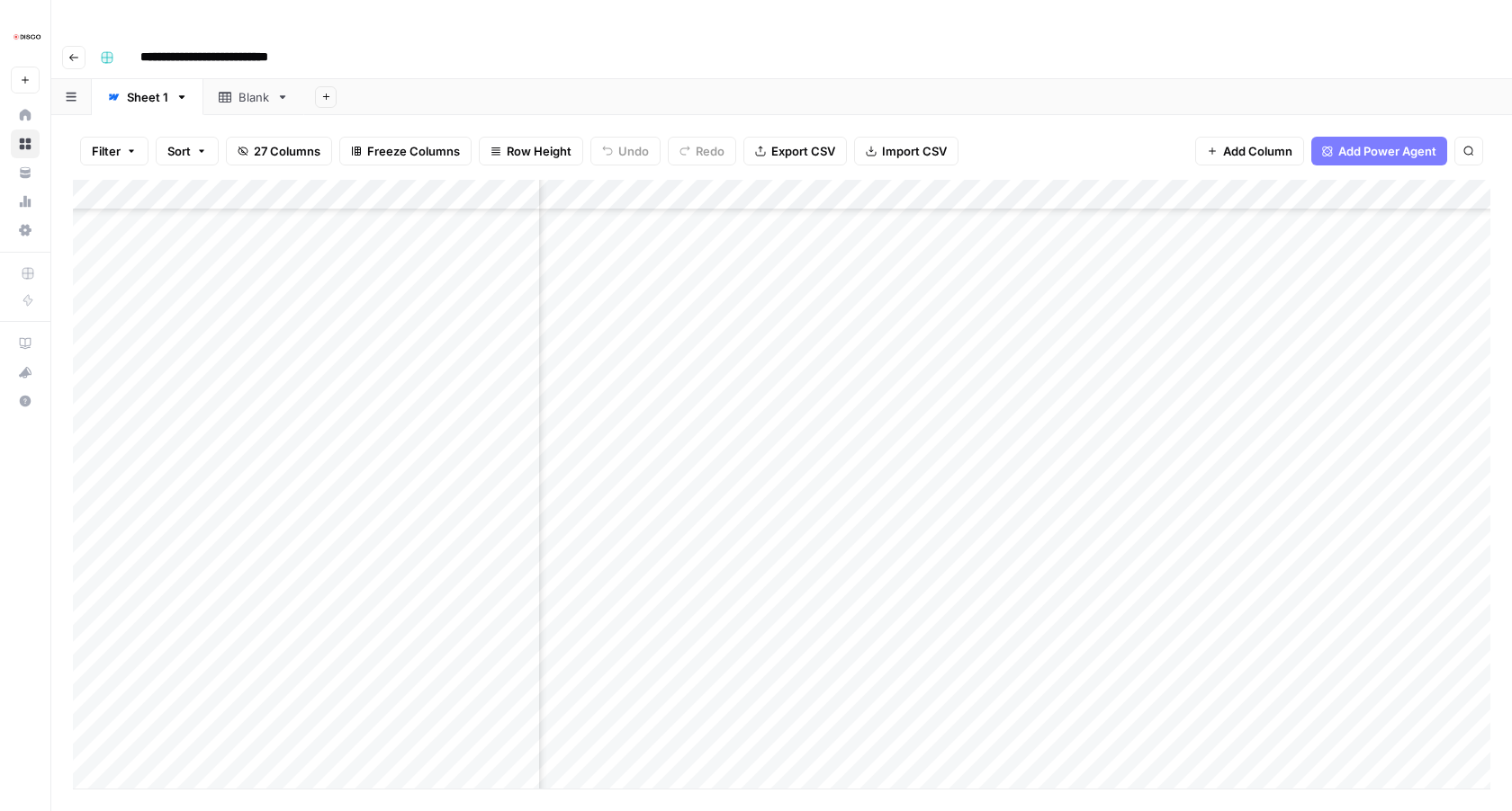
scroll to position [1573, 1825]
click at [905, 544] on div "Add Column" at bounding box center [781, 483] width 1417 height 608
click at [898, 569] on div "Add Column" at bounding box center [781, 483] width 1417 height 608
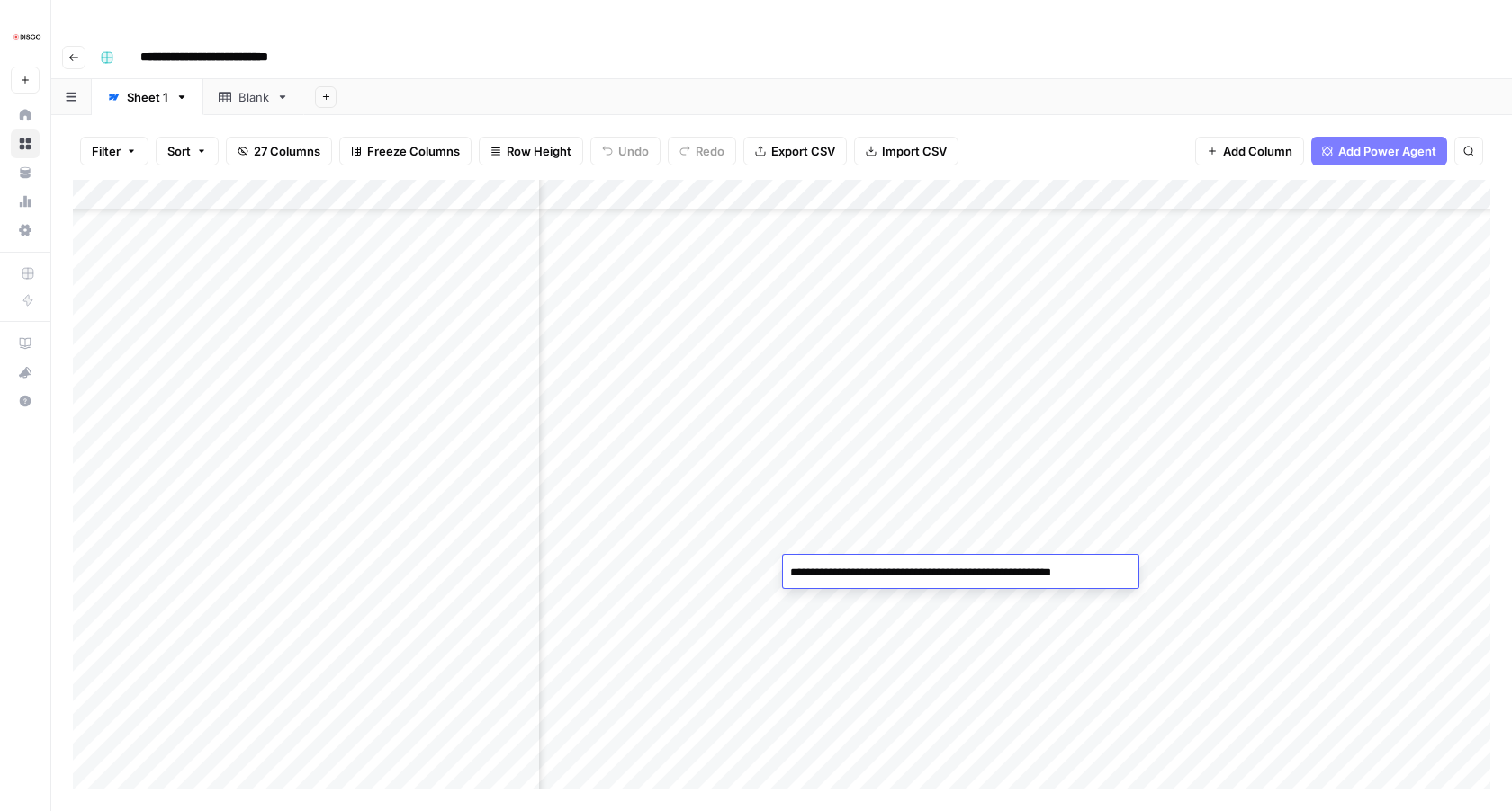
click at [861, 481] on div "Add Column" at bounding box center [781, 483] width 1417 height 608
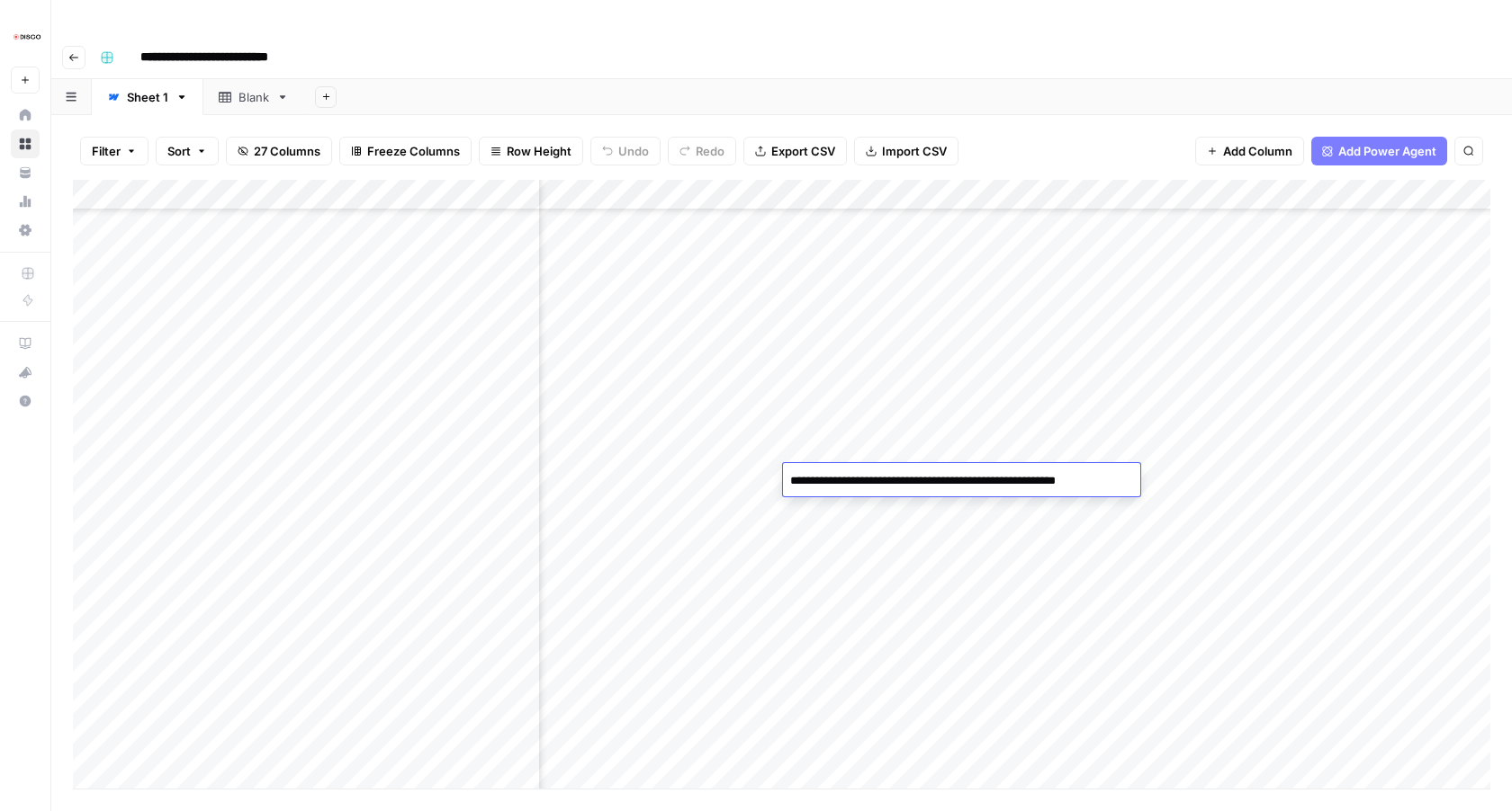
click at [1282, 450] on div "Add Column" at bounding box center [781, 483] width 1417 height 608
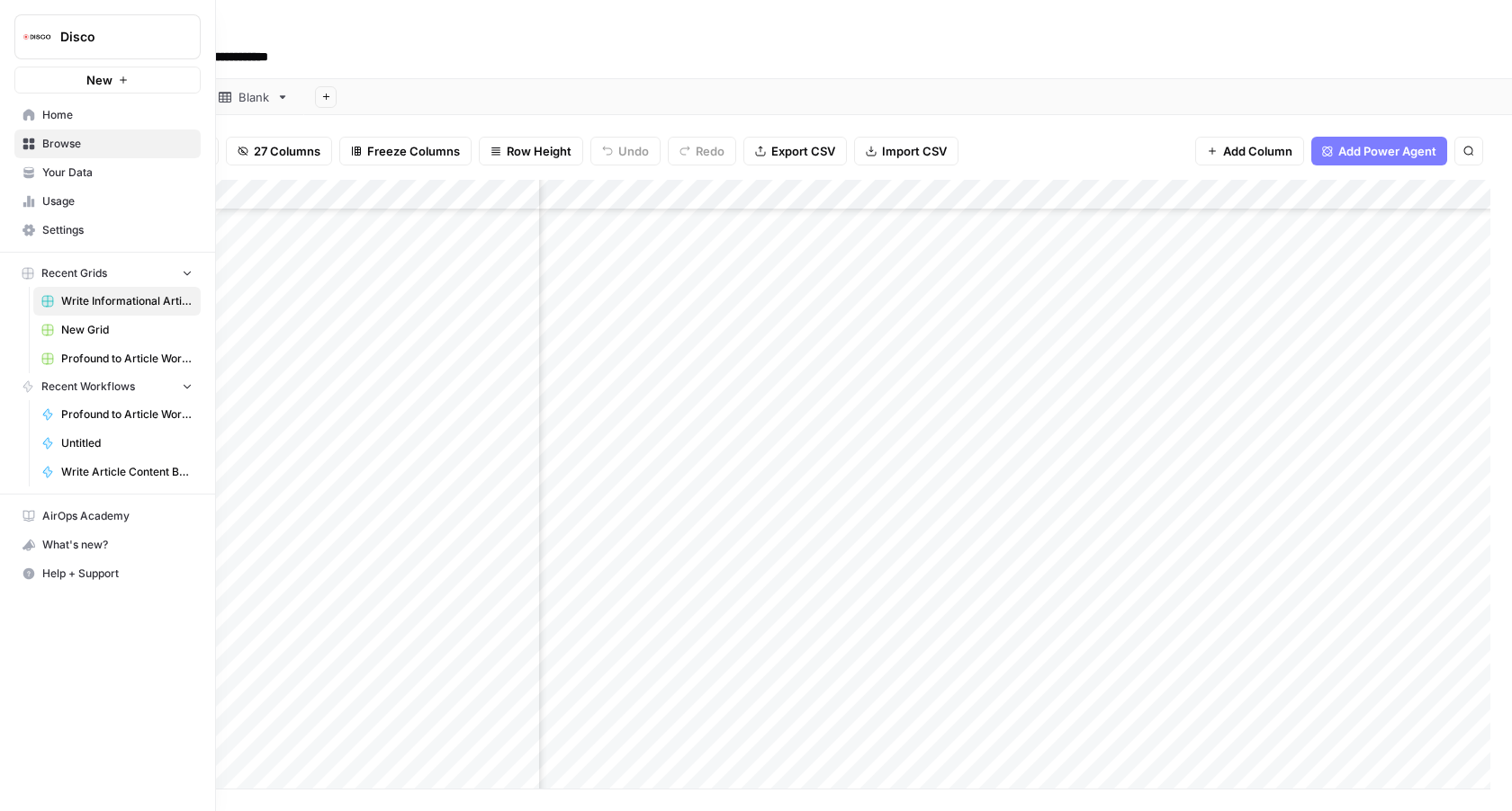
click at [38, 169] on link "Your Data" at bounding box center [107, 173] width 186 height 29
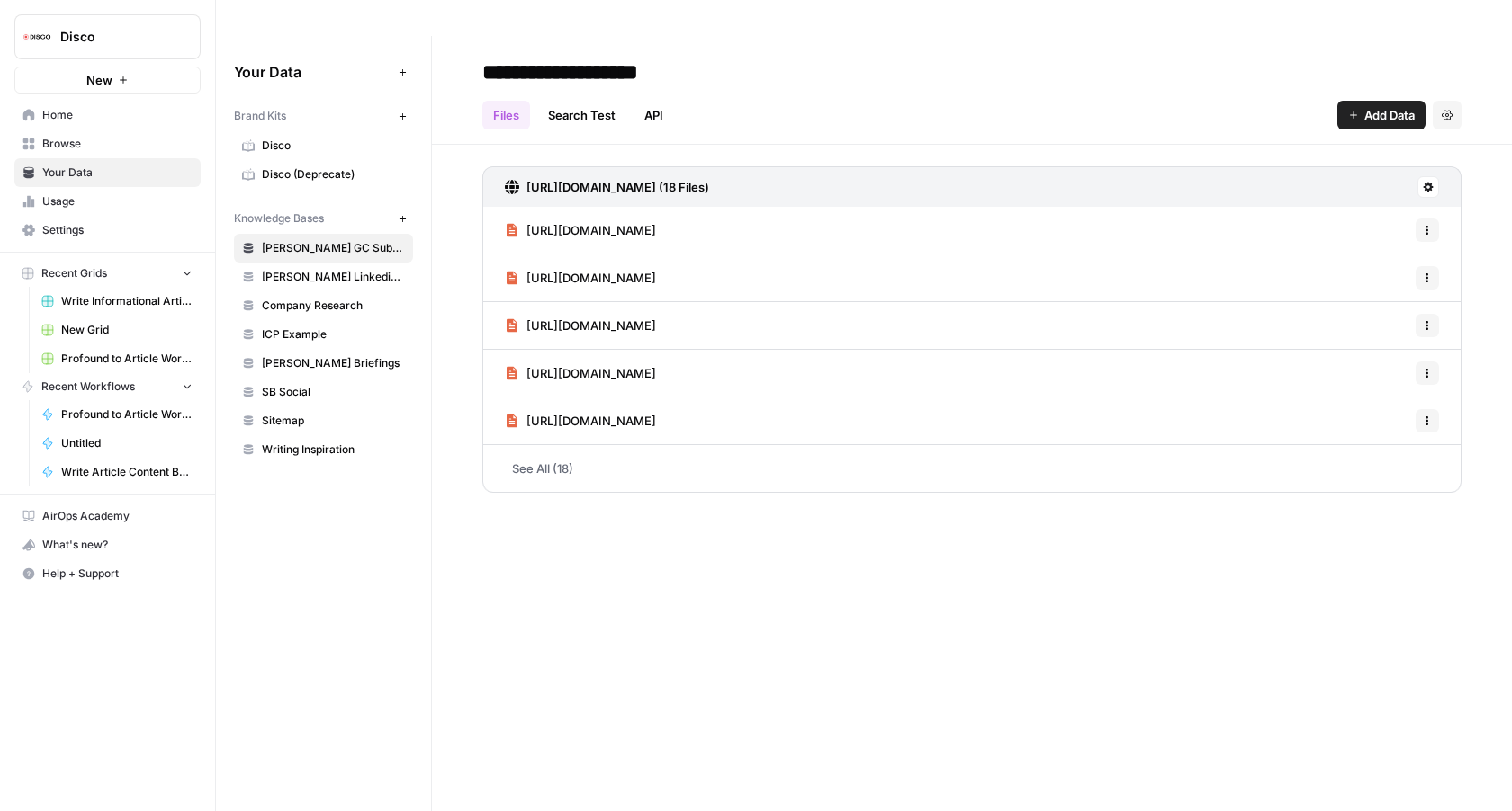
click at [89, 196] on span "Usage" at bounding box center [117, 201] width 150 height 16
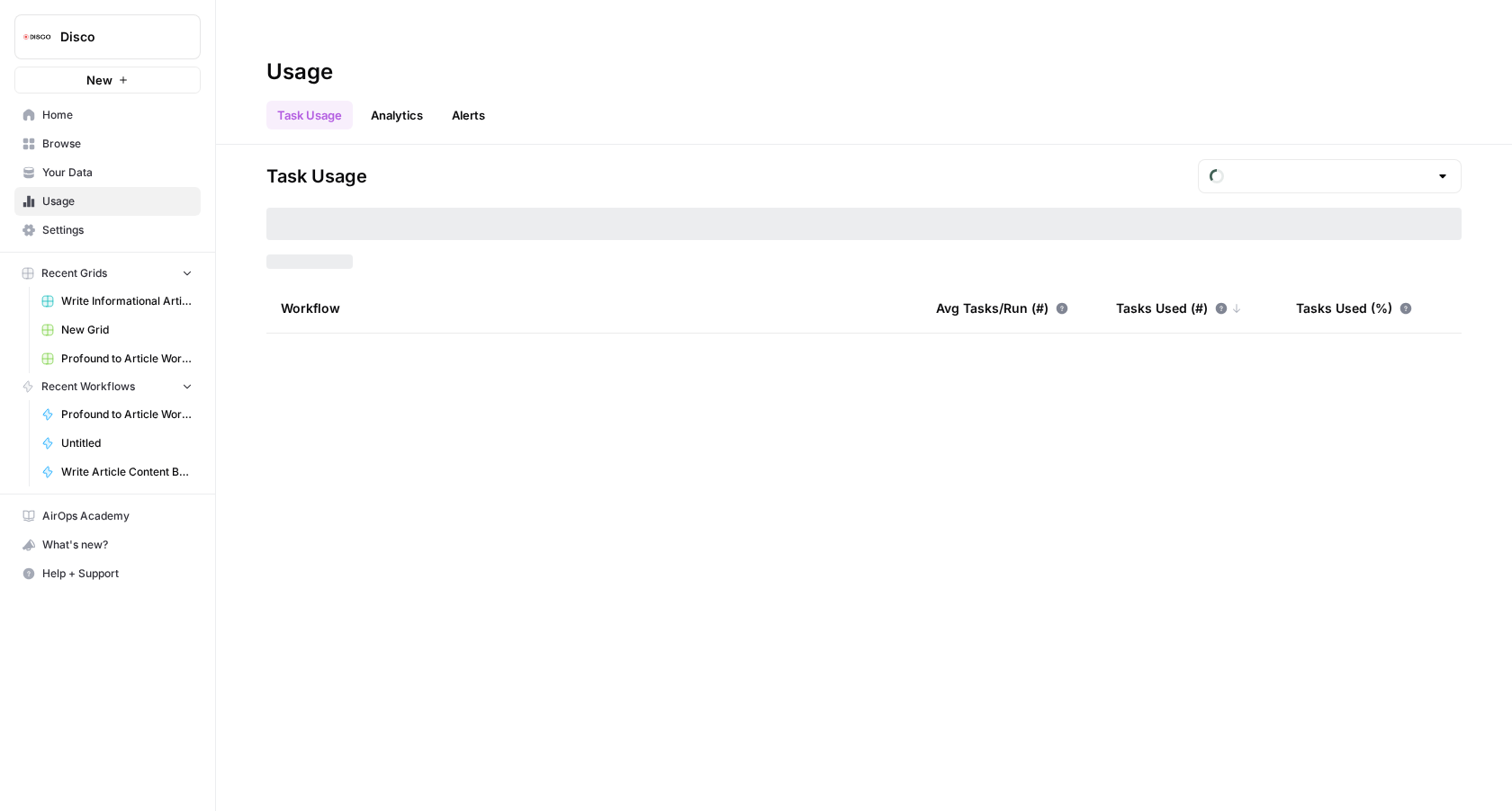
type input "August Tasks"
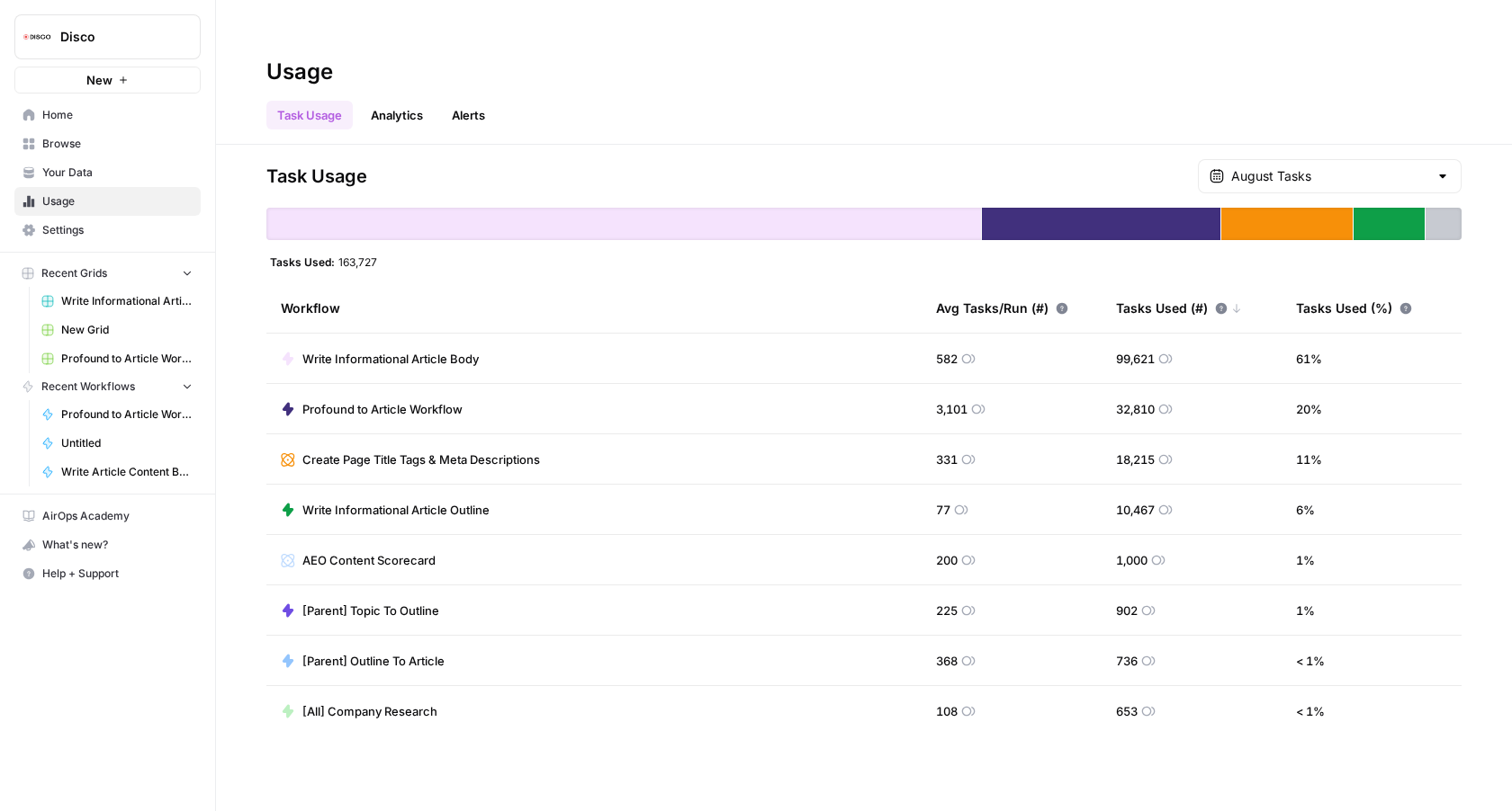
drag, startPoint x: 381, startPoint y: 223, endPoint x: 338, endPoint y: 223, distance: 43.0
click at [338, 254] on div "Tasks Used: 163,727" at bounding box center [864, 261] width 1195 height 14
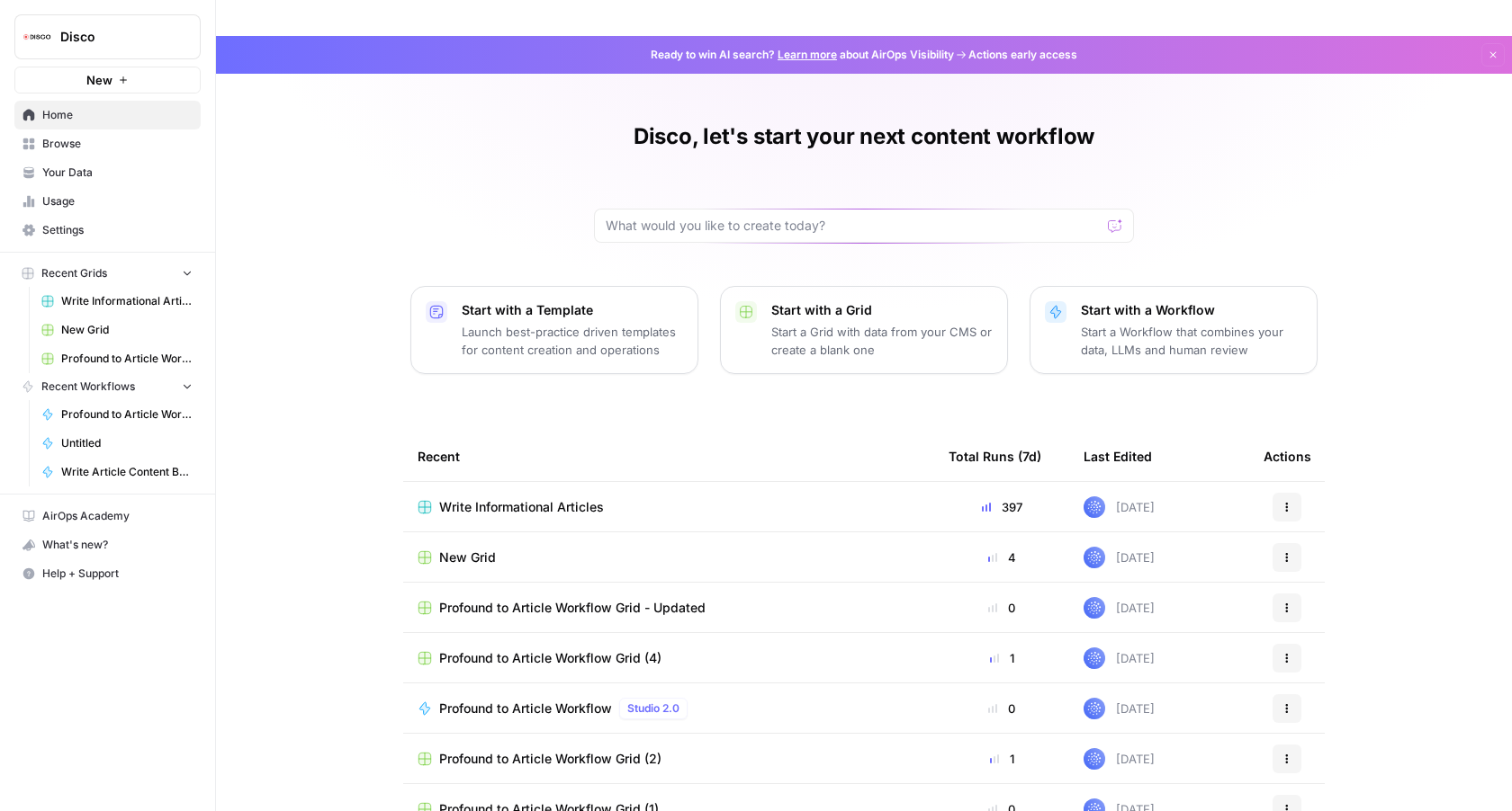
click at [107, 294] on span "Write Informational Articles" at bounding box center [126, 301] width 131 height 16
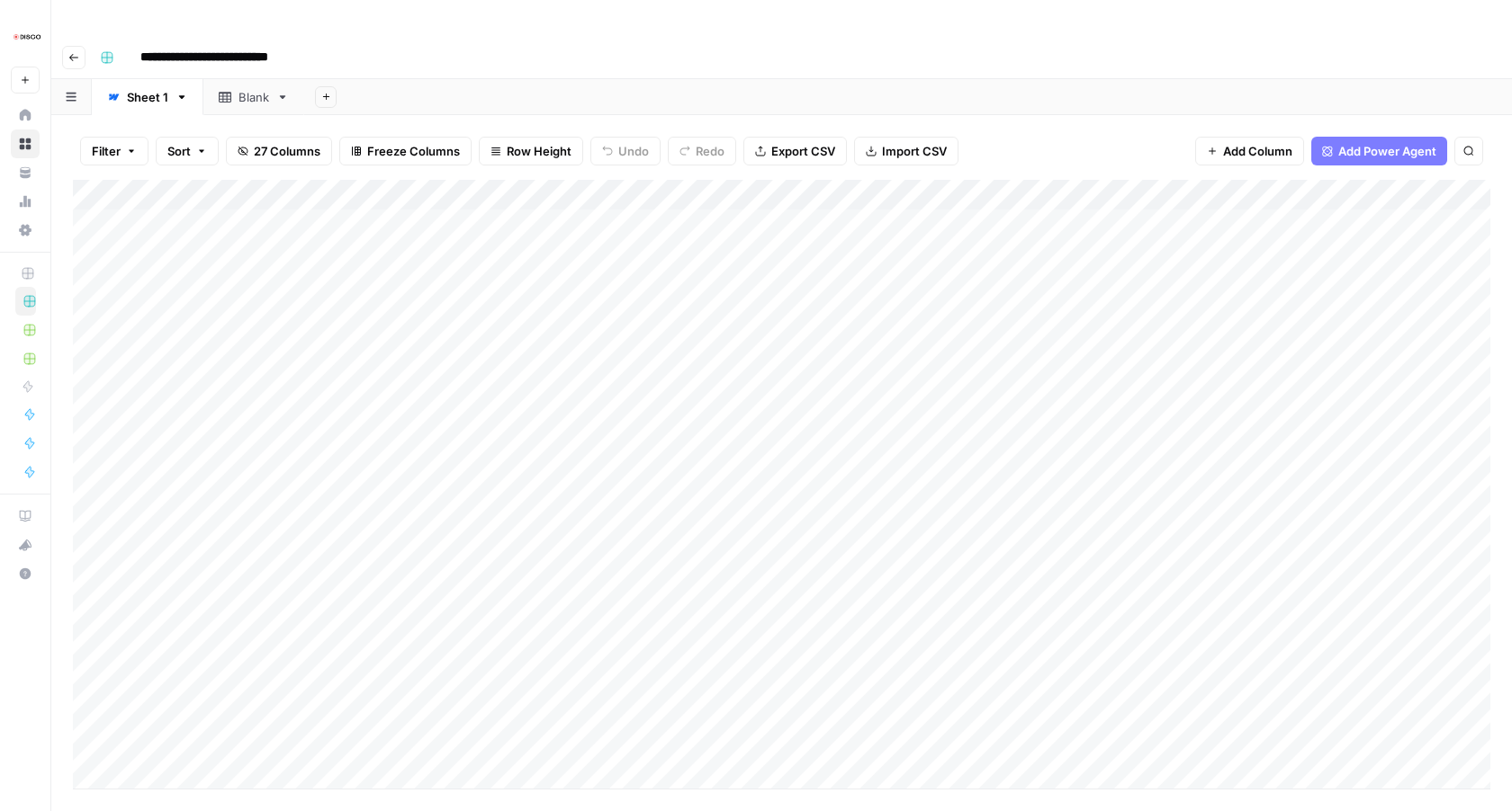
click at [801, 142] on span "Export CSV" at bounding box center [803, 151] width 64 height 18
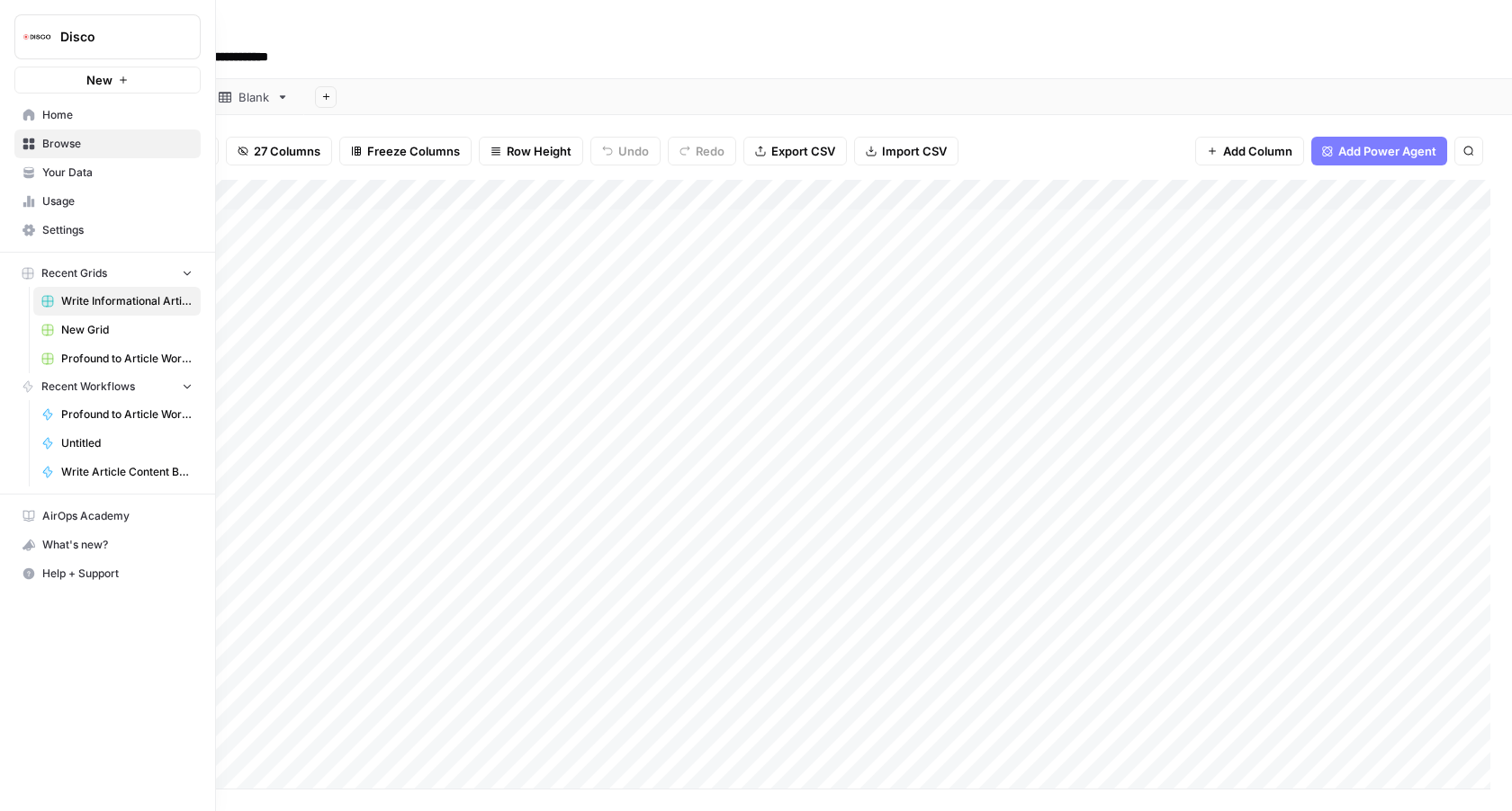
click at [77, 122] on span "Home" at bounding box center [117, 115] width 150 height 16
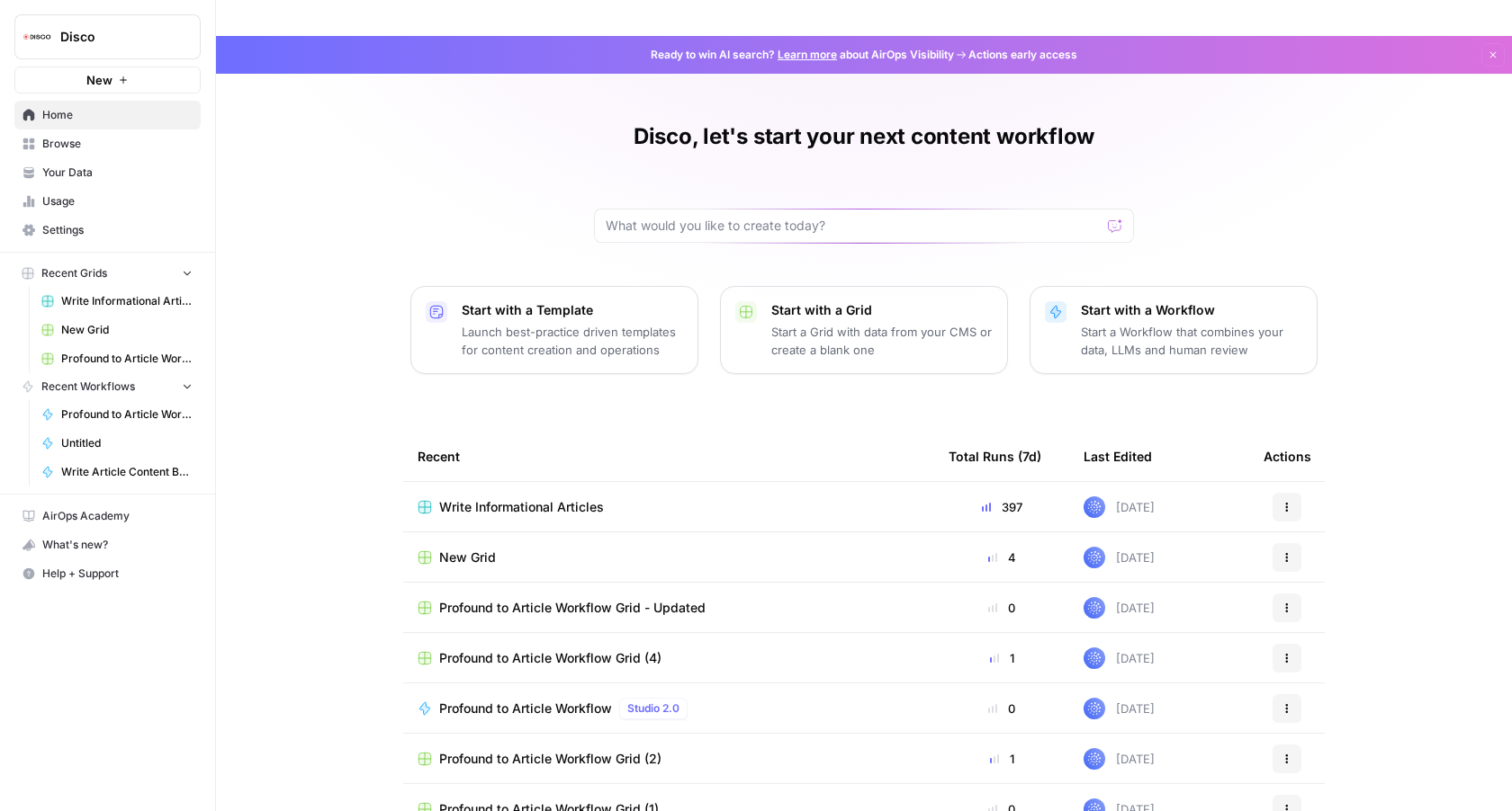
scroll to position [16, 0]
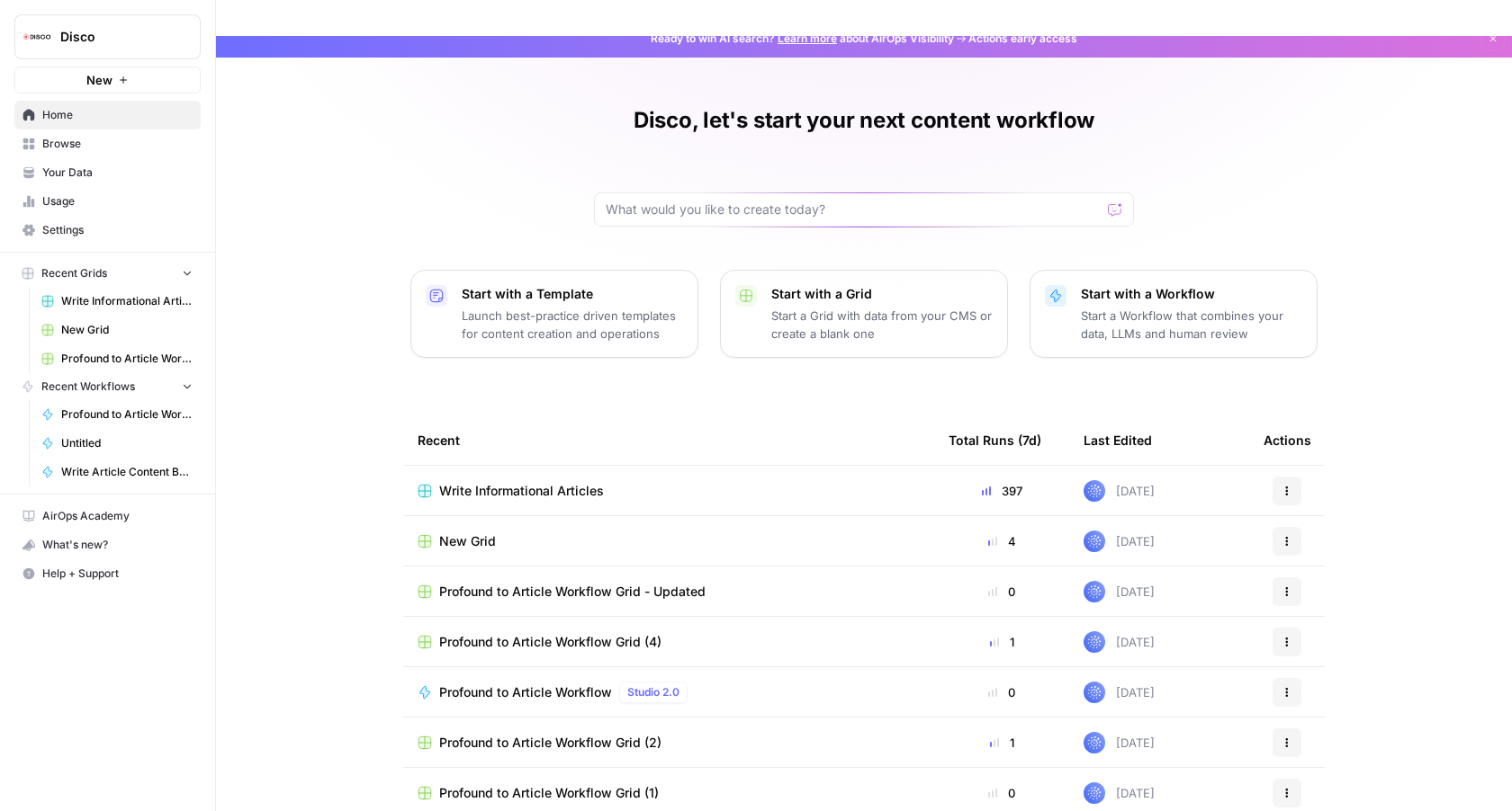
click at [76, 148] on span "Browse" at bounding box center [117, 143] width 150 height 16
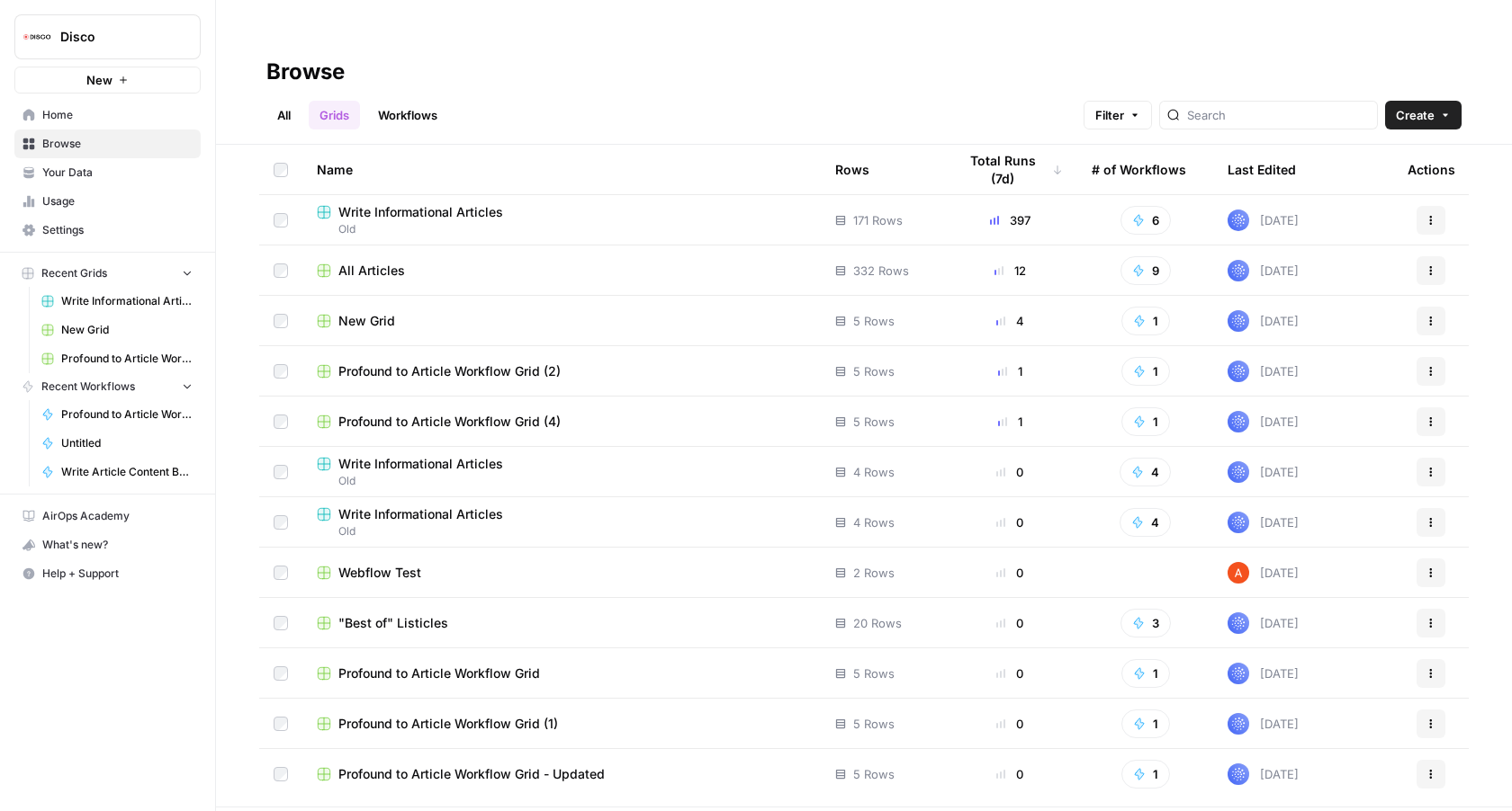
click at [377, 262] on span "All Articles" at bounding box center [372, 270] width 67 height 18
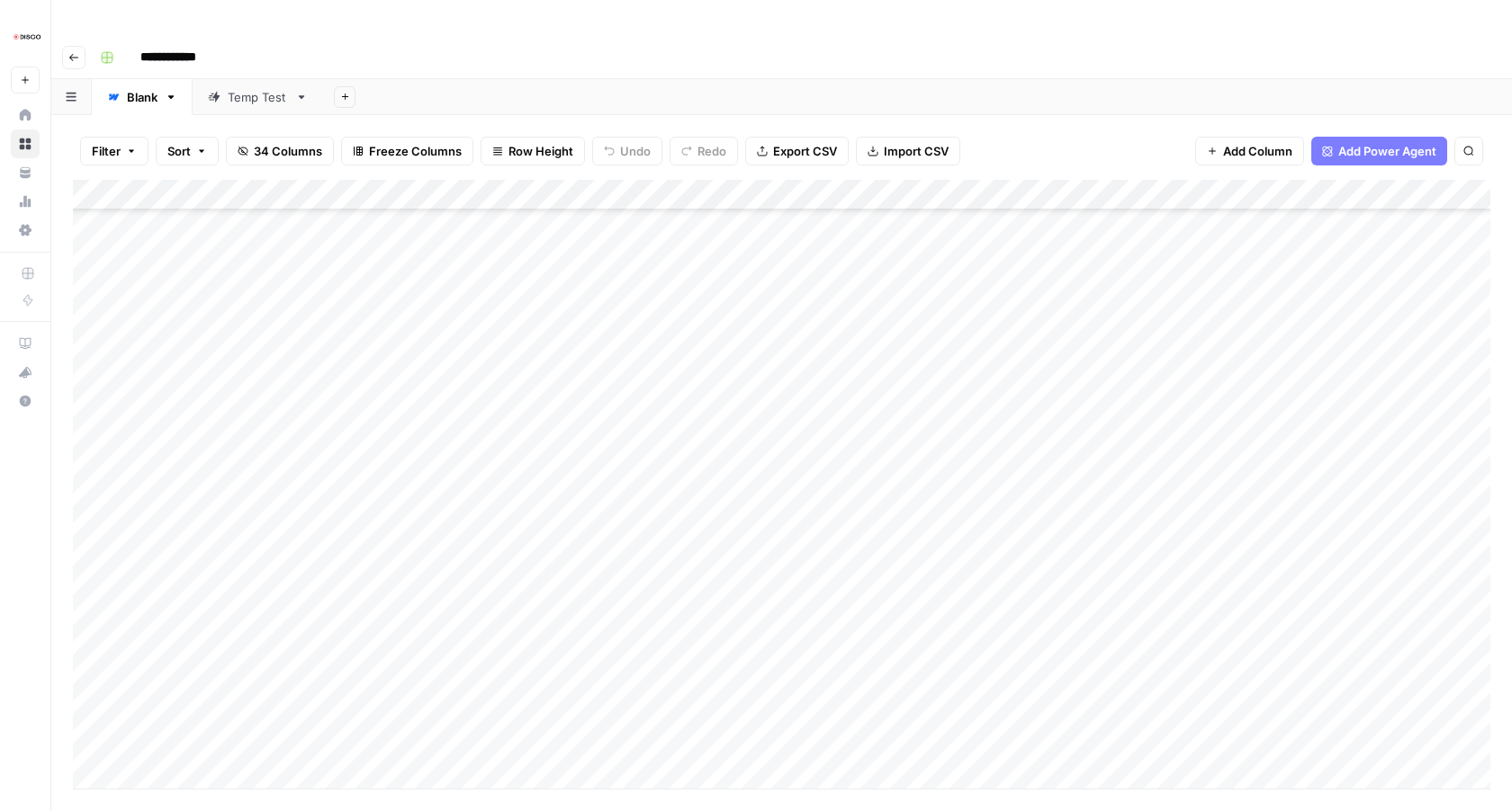
scroll to position [9571, 0]
click at [381, 701] on div "Add Column" at bounding box center [781, 483] width 1417 height 608
click at [465, 335] on div "Add Column" at bounding box center [781, 483] width 1417 height 608
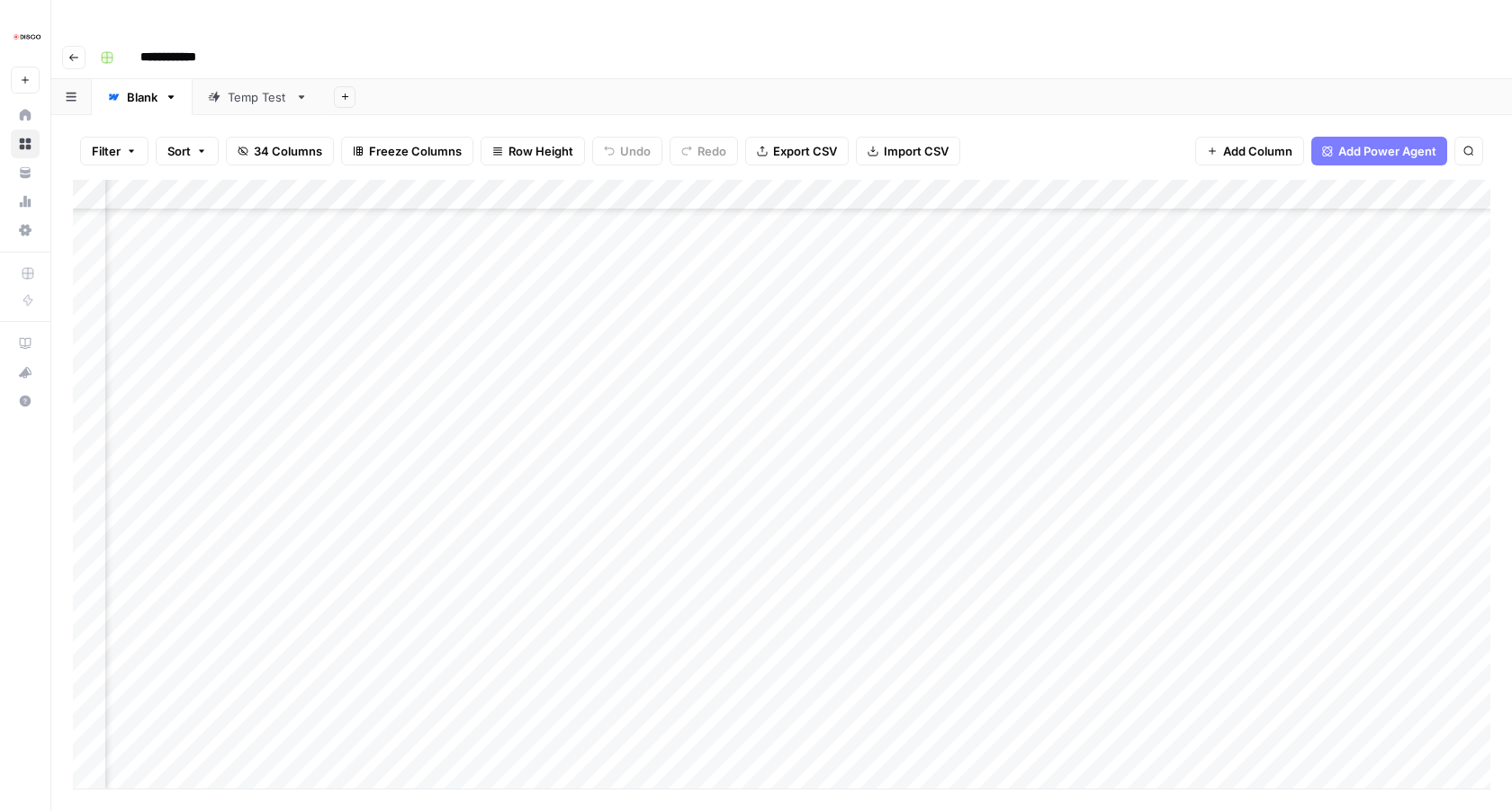
click at [1039, 430] on div "Add Column" at bounding box center [781, 483] width 1417 height 608
click at [1036, 714] on div "Add Column" at bounding box center [781, 483] width 1417 height 608
